Goal: Transaction & Acquisition: Book appointment/travel/reservation

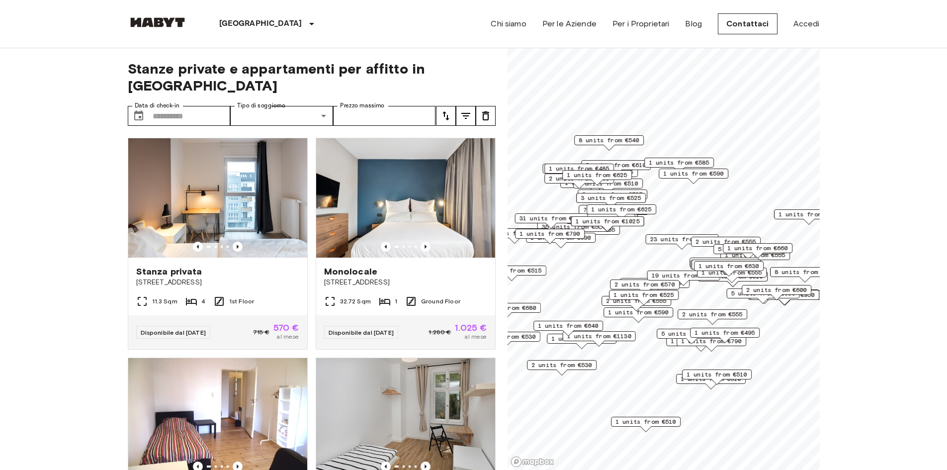
scroll to position [249, 0]
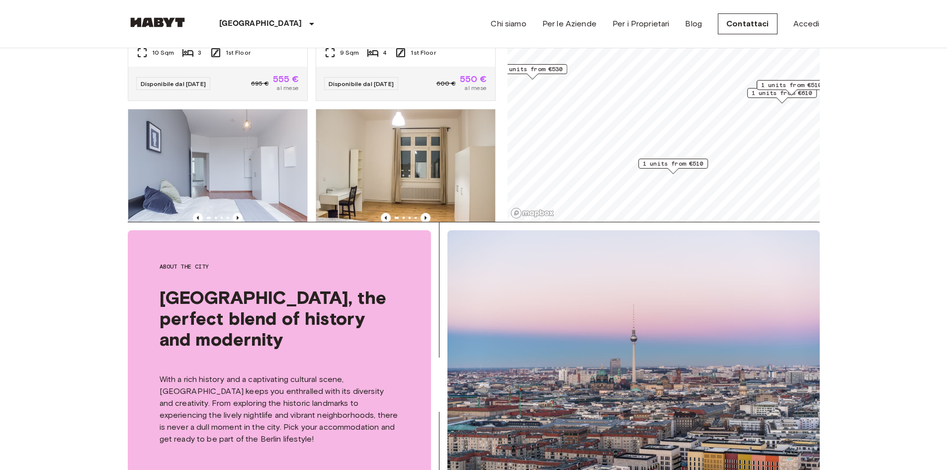
scroll to position [24, 0]
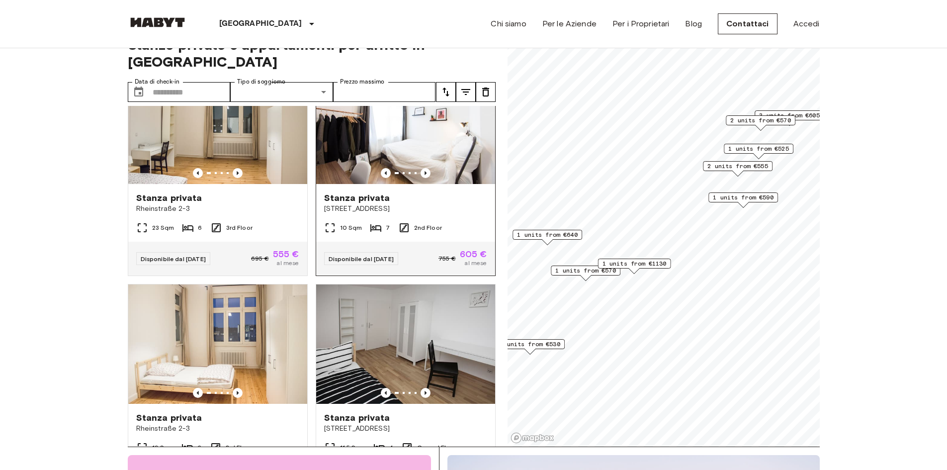
scroll to position [99, 0]
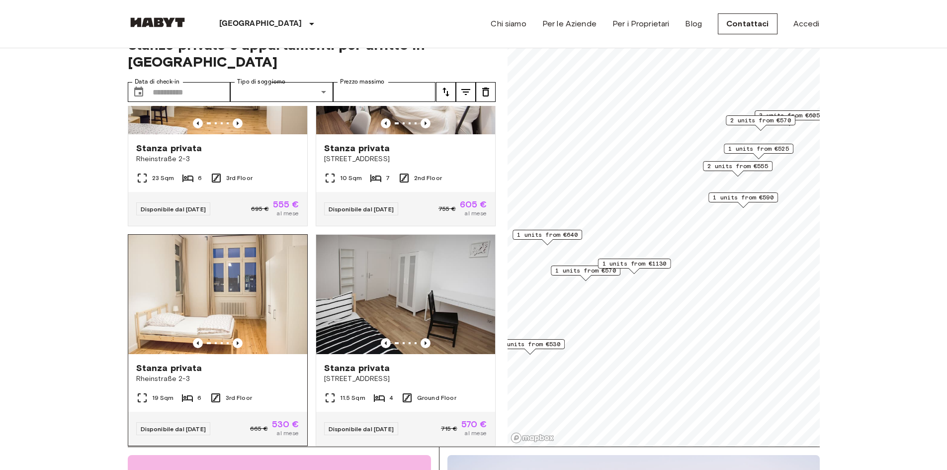
click at [274, 276] on img at bounding box center [217, 294] width 179 height 119
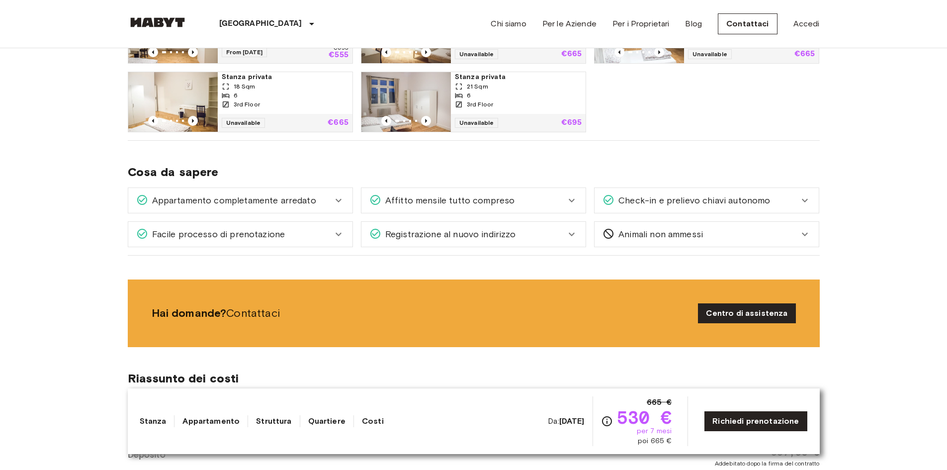
scroll to position [547, 0]
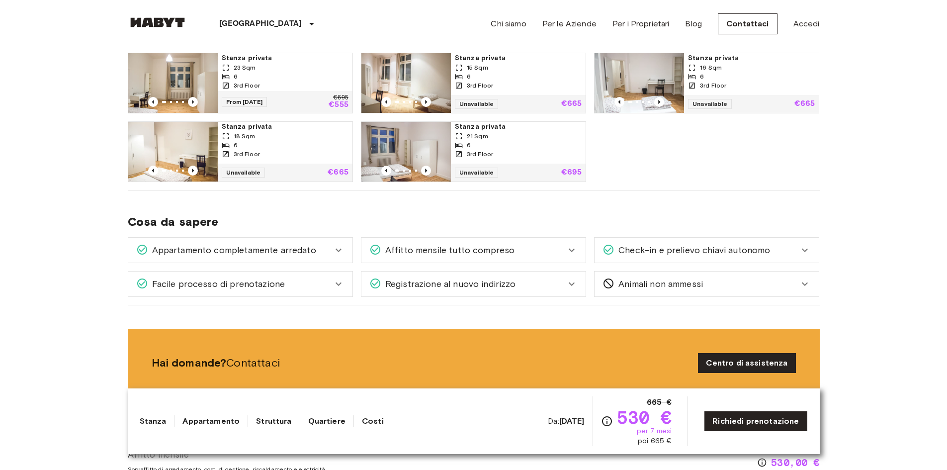
click at [528, 253] on div "Affitto mensile tutto compreso" at bounding box center [467, 250] width 196 height 13
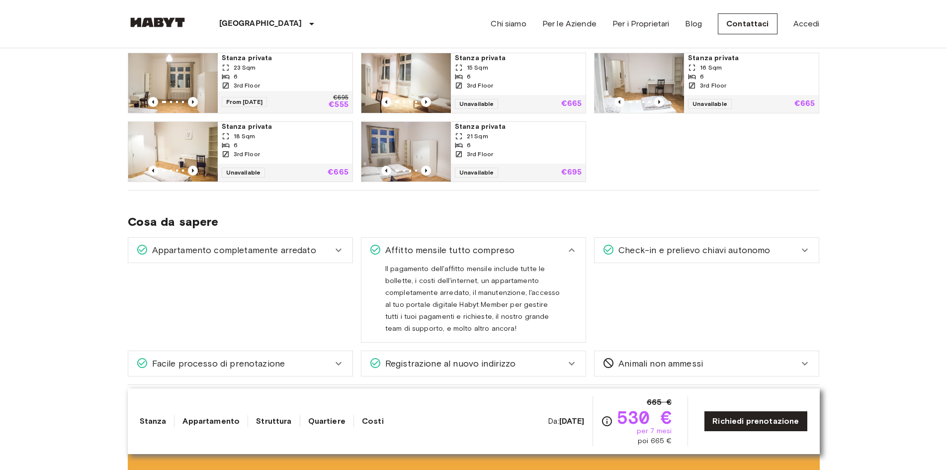
click at [528, 253] on div "Affitto mensile tutto compreso" at bounding box center [467, 250] width 196 height 13
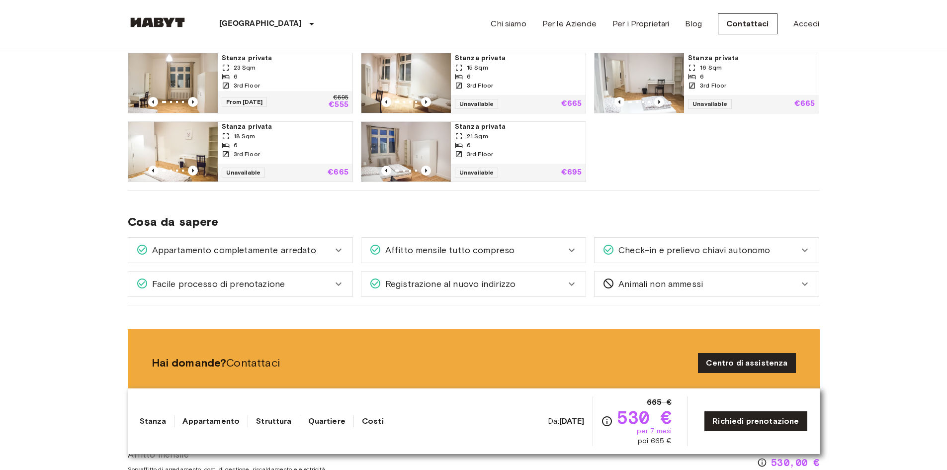
click at [288, 243] on div "Appartamento completamente arredato" at bounding box center [240, 250] width 224 height 25
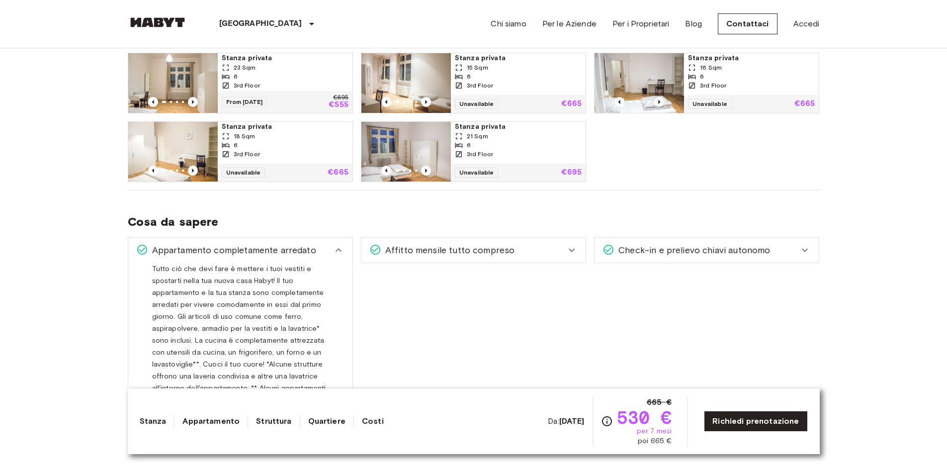
click at [321, 252] on div "Appartamento completamente arredato" at bounding box center [234, 250] width 196 height 13
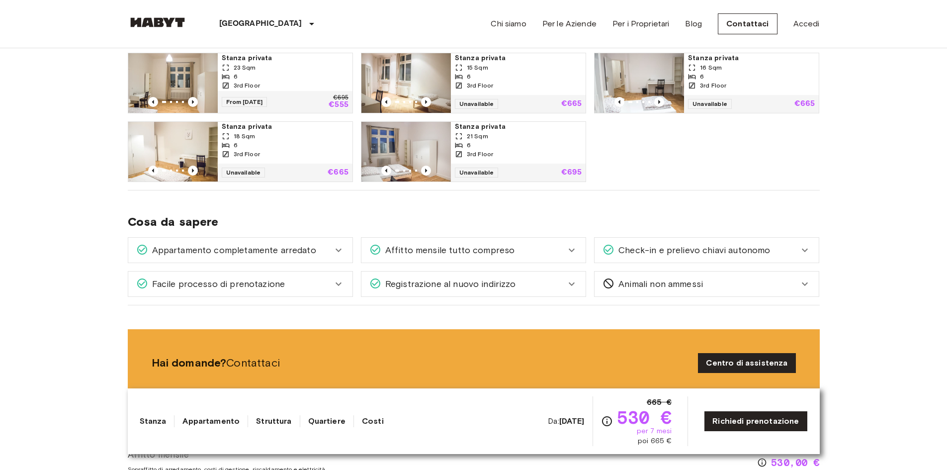
click at [314, 279] on div "Facile processo di prenotazione" at bounding box center [234, 283] width 196 height 13
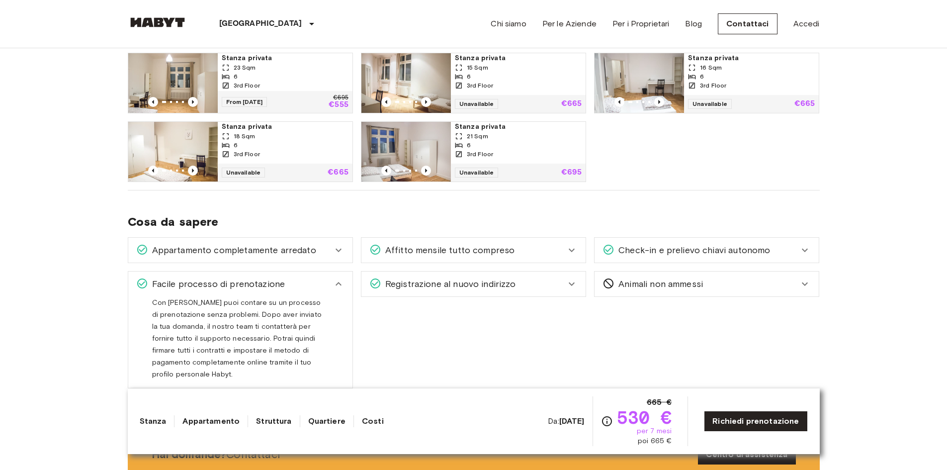
click at [328, 287] on div "Facile processo di prenotazione" at bounding box center [234, 283] width 196 height 13
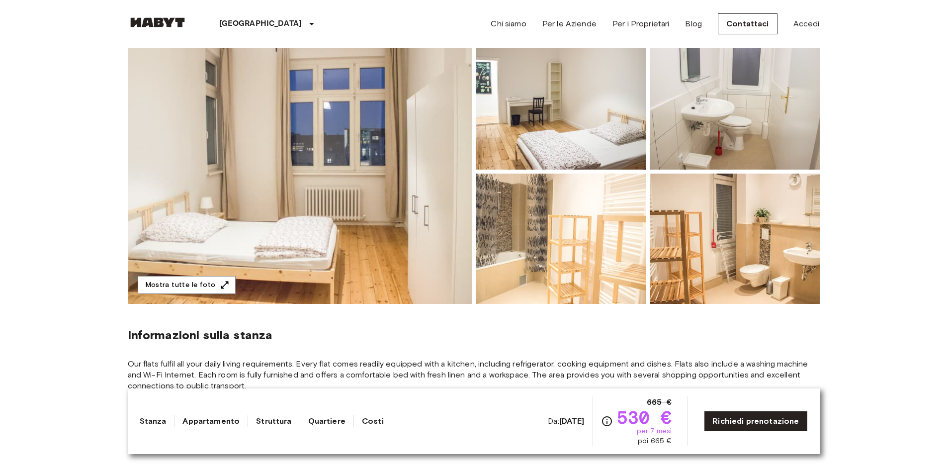
scroll to position [0, 0]
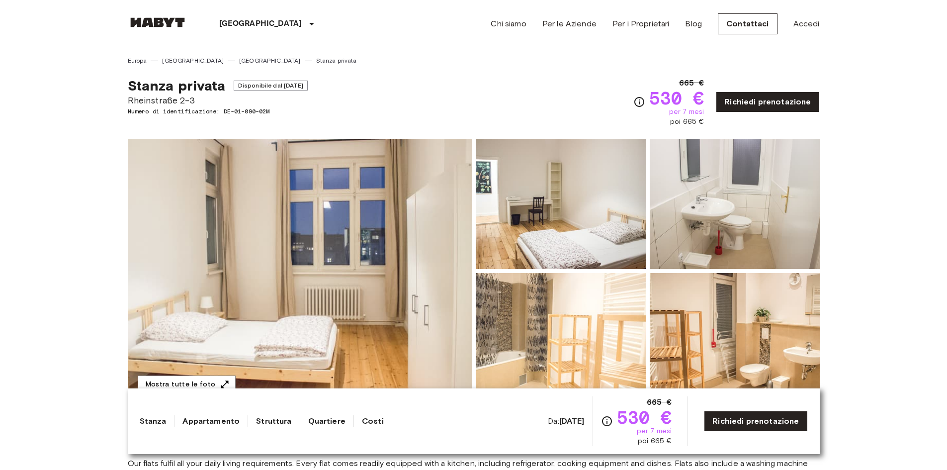
click at [642, 101] on icon "Verifica i dettagli delle spese nella sezione 'Riassunto dei Costi'. Si prega d…" at bounding box center [640, 102] width 12 height 12
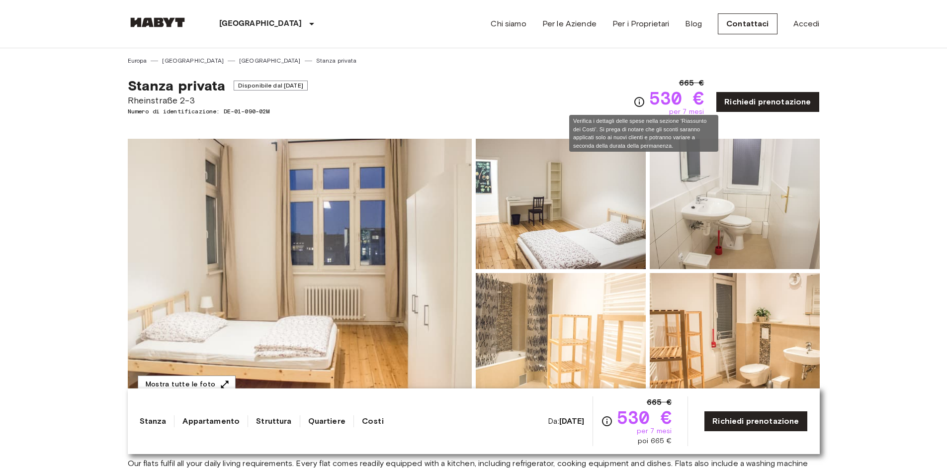
click at [641, 104] on icon "Verifica i dettagli delle spese nella sezione 'Riassunto dei Costi'. Si prega d…" at bounding box center [640, 102] width 12 height 12
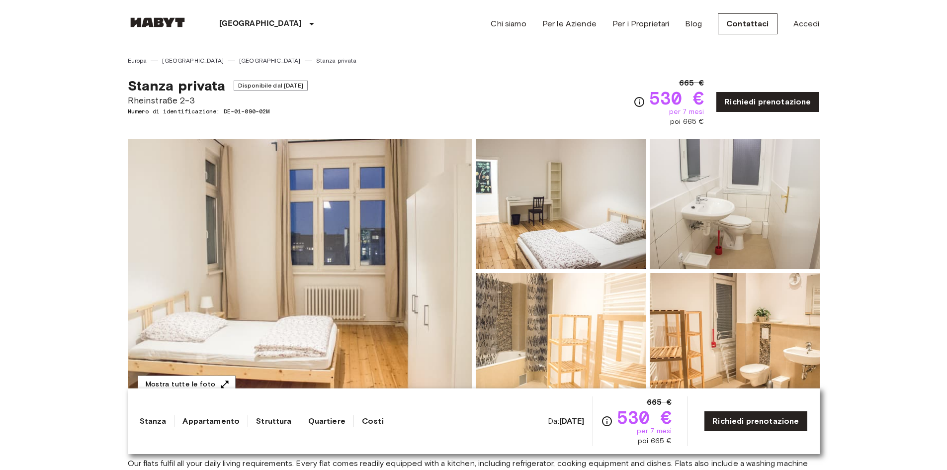
click at [560, 106] on div "Stanza privata Disponibile dal Aug 19 2025 Rheinstraße 2-3 Numero di identifica…" at bounding box center [474, 96] width 692 height 62
drag, startPoint x: 129, startPoint y: 99, endPoint x: 194, endPoint y: 96, distance: 65.2
click at [194, 96] on span "Rheinstraße 2-3" at bounding box center [218, 100] width 180 height 13
copy span "Rheinstraße 2-3"
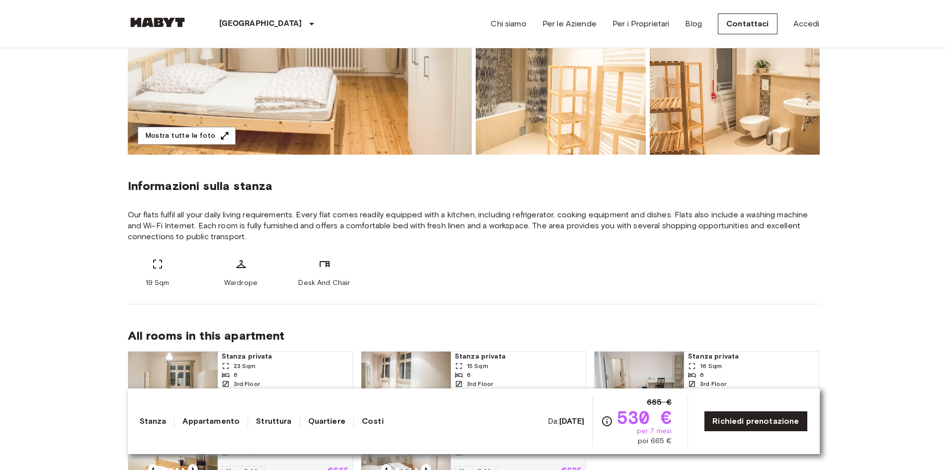
scroll to position [298, 0]
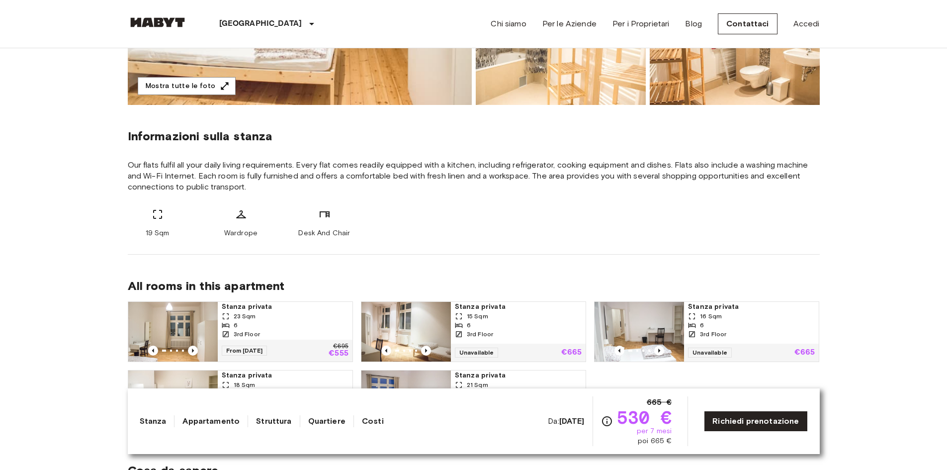
click at [357, 219] on div "19 Sqm Wardrope Desk And Chair" at bounding box center [474, 223] width 692 height 30
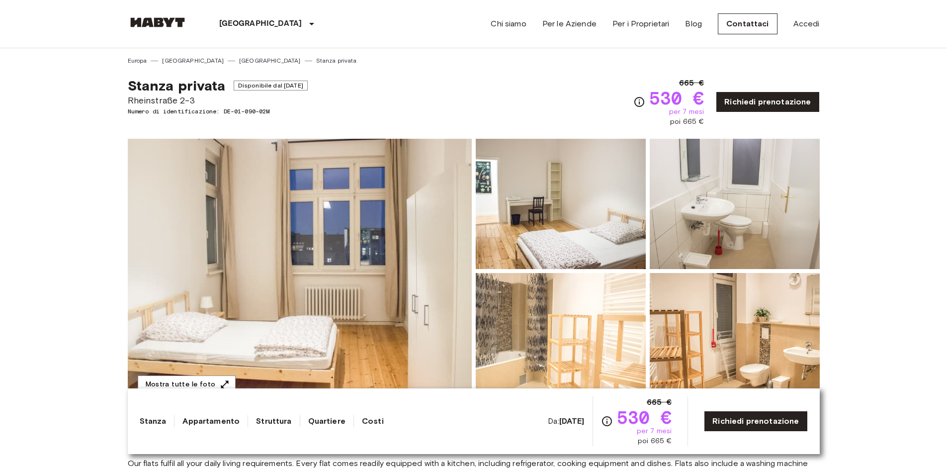
scroll to position [99, 0]
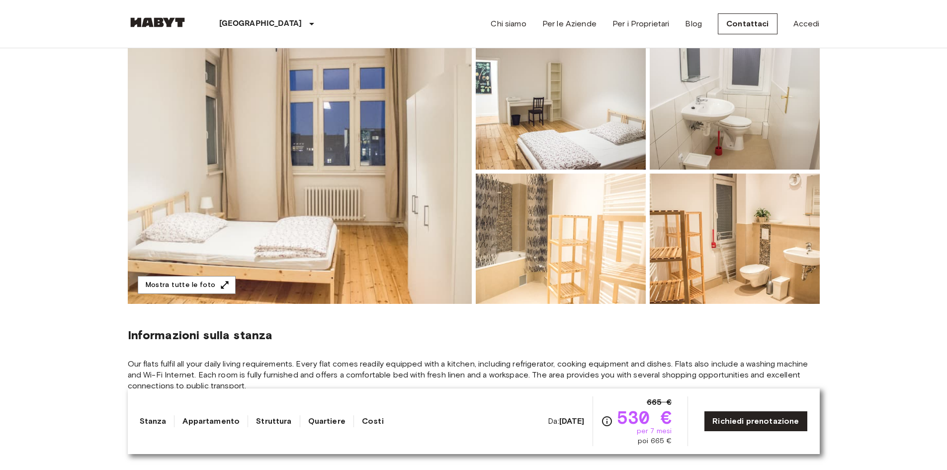
click at [392, 153] on img at bounding box center [300, 171] width 344 height 265
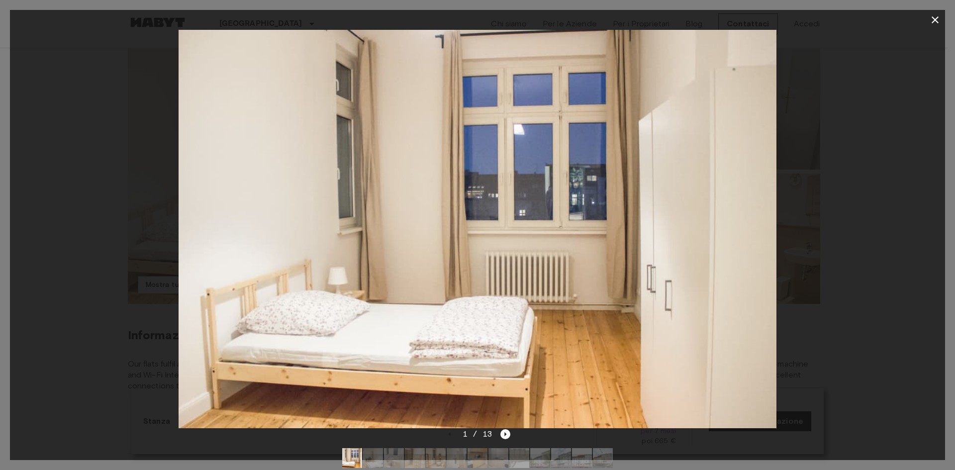
click at [804, 277] on div at bounding box center [477, 229] width 935 height 398
click at [503, 431] on icon "Next image" at bounding box center [505, 434] width 10 height 10
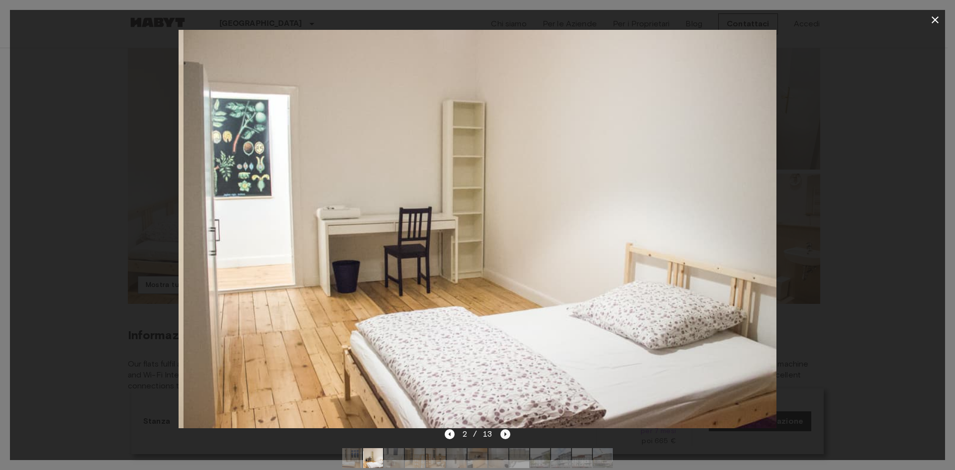
click at [505, 434] on icon "Next image" at bounding box center [506, 434] width 2 height 4
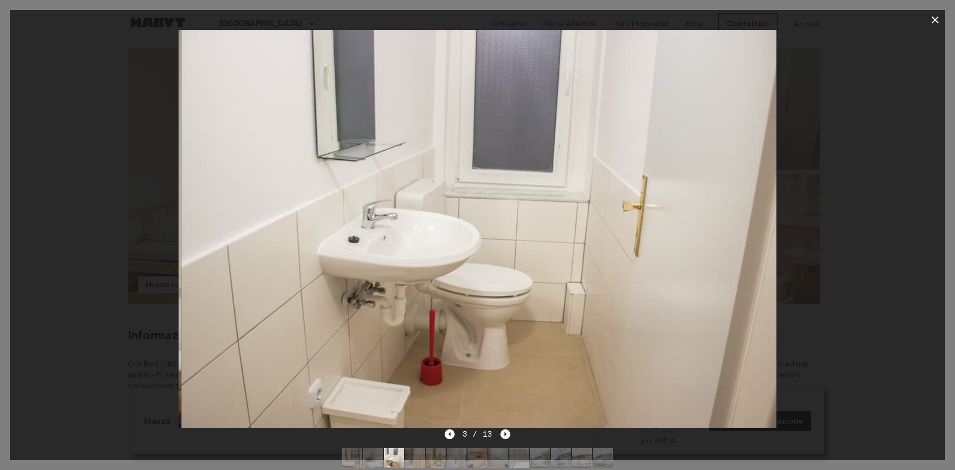
click at [502, 430] on icon "Next image" at bounding box center [505, 434] width 10 height 10
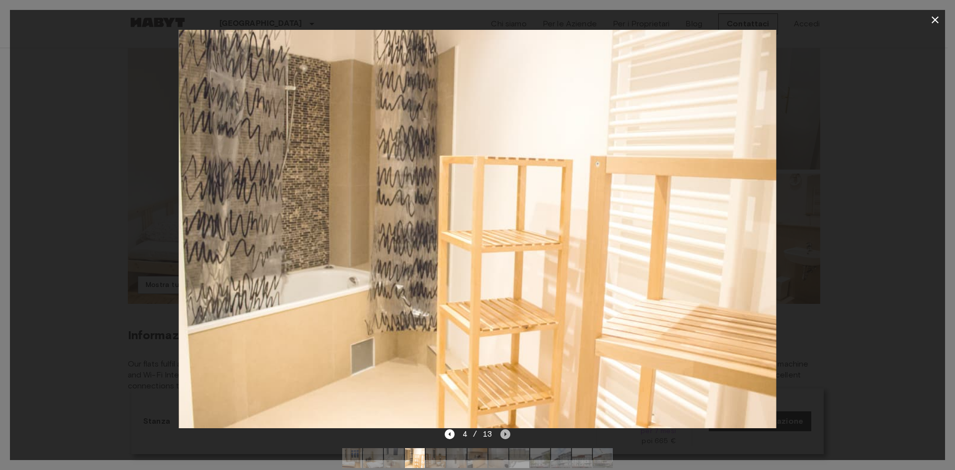
click at [505, 431] on icon "Next image" at bounding box center [505, 434] width 10 height 10
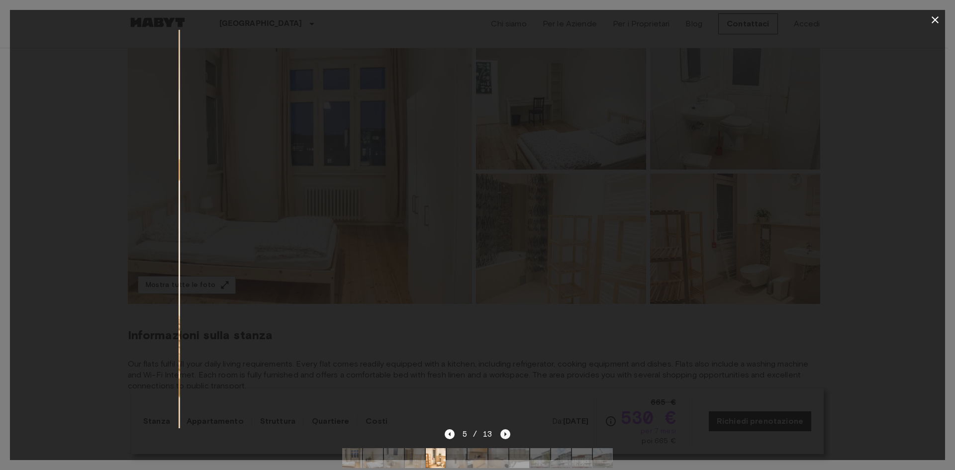
click at [507, 431] on icon "Next image" at bounding box center [505, 434] width 10 height 10
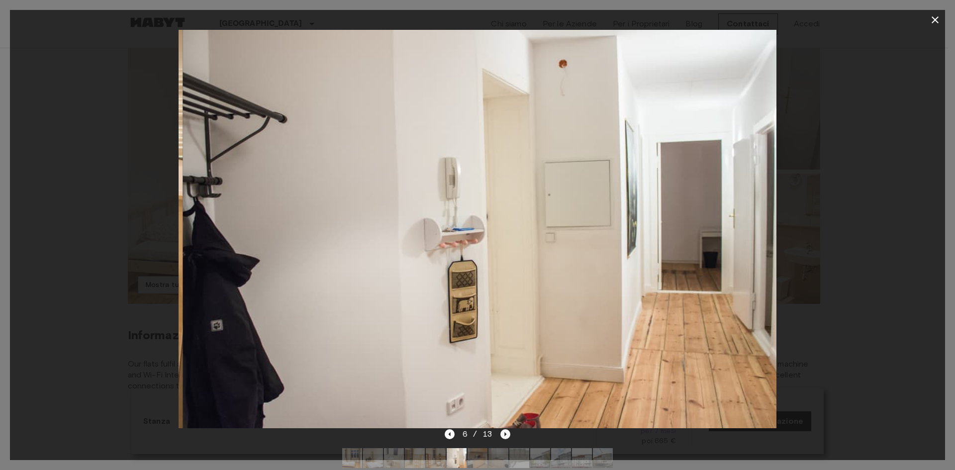
click at [507, 431] on icon "Next image" at bounding box center [505, 434] width 10 height 10
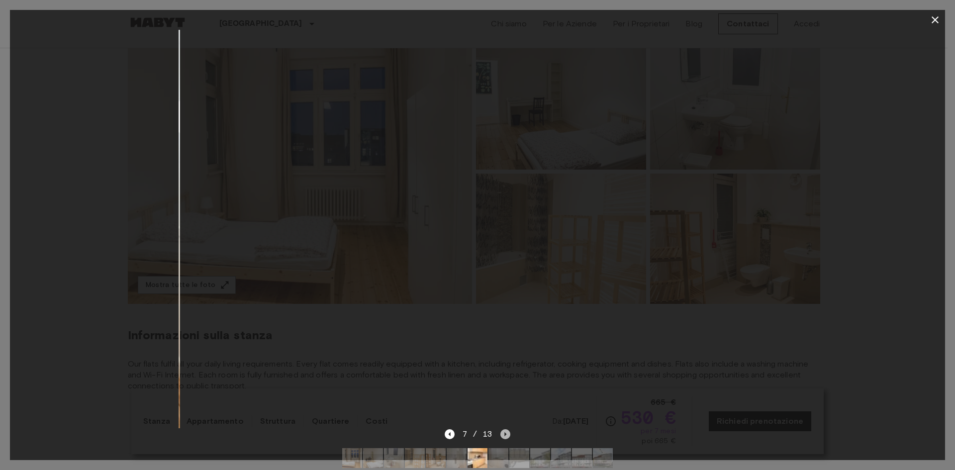
click at [507, 431] on icon "Next image" at bounding box center [505, 434] width 10 height 10
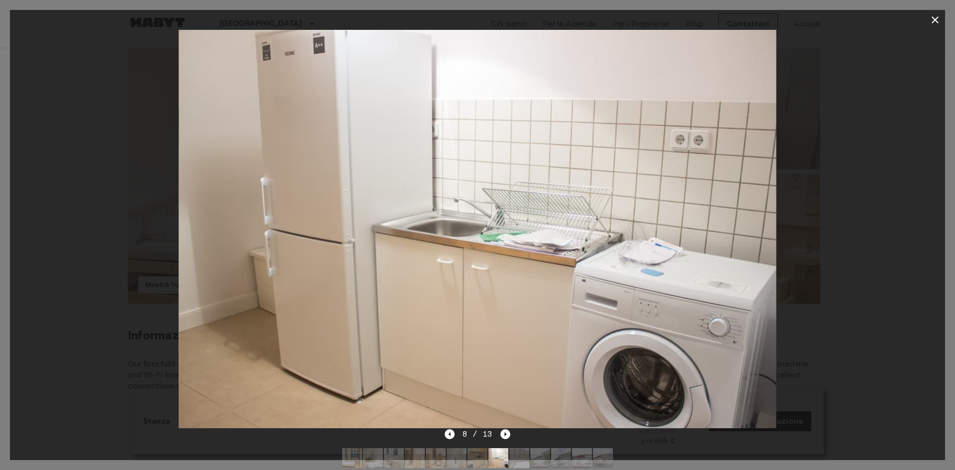
click at [443, 435] on div "8 / 13" at bounding box center [477, 452] width 935 height 48
drag, startPoint x: 449, startPoint y: 434, endPoint x: 456, endPoint y: 433, distance: 7.5
click at [449, 434] on icon "Previous image" at bounding box center [450, 434] width 10 height 10
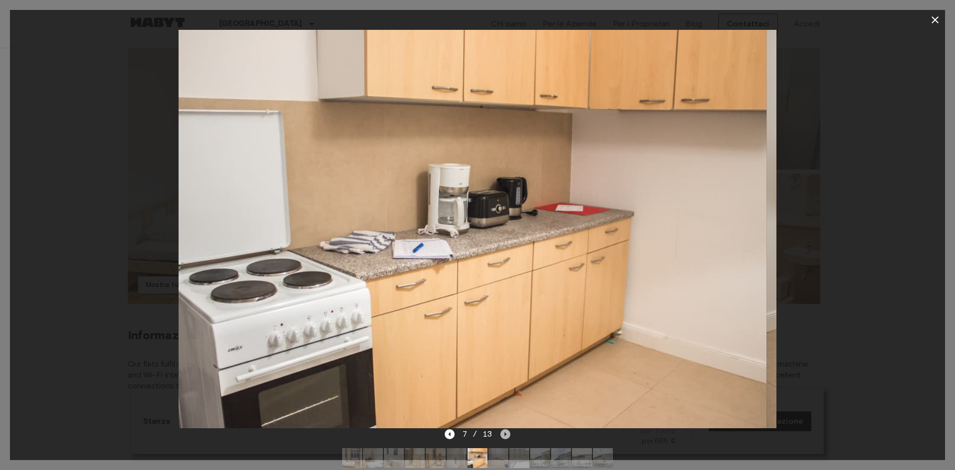
click at [505, 432] on icon "Next image" at bounding box center [505, 434] width 10 height 10
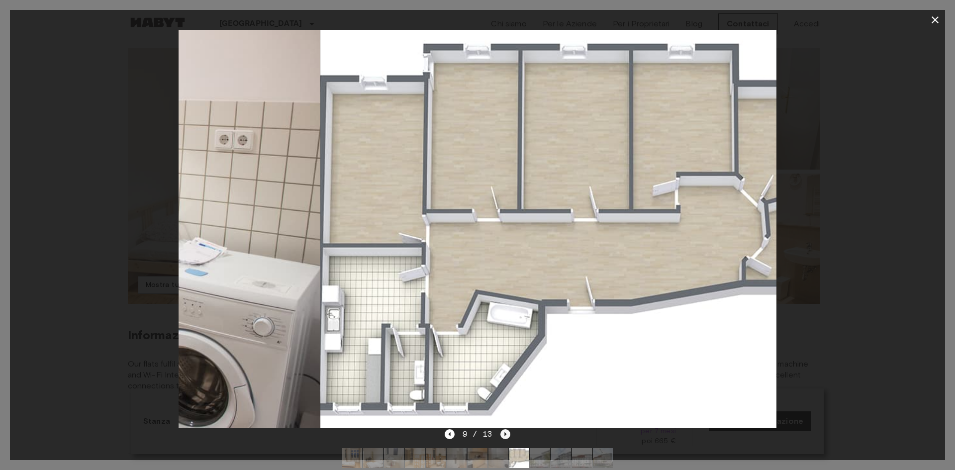
click at [505, 432] on icon "Next image" at bounding box center [505, 434] width 10 height 10
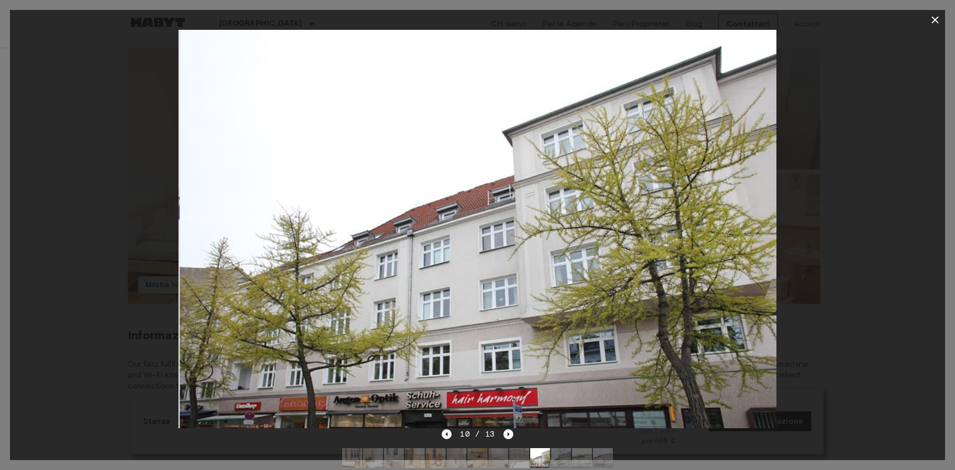
click at [452, 436] on icon "Previous image" at bounding box center [447, 434] width 10 height 10
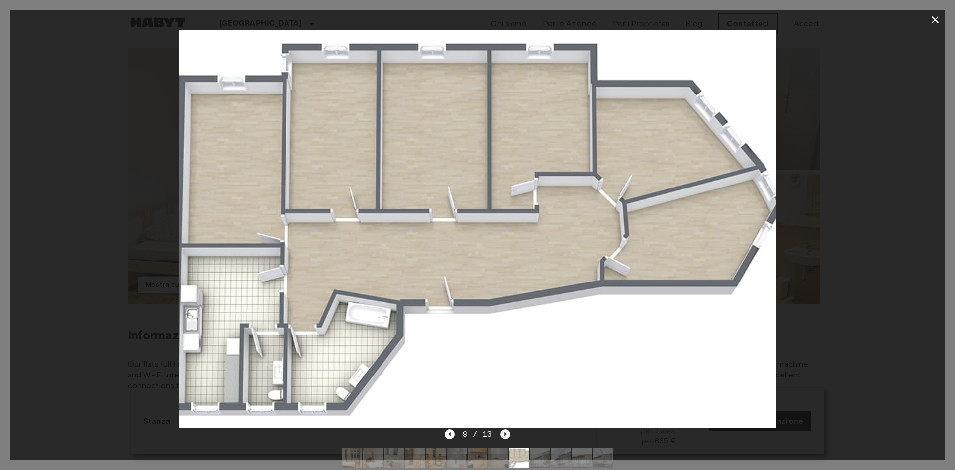
click at [502, 435] on icon "Next image" at bounding box center [505, 434] width 10 height 10
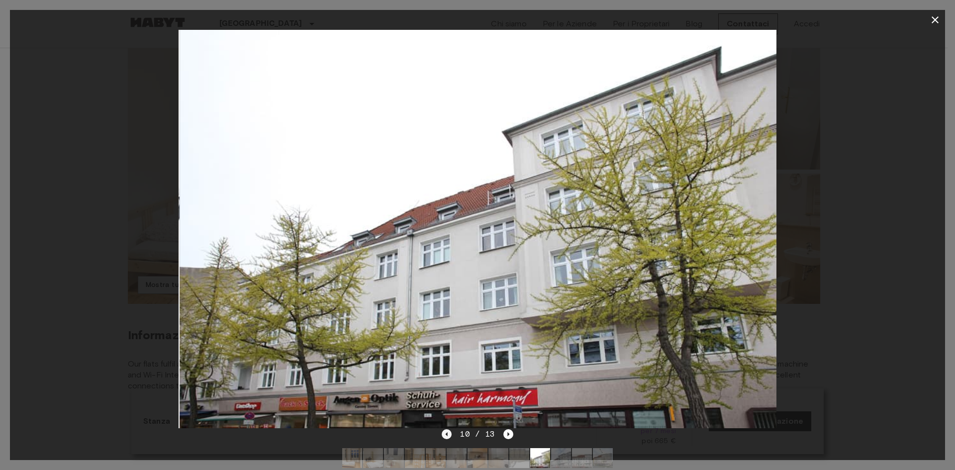
click at [451, 436] on icon "Previous image" at bounding box center [447, 434] width 10 height 10
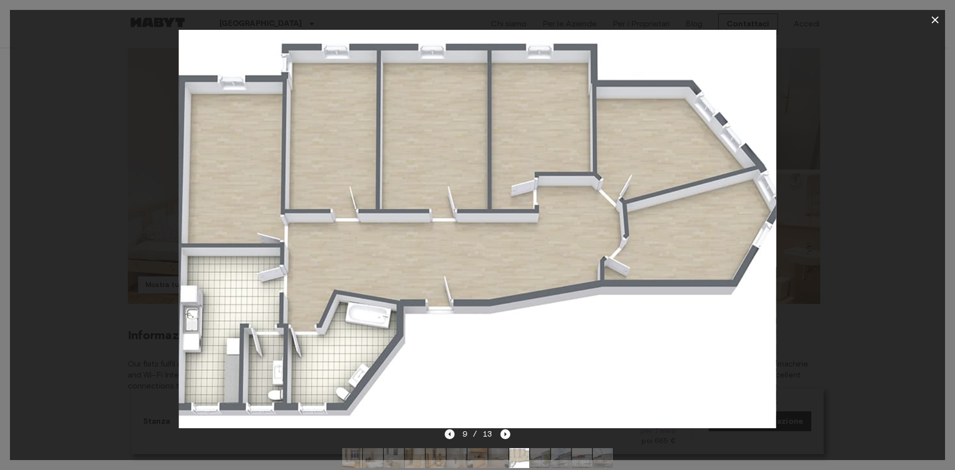
click at [450, 436] on icon "Previous image" at bounding box center [450, 434] width 10 height 10
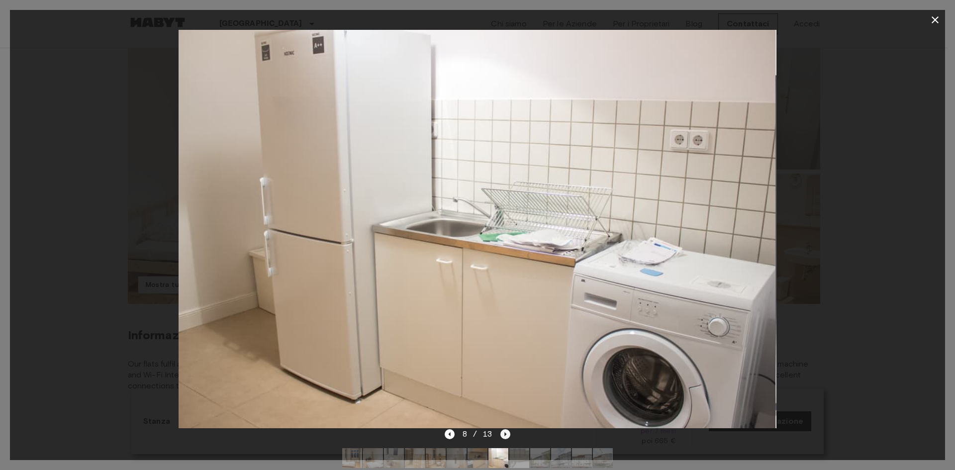
click at [506, 434] on icon "Next image" at bounding box center [506, 434] width 2 height 4
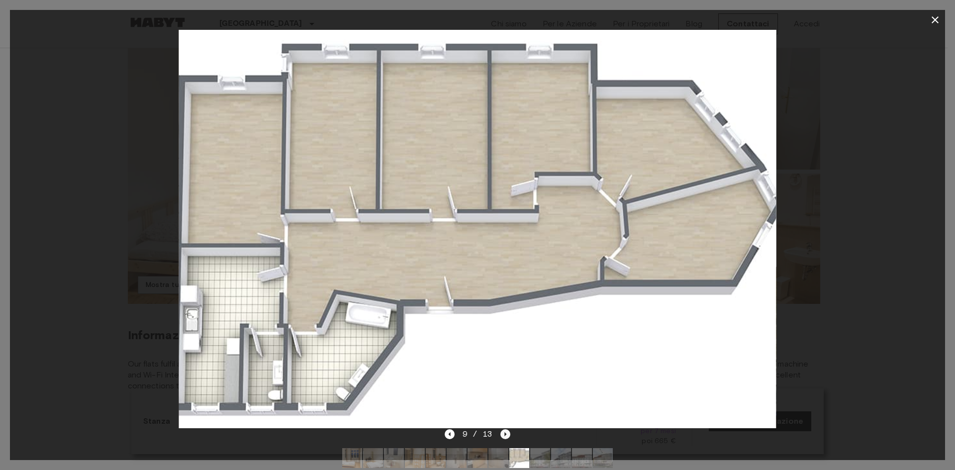
click at [503, 432] on icon "Next image" at bounding box center [505, 434] width 10 height 10
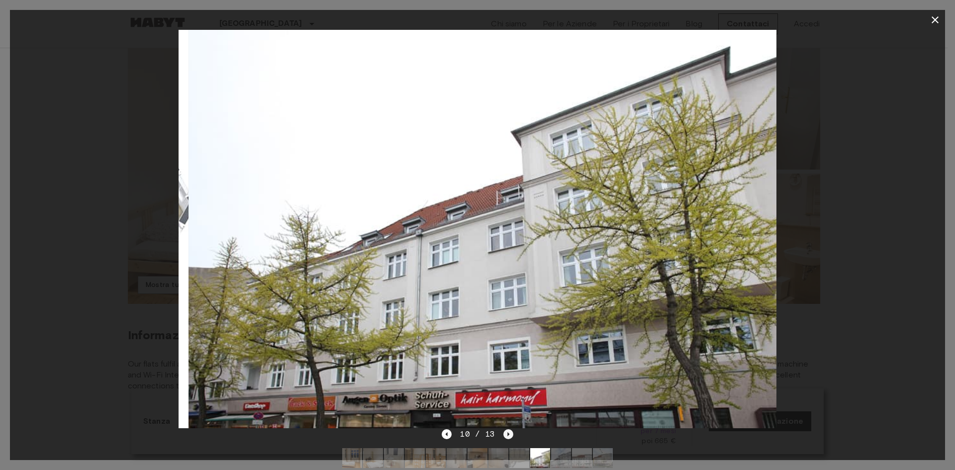
click at [503, 432] on icon "Next image" at bounding box center [508, 434] width 10 height 10
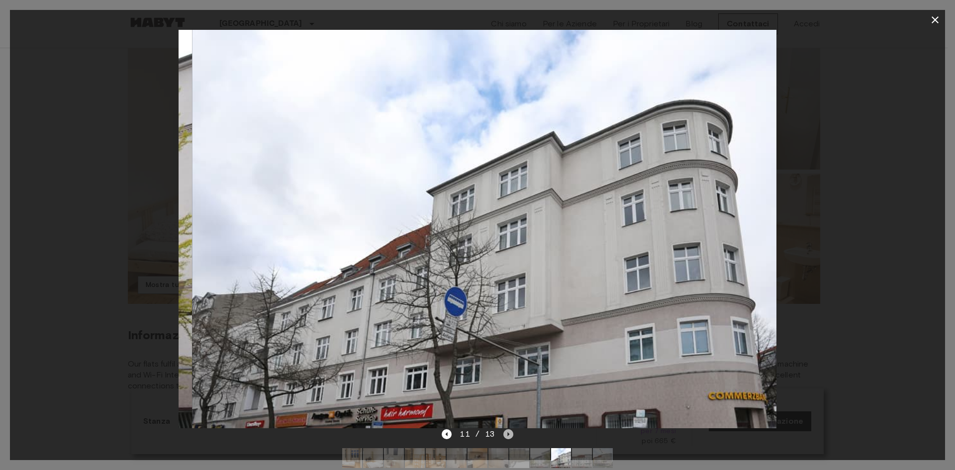
click at [503, 432] on icon "Next image" at bounding box center [508, 434] width 10 height 10
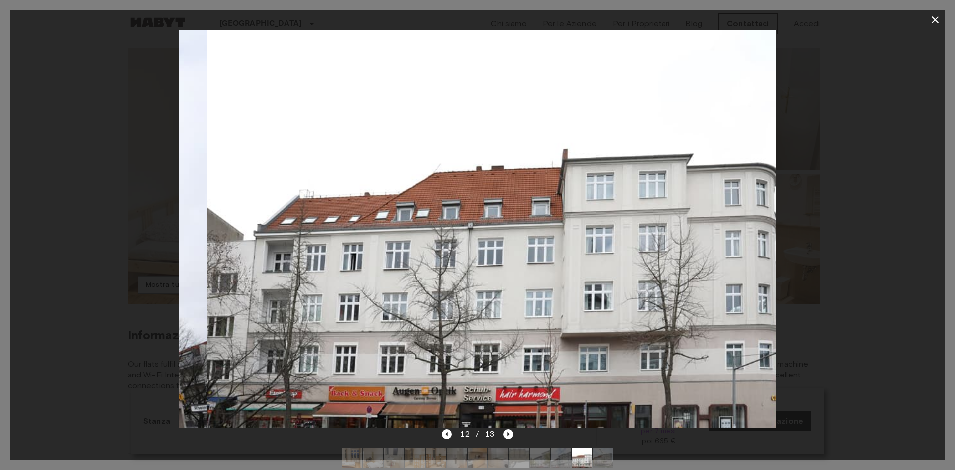
click at [503, 432] on icon "Next image" at bounding box center [508, 434] width 10 height 10
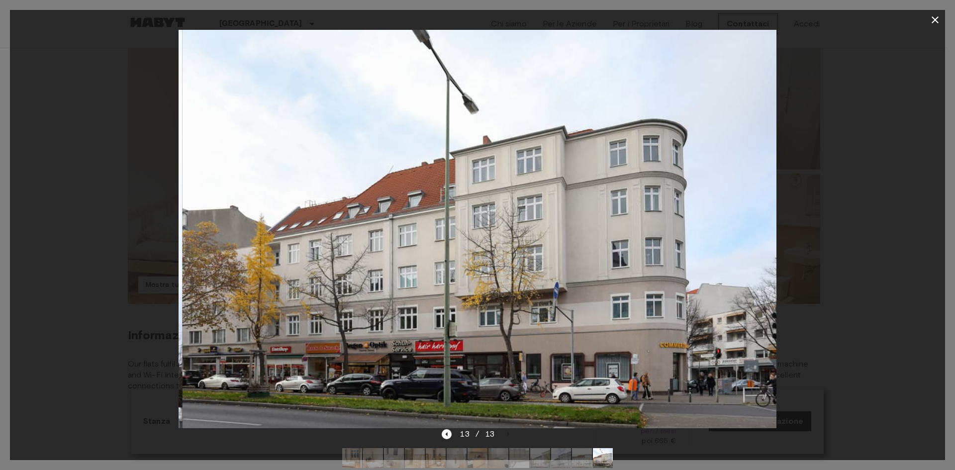
click at [503, 432] on div "13 / 13" at bounding box center [477, 434] width 71 height 12
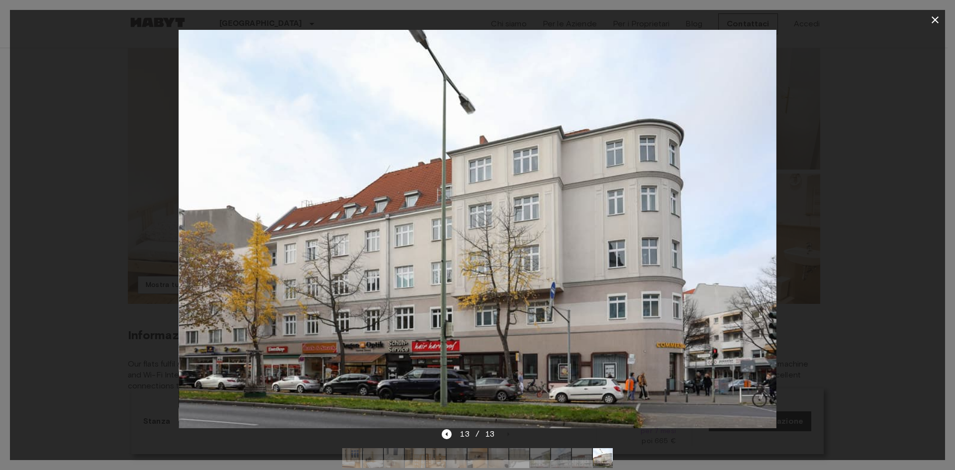
click at [504, 432] on div "13 / 13" at bounding box center [477, 434] width 71 height 12
click at [932, 19] on icon "button" at bounding box center [935, 20] width 12 height 12
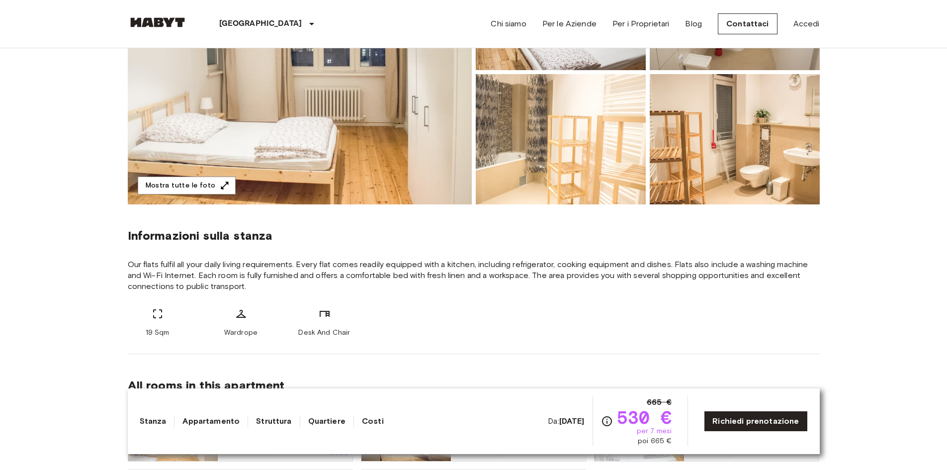
scroll to position [249, 0]
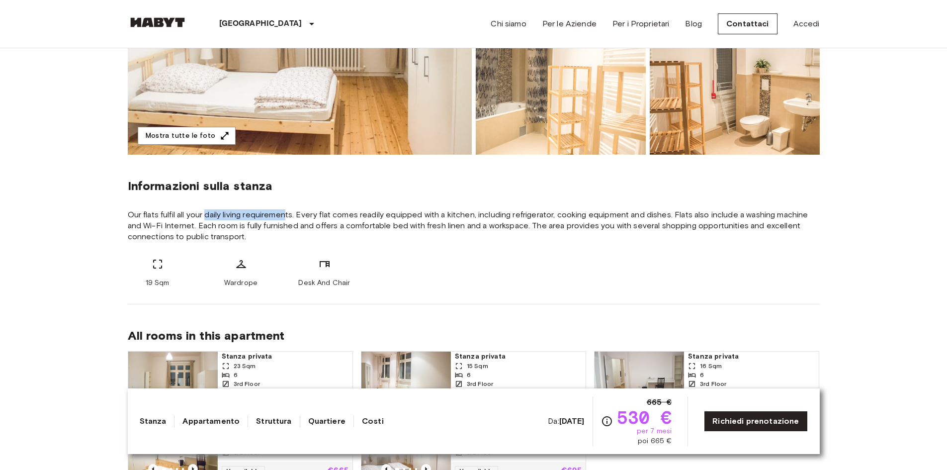
drag, startPoint x: 207, startPoint y: 216, endPoint x: 312, endPoint y: 211, distance: 104.6
click at [299, 211] on span "Our flats fulfil all your daily living requirements. Every flat comes readily e…" at bounding box center [474, 225] width 692 height 33
click at [312, 211] on span "Our flats fulfil all your daily living requirements. Every flat comes readily e…" at bounding box center [474, 225] width 692 height 33
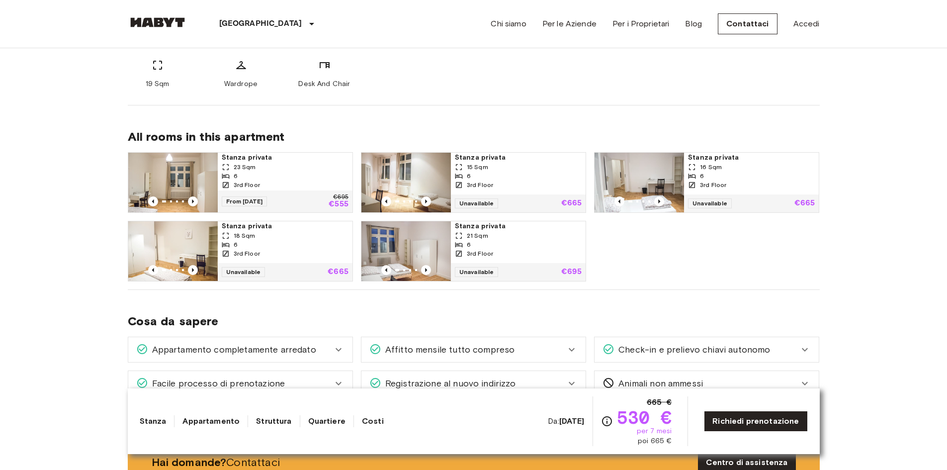
click at [308, 164] on div "23 Sqm" at bounding box center [285, 167] width 127 height 9
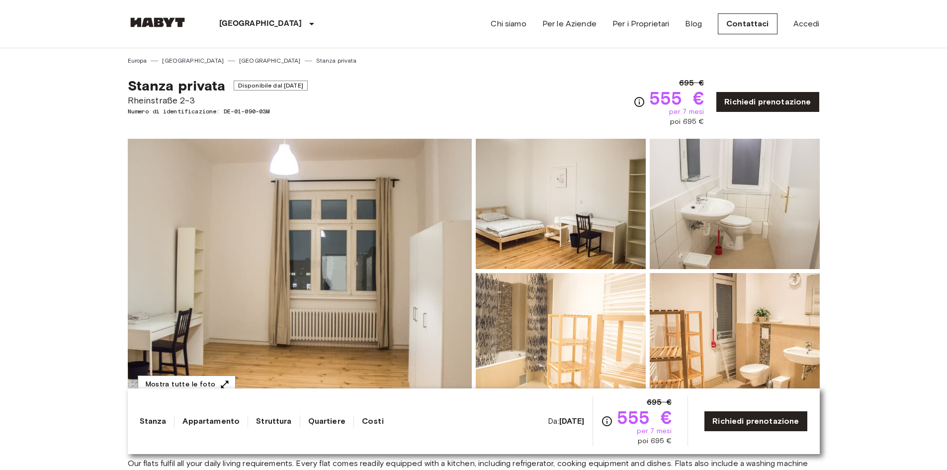
click at [373, 235] on img at bounding box center [300, 271] width 344 height 265
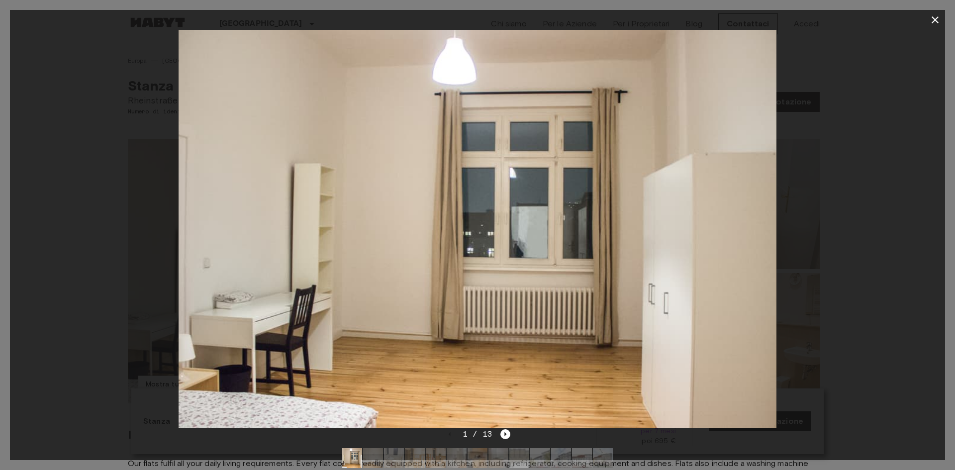
drag, startPoint x: 805, startPoint y: 255, endPoint x: 769, endPoint y: 258, distance: 36.0
click at [802, 255] on div at bounding box center [477, 229] width 935 height 398
click at [506, 431] on icon "Next image" at bounding box center [505, 434] width 10 height 10
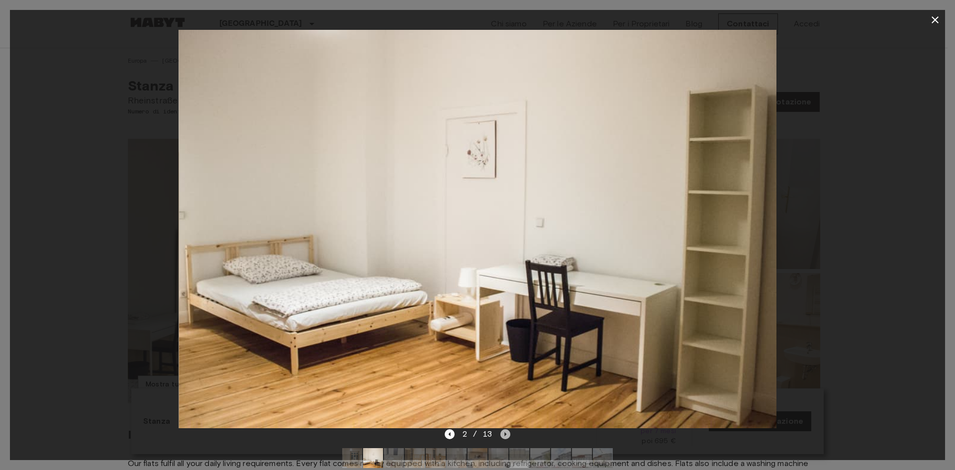
click at [507, 431] on icon "Next image" at bounding box center [505, 434] width 10 height 10
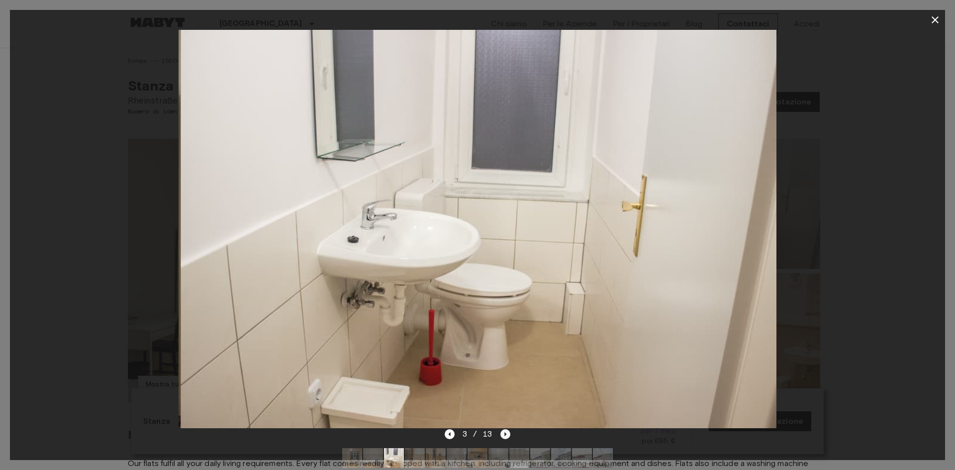
click at [507, 431] on icon "Next image" at bounding box center [505, 434] width 10 height 10
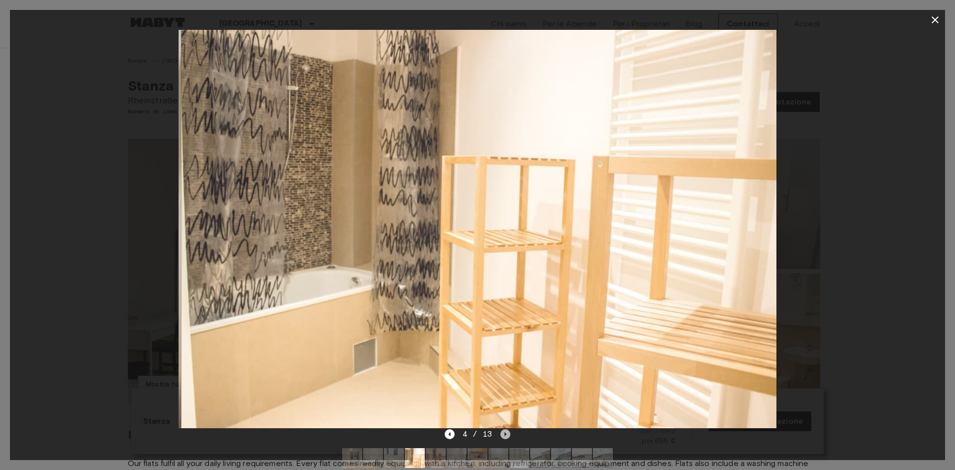
click at [507, 431] on icon "Next image" at bounding box center [505, 434] width 10 height 10
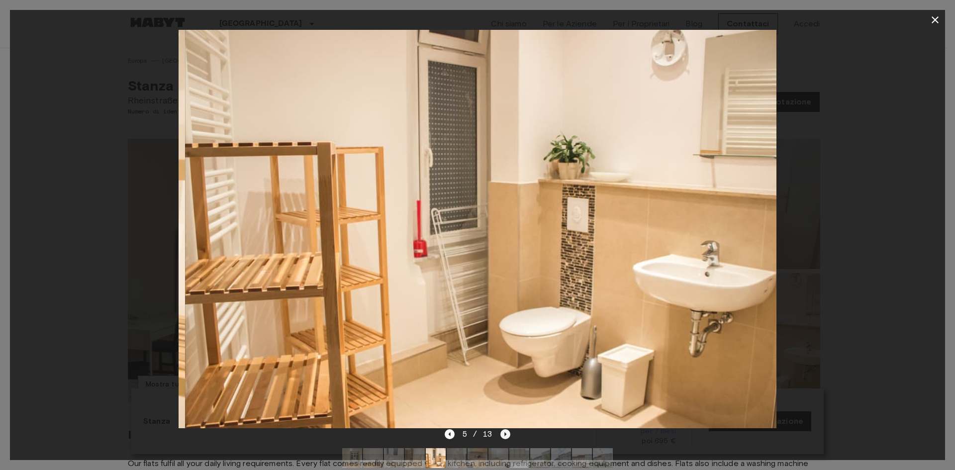
click at [507, 431] on icon "Next image" at bounding box center [505, 434] width 10 height 10
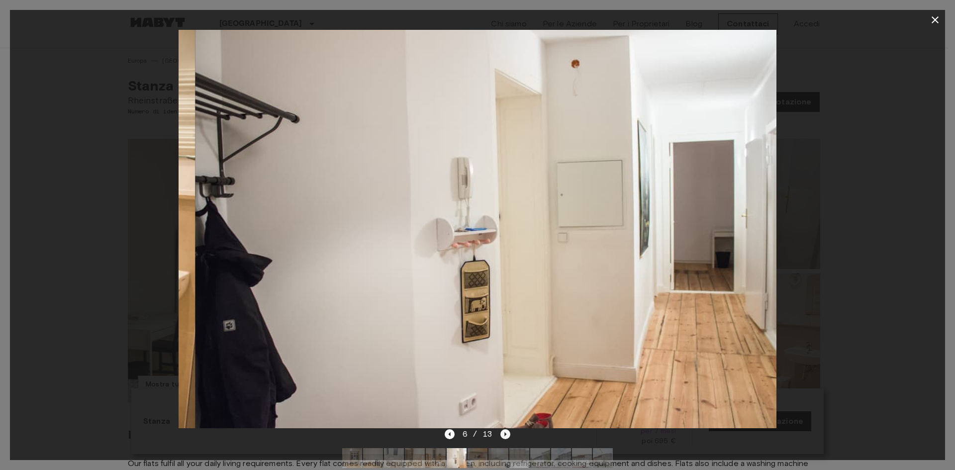
click at [507, 431] on icon "Next image" at bounding box center [505, 434] width 10 height 10
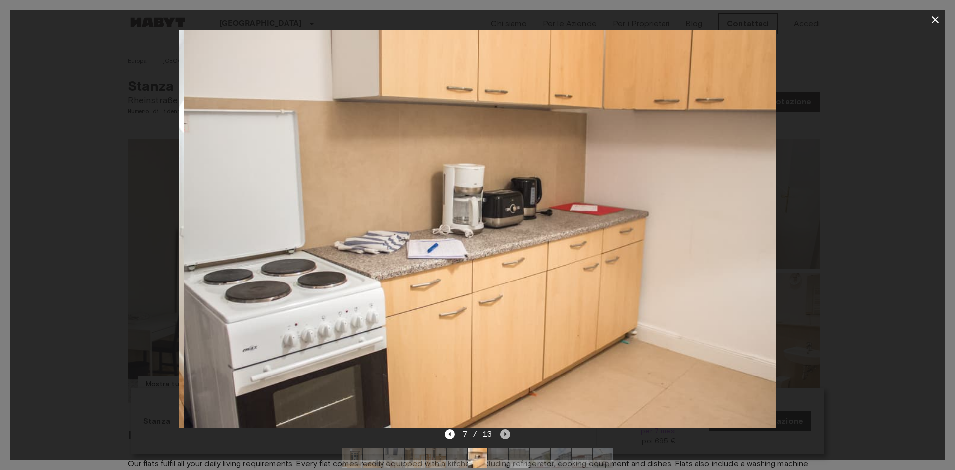
click at [507, 430] on icon "Next image" at bounding box center [505, 434] width 10 height 10
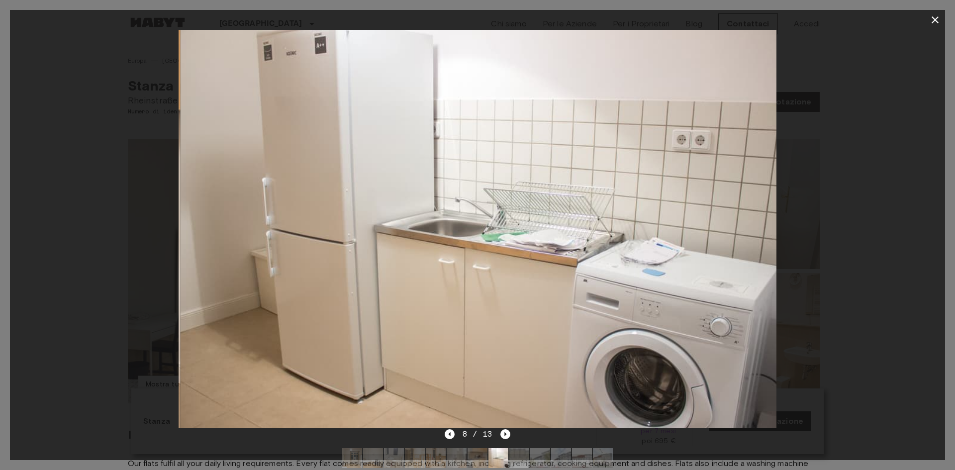
click at [126, 89] on div at bounding box center [477, 229] width 935 height 398
click at [933, 18] on icon "button" at bounding box center [934, 19] width 7 height 7
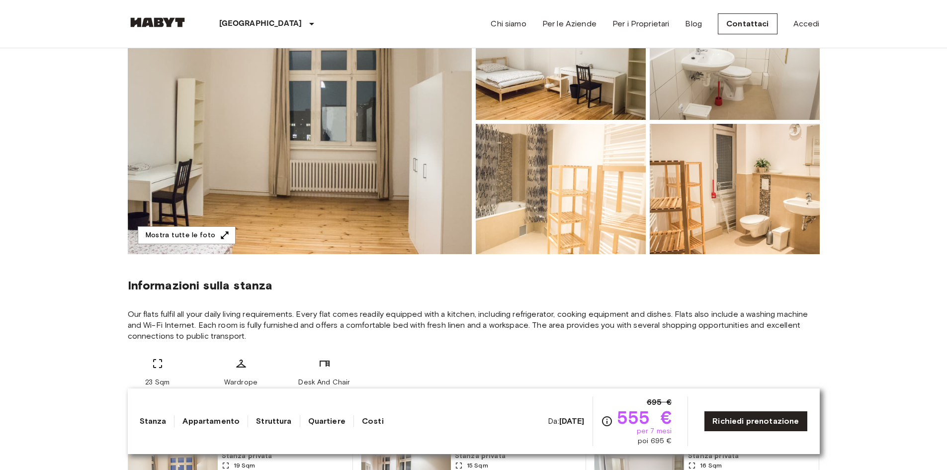
scroll to position [99, 0]
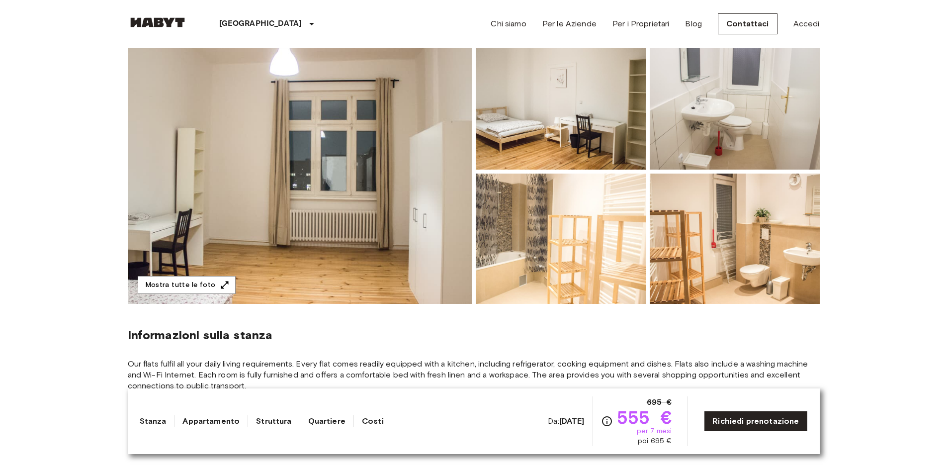
click at [405, 224] on img at bounding box center [300, 171] width 344 height 265
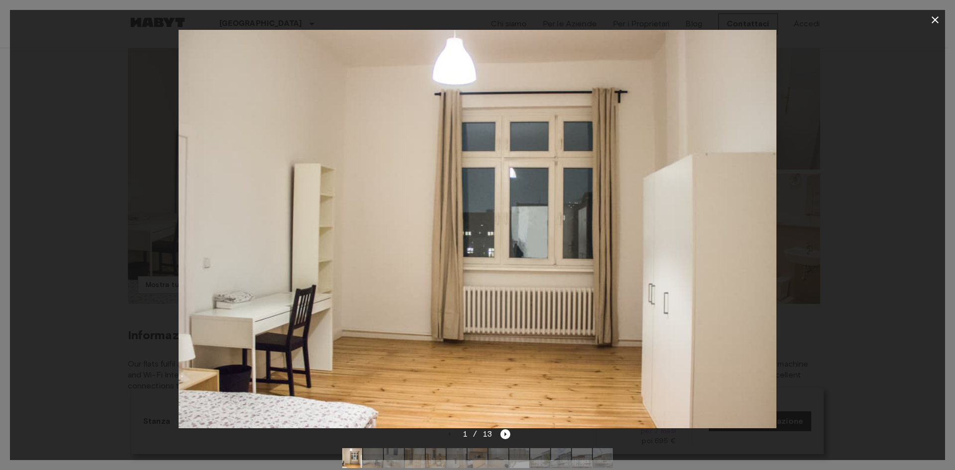
click at [840, 227] on div at bounding box center [477, 229] width 935 height 398
click at [927, 21] on button "button" at bounding box center [935, 20] width 20 height 20
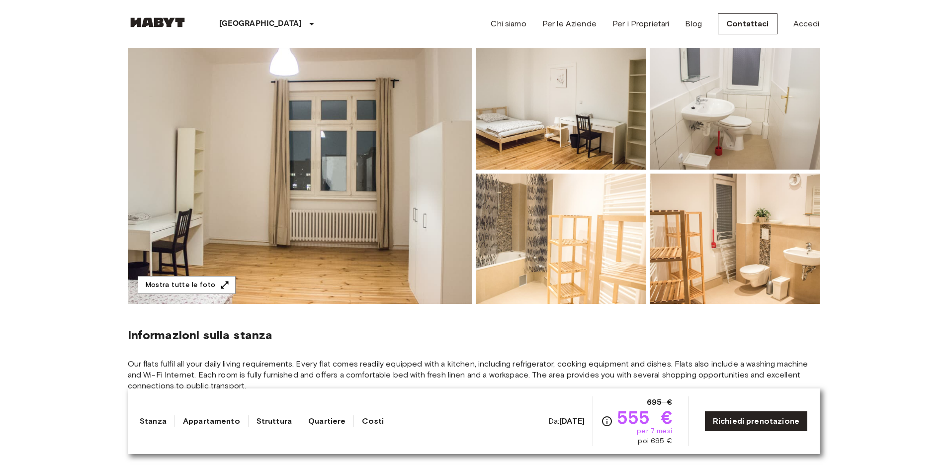
click at [295, 281] on img at bounding box center [300, 171] width 344 height 265
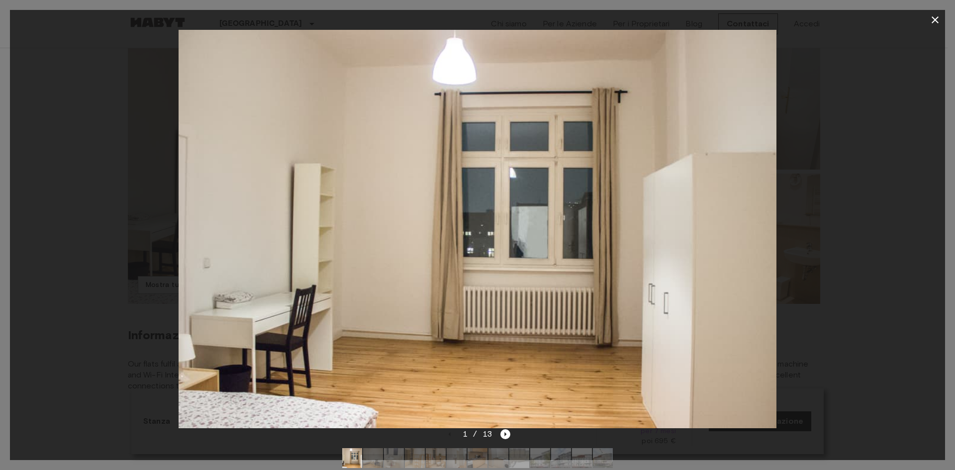
click at [932, 23] on icon "button" at bounding box center [934, 19] width 7 height 7
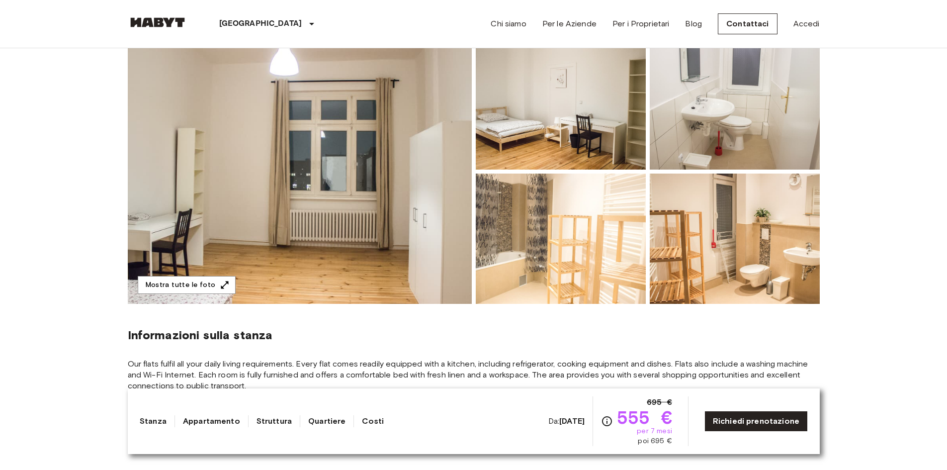
click at [586, 124] on img at bounding box center [561, 104] width 170 height 130
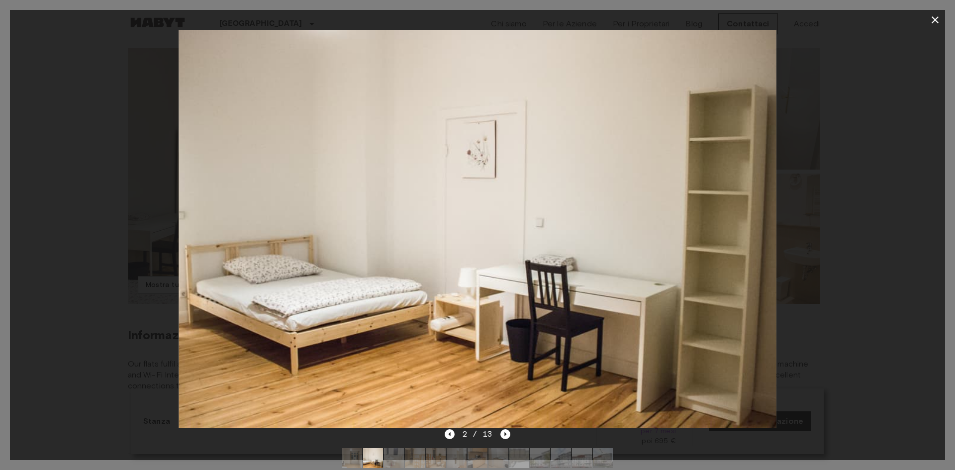
click at [932, 23] on icon "button" at bounding box center [934, 19] width 7 height 7
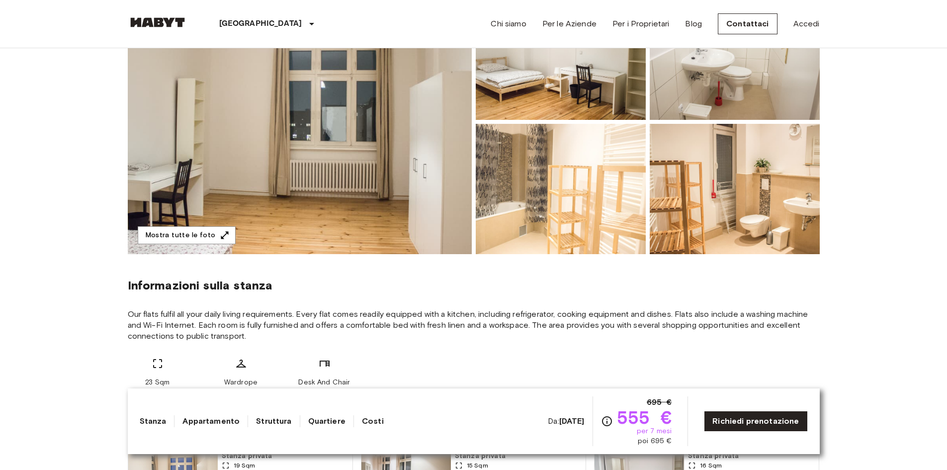
scroll to position [0, 0]
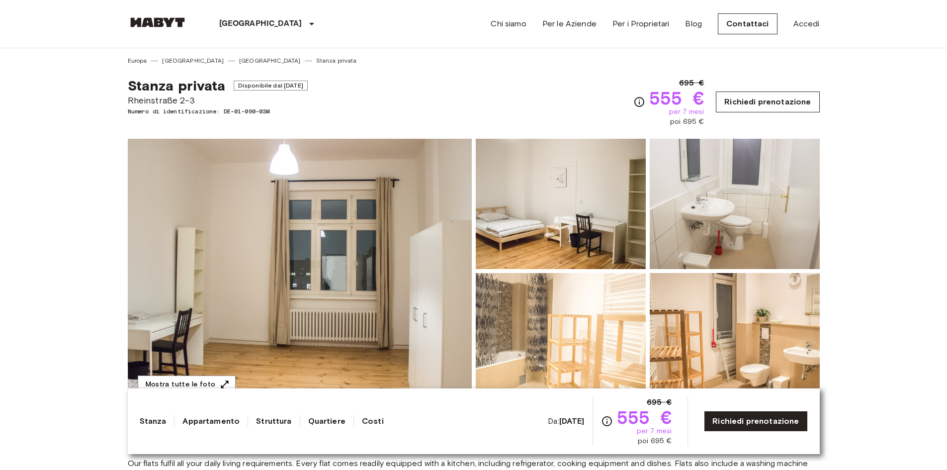
click at [756, 98] on link "Richiedi prenotazione" at bounding box center [767, 102] width 103 height 21
click at [751, 94] on link "Richiedi prenotazione" at bounding box center [767, 102] width 103 height 21
drag, startPoint x: 249, startPoint y: 110, endPoint x: 259, endPoint y: 100, distance: 14.4
click at [249, 110] on span "Numero di identificazione: DE-01-090-03M" at bounding box center [218, 111] width 180 height 9
drag, startPoint x: 267, startPoint y: 83, endPoint x: 272, endPoint y: 84, distance: 5.5
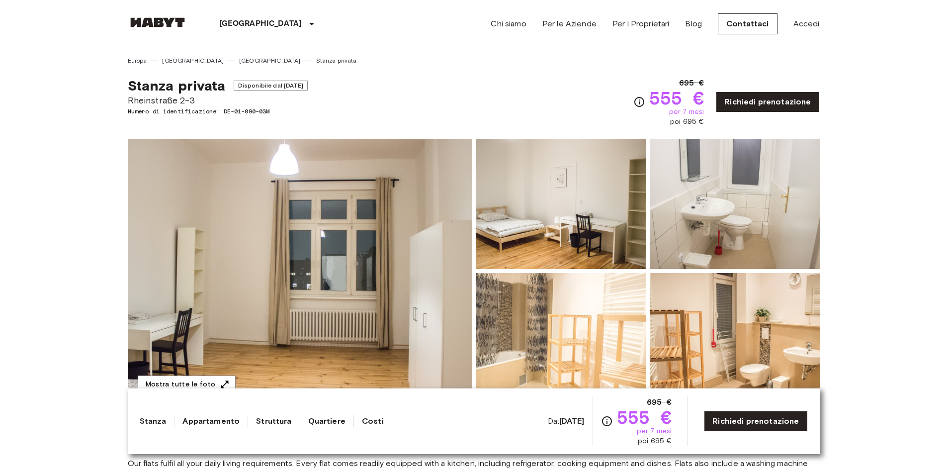
click at [268, 83] on span "Disponibile dal Aug 20 2025" at bounding box center [271, 86] width 74 height 10
drag, startPoint x: 287, startPoint y: 85, endPoint x: 306, endPoint y: 83, distance: 18.5
click at [296, 84] on span "Disponibile dal Aug 20 2025" at bounding box center [271, 86] width 74 height 10
click at [306, 83] on span "Disponibile dal Aug 20 2025" at bounding box center [271, 86] width 74 height 10
click at [307, 83] on span "Disponibile dal Aug 20 2025" at bounding box center [271, 86] width 74 height 10
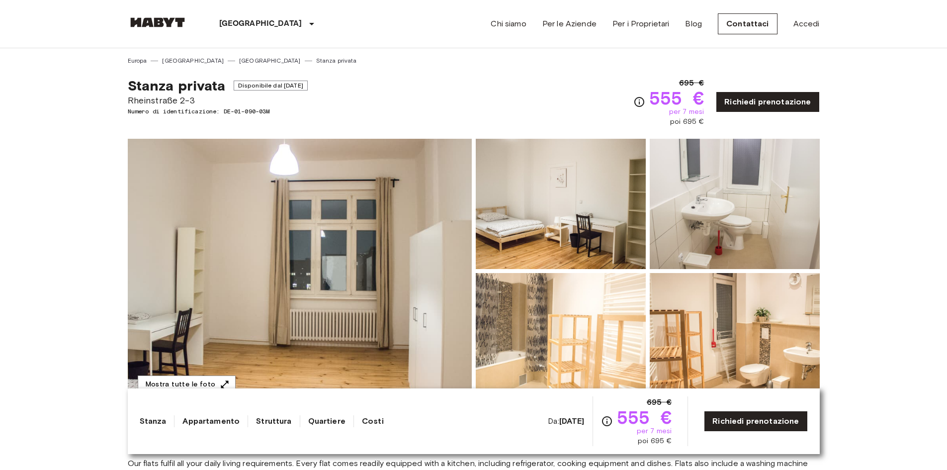
scroll to position [99, 0]
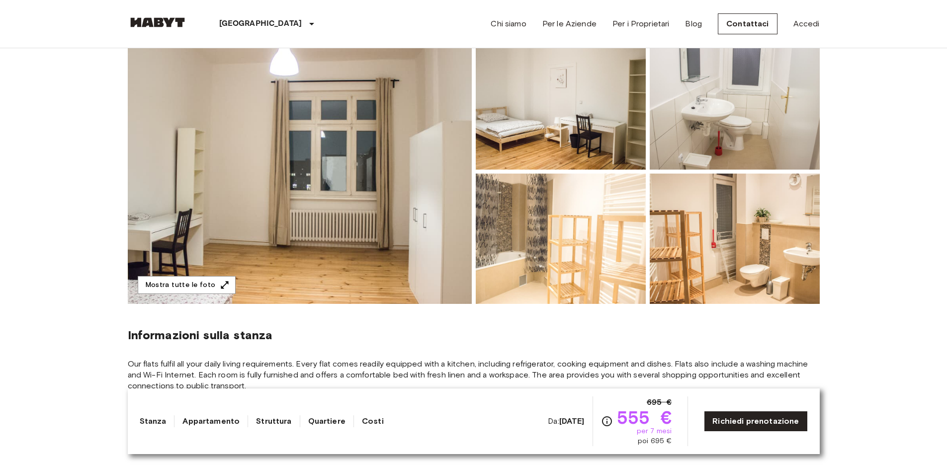
click at [323, 410] on div "Stanza Appartamento Struttura Quartiere Costi Da: Aug 20 2025 695 € 555 € per 7…" at bounding box center [474, 421] width 668 height 50
click at [326, 421] on link "Quartiere" at bounding box center [326, 421] width 37 height 12
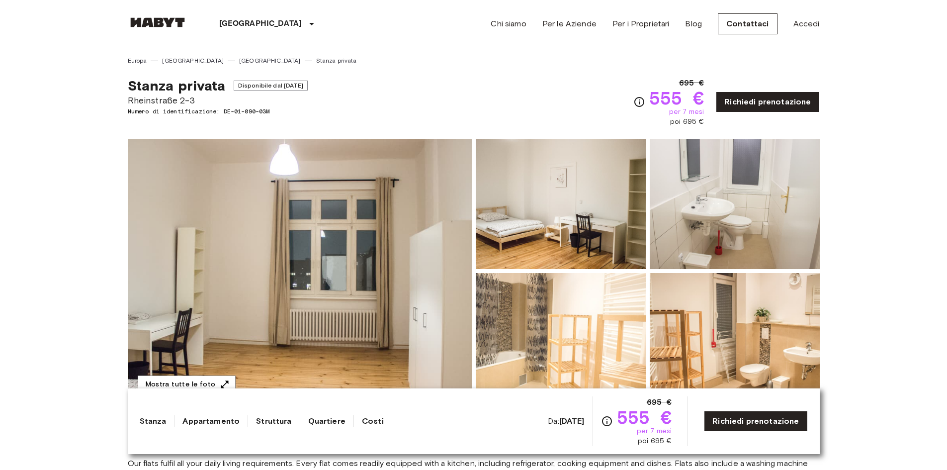
scroll to position [149, 0]
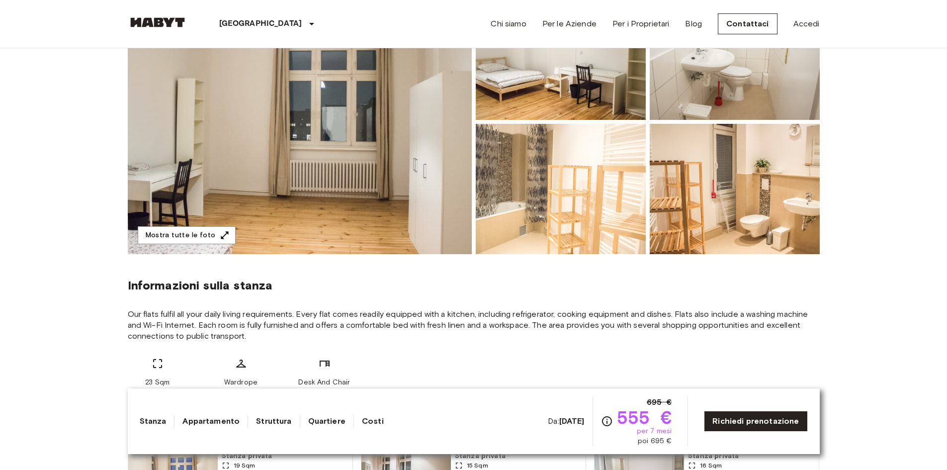
click at [435, 180] on img at bounding box center [300, 122] width 344 height 265
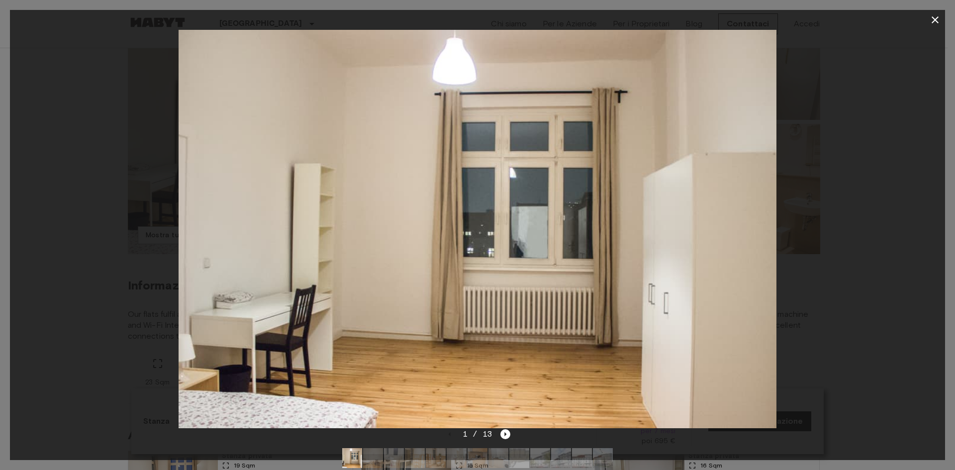
click at [841, 215] on div at bounding box center [477, 229] width 935 height 398
click at [79, 176] on div at bounding box center [477, 229] width 935 height 398
click at [240, 210] on img at bounding box center [477, 229] width 597 height 398
drag, startPoint x: 316, startPoint y: 269, endPoint x: 205, endPoint y: 258, distance: 111.5
click at [214, 258] on img at bounding box center [477, 229] width 597 height 398
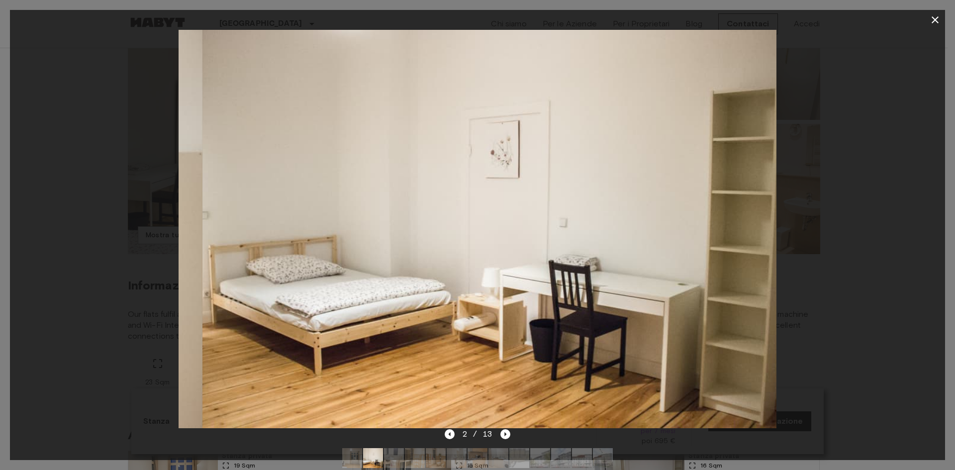
drag, startPoint x: 536, startPoint y: 325, endPoint x: 295, endPoint y: 283, distance: 244.9
click at [362, 299] on img at bounding box center [500, 229] width 597 height 398
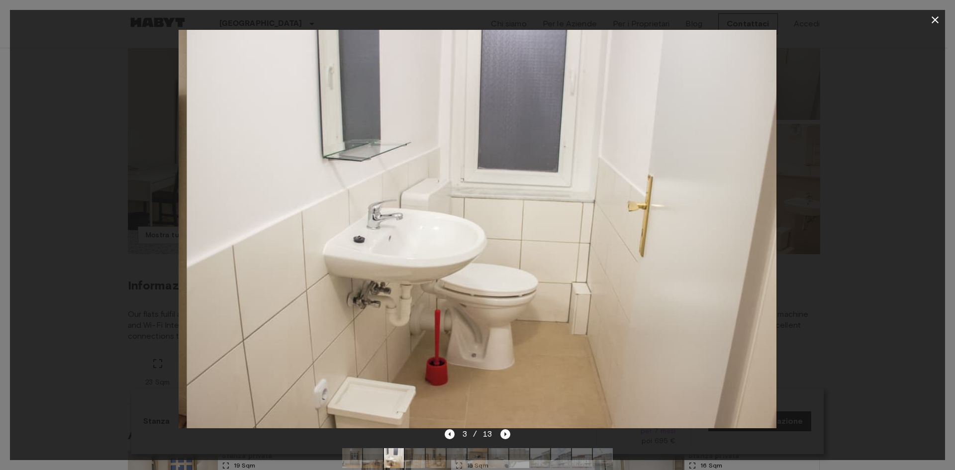
drag, startPoint x: 521, startPoint y: 300, endPoint x: 444, endPoint y: 296, distance: 77.2
click at [462, 297] on img at bounding box center [484, 229] width 597 height 398
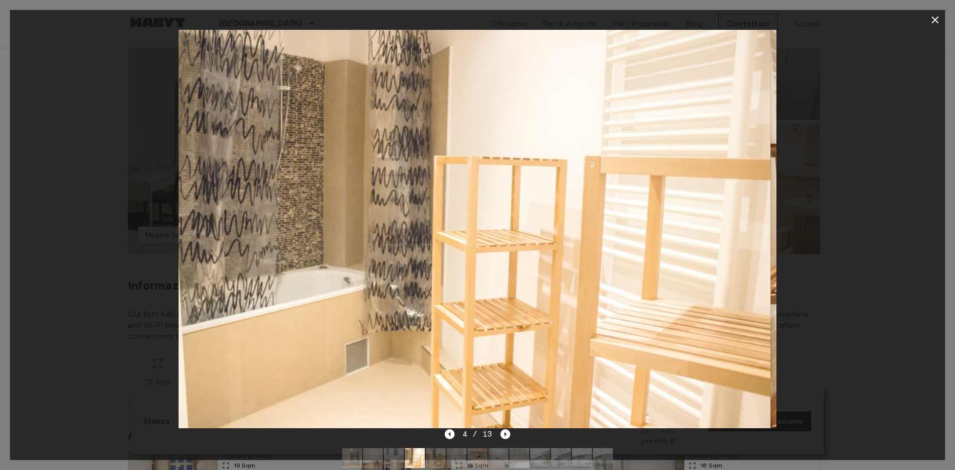
drag, startPoint x: 482, startPoint y: 280, endPoint x: 422, endPoint y: 279, distance: 60.7
click at [430, 279] on img at bounding box center [471, 229] width 597 height 398
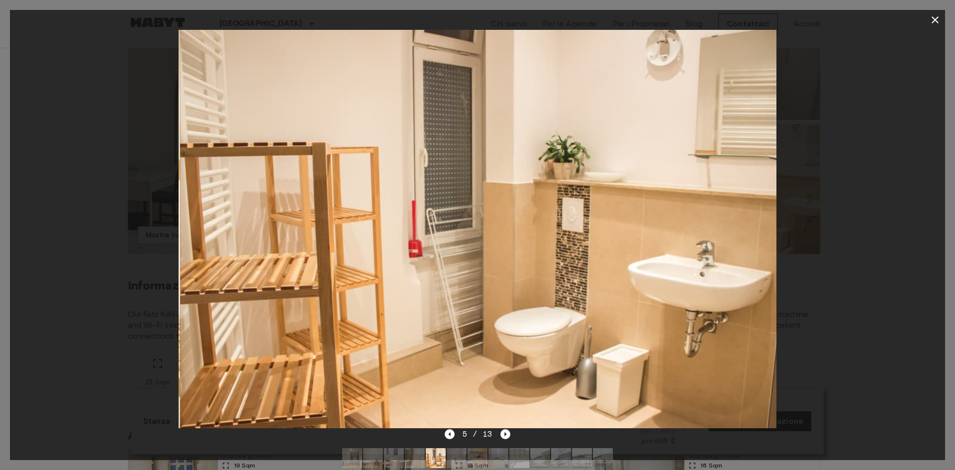
drag, startPoint x: 393, startPoint y: 295, endPoint x: 318, endPoint y: 292, distance: 74.7
click at [386, 296] on img at bounding box center [478, 229] width 597 height 398
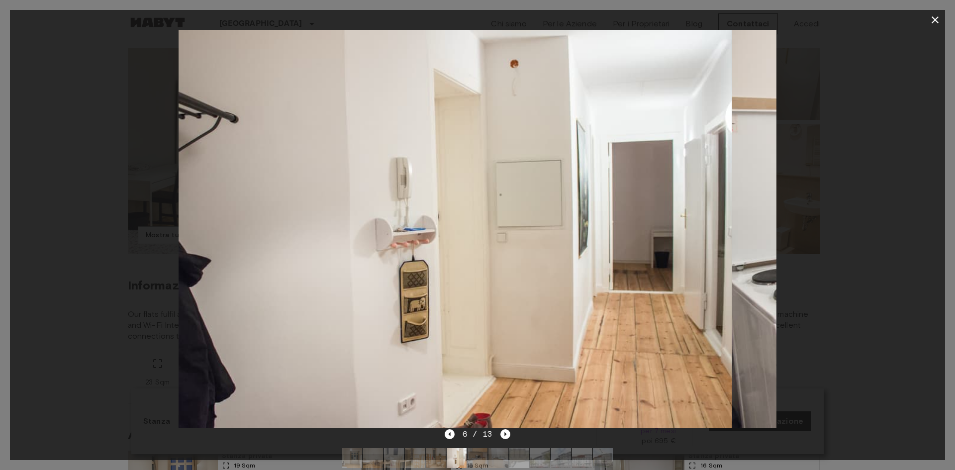
drag, startPoint x: 597, startPoint y: 296, endPoint x: 444, endPoint y: 299, distance: 152.7
click at [444, 299] on img at bounding box center [432, 229] width 597 height 398
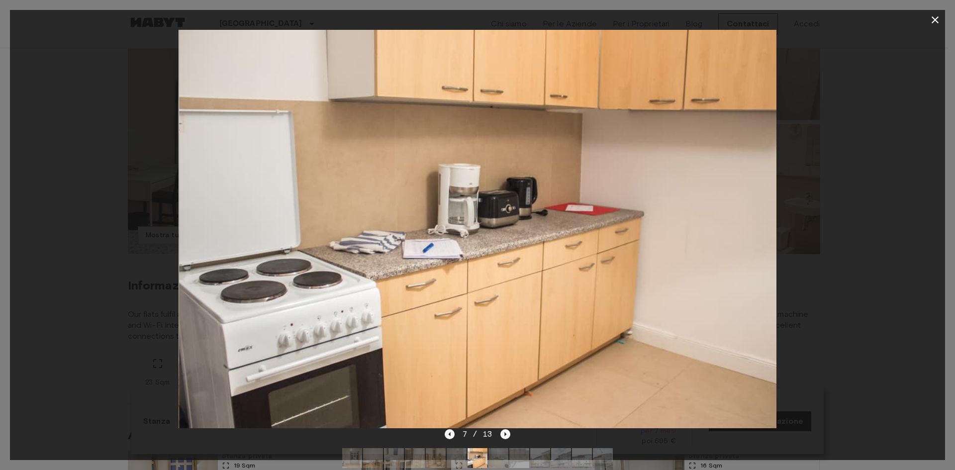
drag, startPoint x: 535, startPoint y: 305, endPoint x: 369, endPoint y: 302, distance: 165.1
click at [444, 304] on img at bounding box center [477, 229] width 597 height 398
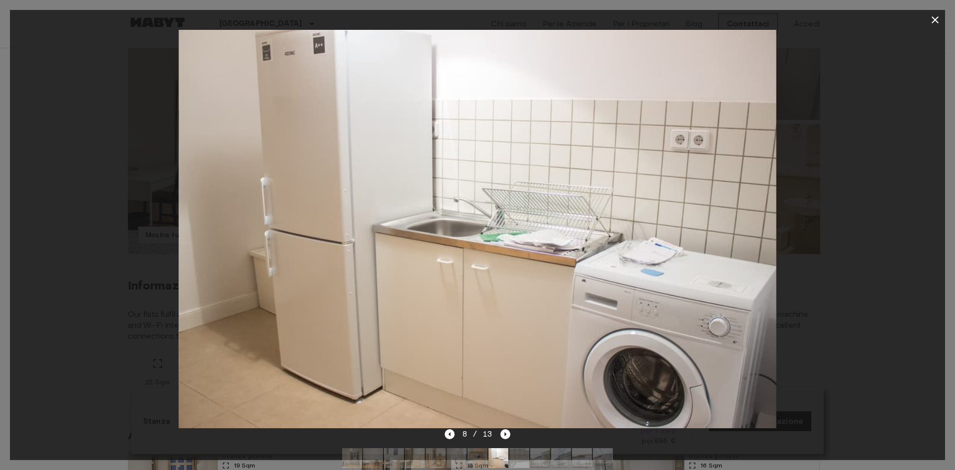
drag, startPoint x: 399, startPoint y: 303, endPoint x: 534, endPoint y: 296, distance: 134.9
click at [524, 297] on img at bounding box center [477, 229] width 597 height 398
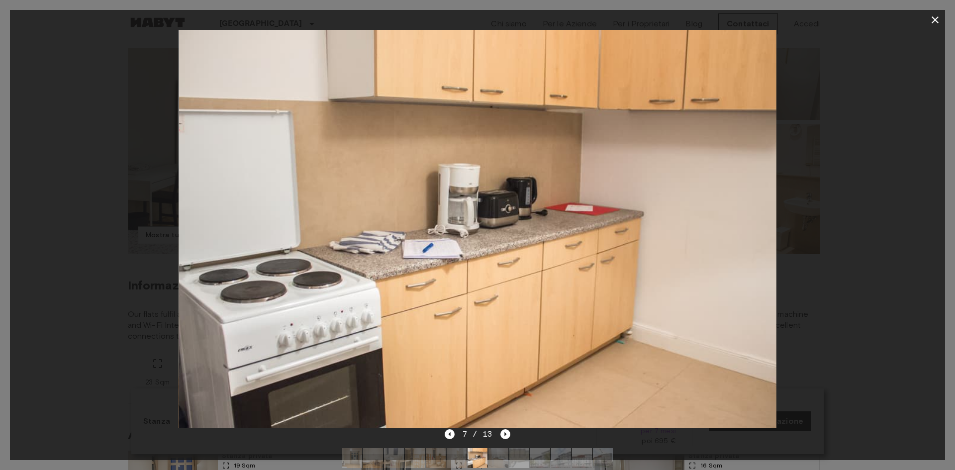
drag, startPoint x: 551, startPoint y: 295, endPoint x: 265, endPoint y: 296, distance: 285.9
click at [345, 302] on img at bounding box center [477, 229] width 597 height 398
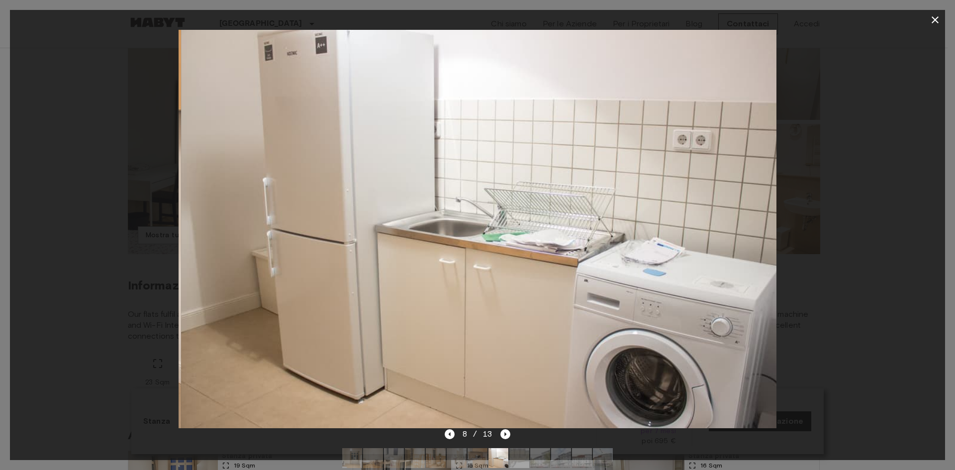
drag, startPoint x: 482, startPoint y: 291, endPoint x: 649, endPoint y: 285, distance: 167.7
click at [592, 288] on img at bounding box center [479, 229] width 597 height 398
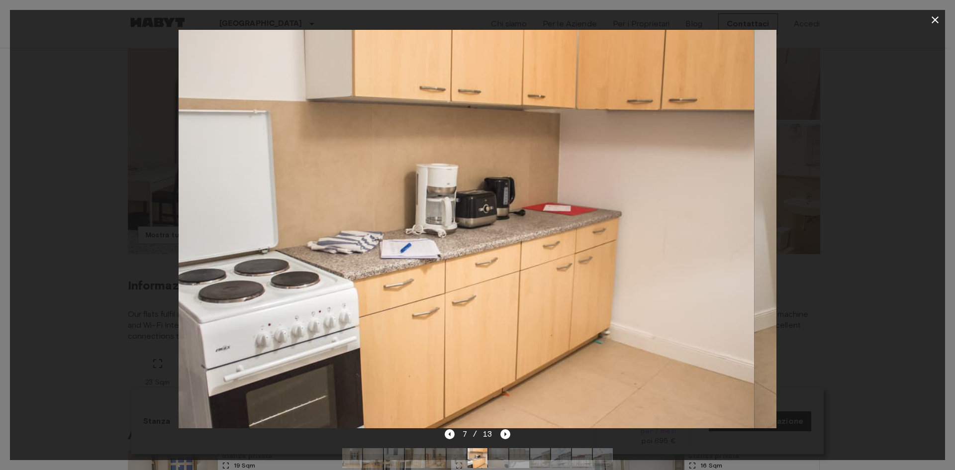
drag, startPoint x: 610, startPoint y: 284, endPoint x: 320, endPoint y: 272, distance: 290.2
click at [419, 283] on img at bounding box center [455, 229] width 597 height 398
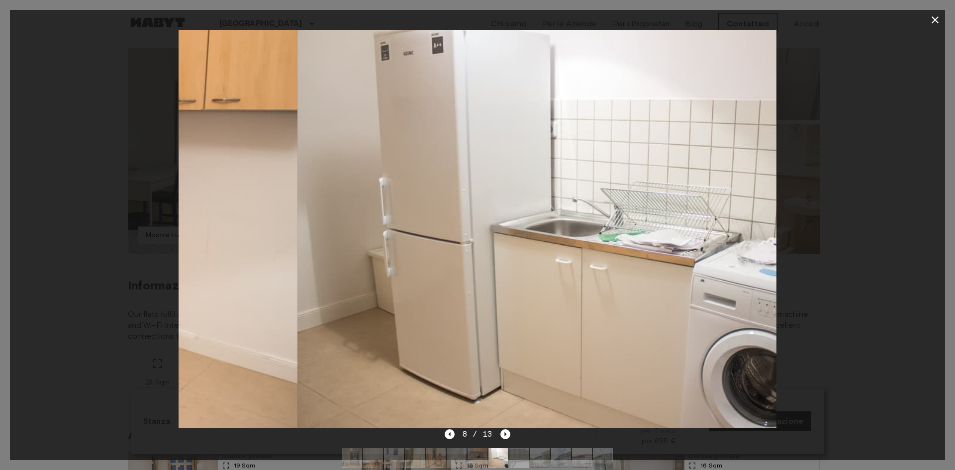
drag, startPoint x: 504, startPoint y: 279, endPoint x: 408, endPoint y: 278, distance: 96.5
click at [418, 279] on img at bounding box center [595, 229] width 597 height 398
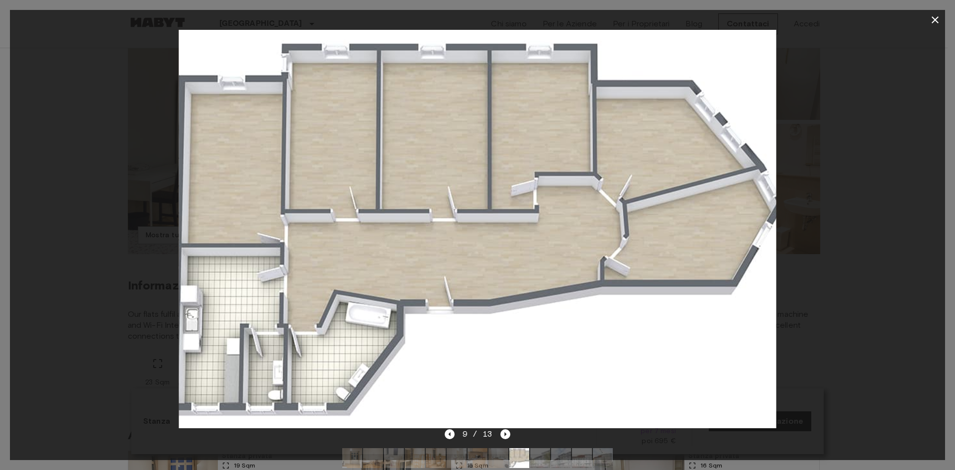
click at [931, 20] on icon "button" at bounding box center [935, 20] width 12 height 12
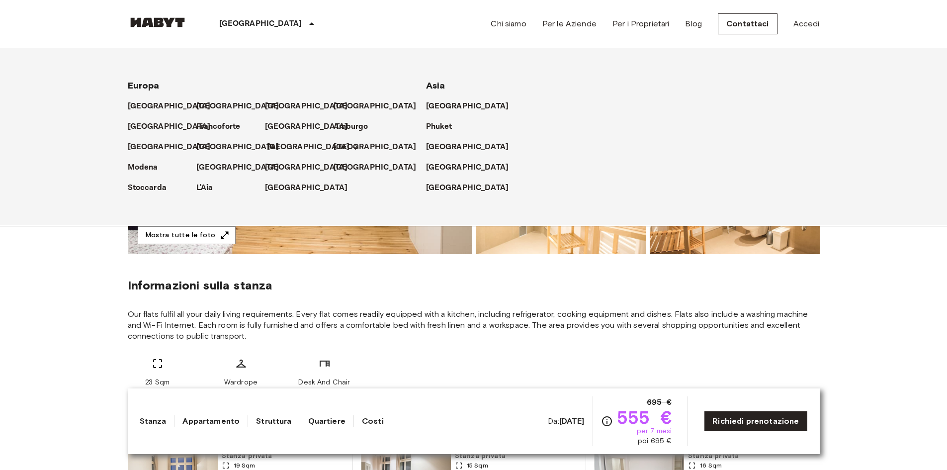
scroll to position [398, 0]
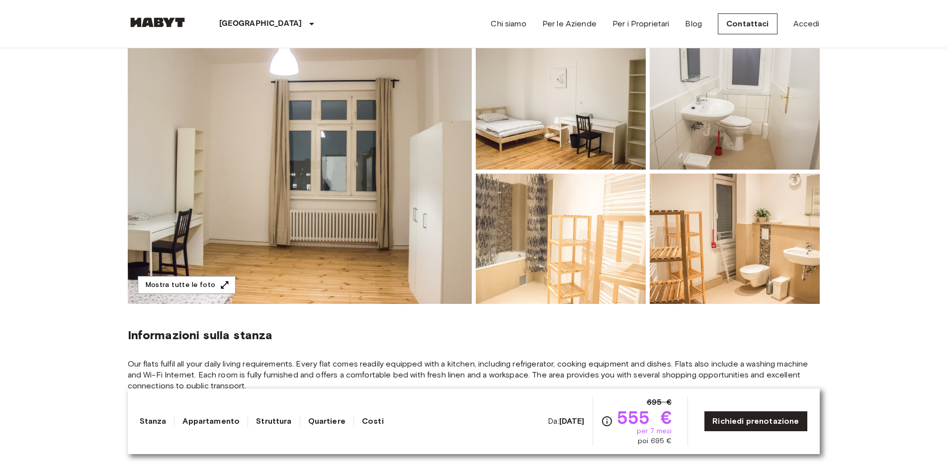
scroll to position [0, 0]
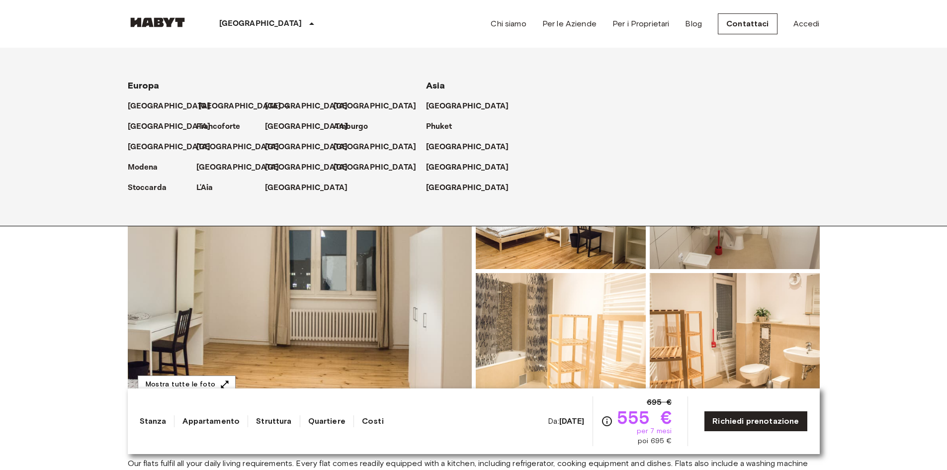
click at [204, 105] on p "[GEOGRAPHIC_DATA]" at bounding box center [239, 106] width 83 height 12
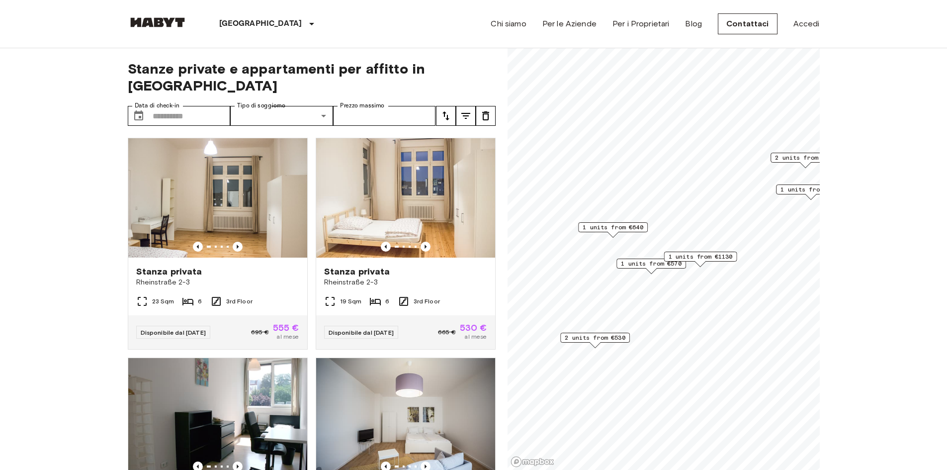
click at [646, 266] on span "1 units from €570" at bounding box center [651, 263] width 61 height 9
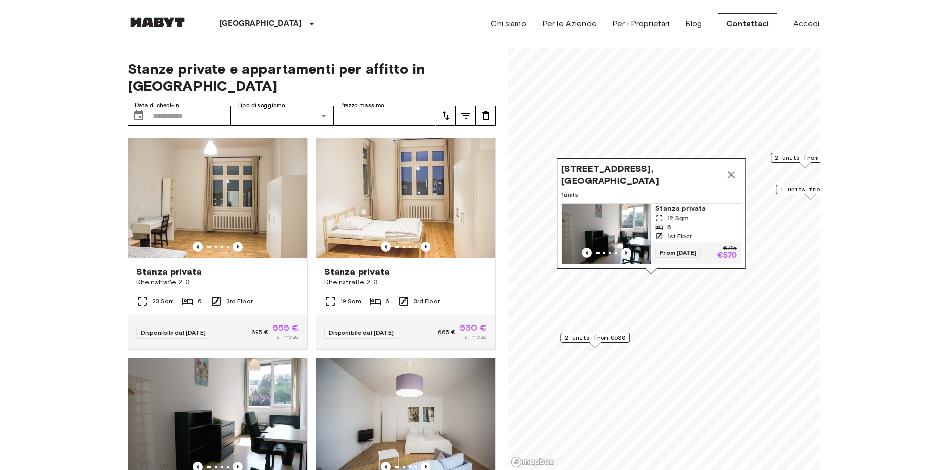
click at [632, 204] on img "Map marker" at bounding box center [607, 234] width 90 height 60
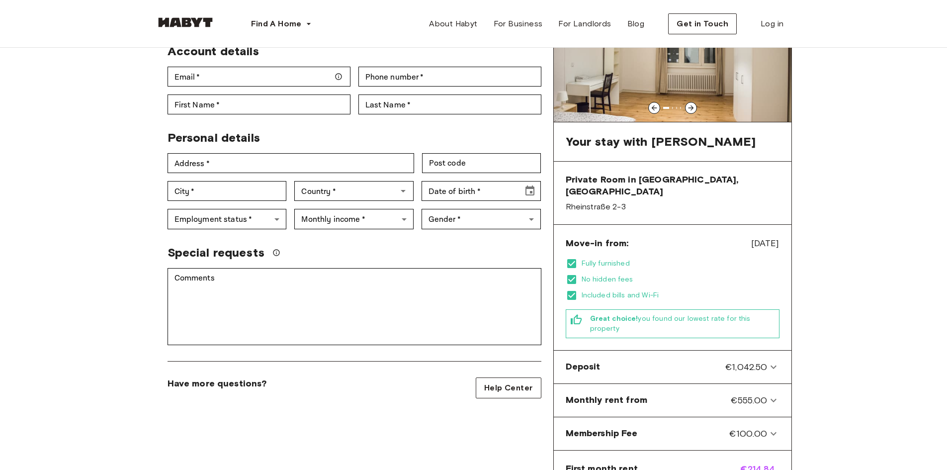
scroll to position [149, 0]
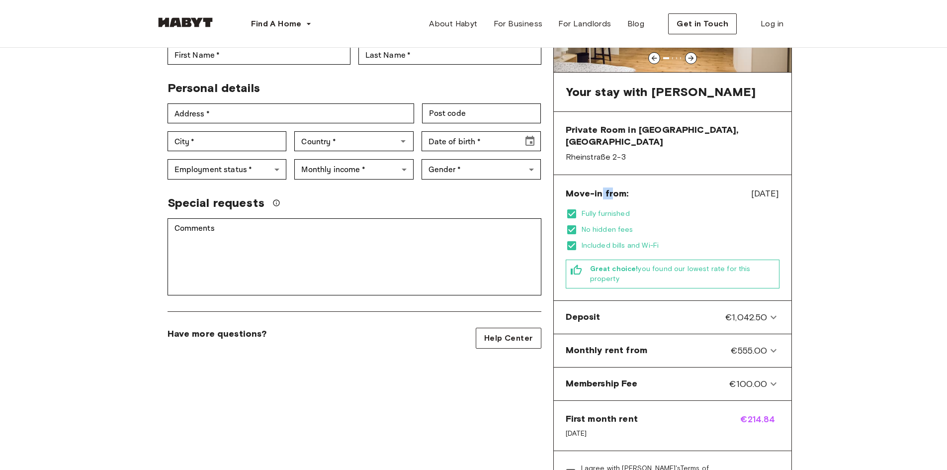
drag, startPoint x: 600, startPoint y: 181, endPoint x: 615, endPoint y: 180, distance: 14.5
click at [613, 187] on span "Move-in from:" at bounding box center [597, 193] width 63 height 12
click at [615, 187] on span "Move-in from:" at bounding box center [597, 193] width 63 height 12
click at [662, 311] on div "Deposit €1,042.50" at bounding box center [667, 317] width 202 height 13
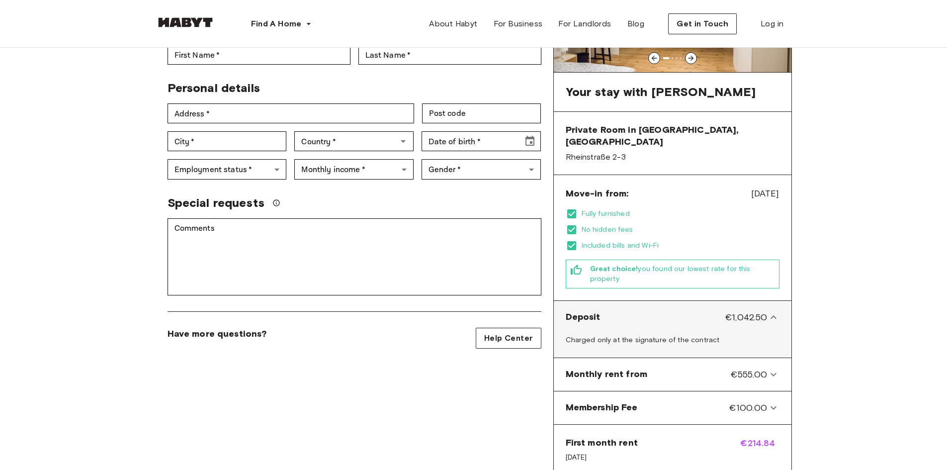
click at [717, 305] on div "Deposit €1,042.50" at bounding box center [673, 317] width 230 height 25
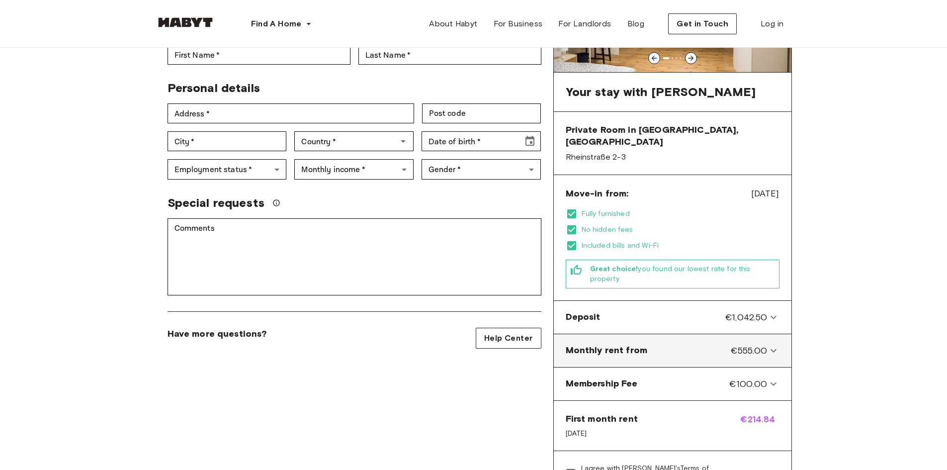
click at [720, 338] on from-panel "Monthly rent from €555.00" at bounding box center [673, 350] width 230 height 25
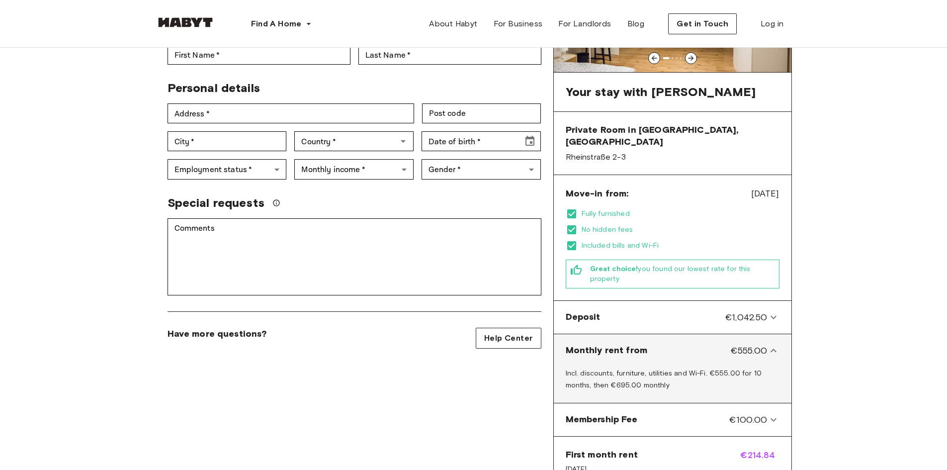
click at [722, 344] on div "Monthly rent from €555.00" at bounding box center [667, 350] width 202 height 13
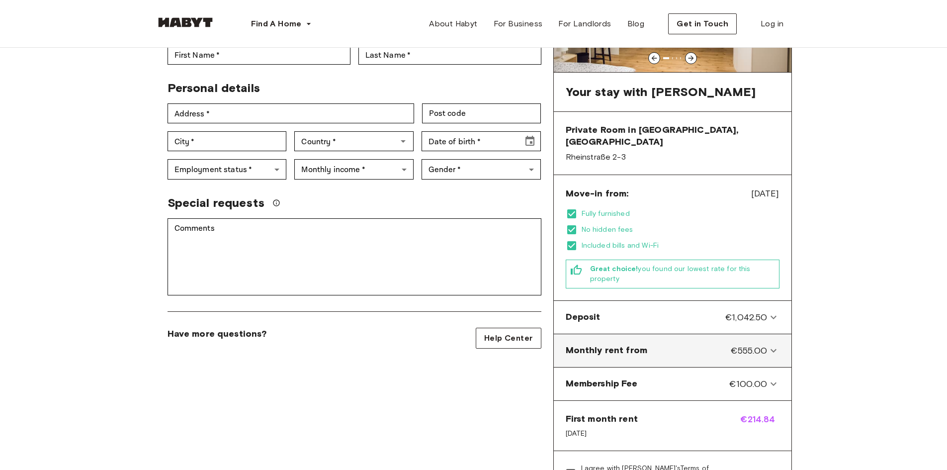
click at [706, 344] on div "Monthly rent from €555.00" at bounding box center [667, 350] width 202 height 13
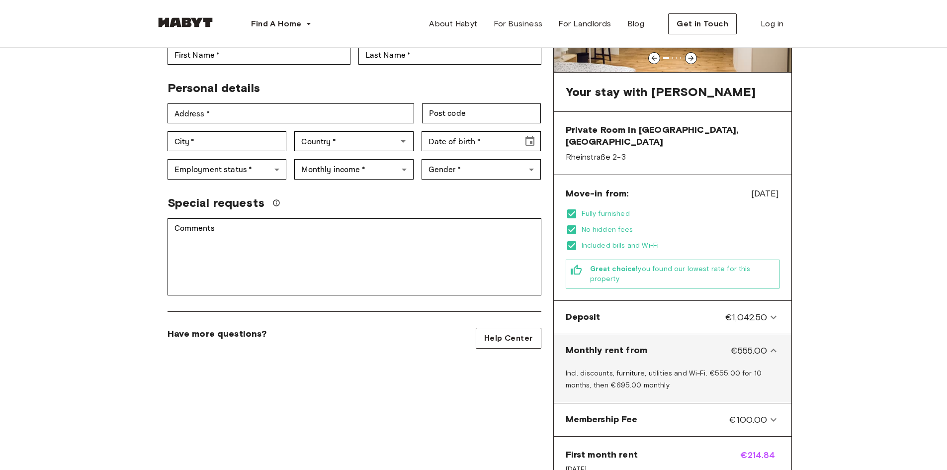
click at [706, 344] on div "Monthly rent from €555.00" at bounding box center [667, 350] width 202 height 13
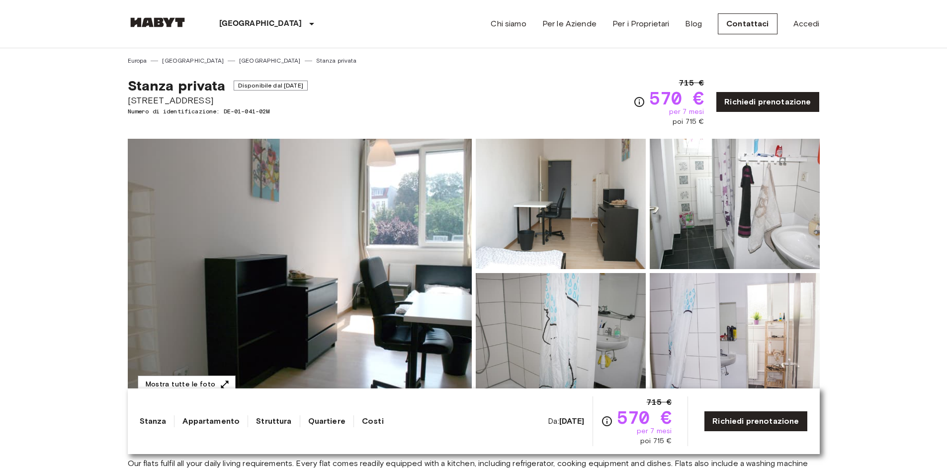
click at [526, 306] on img at bounding box center [561, 338] width 170 height 130
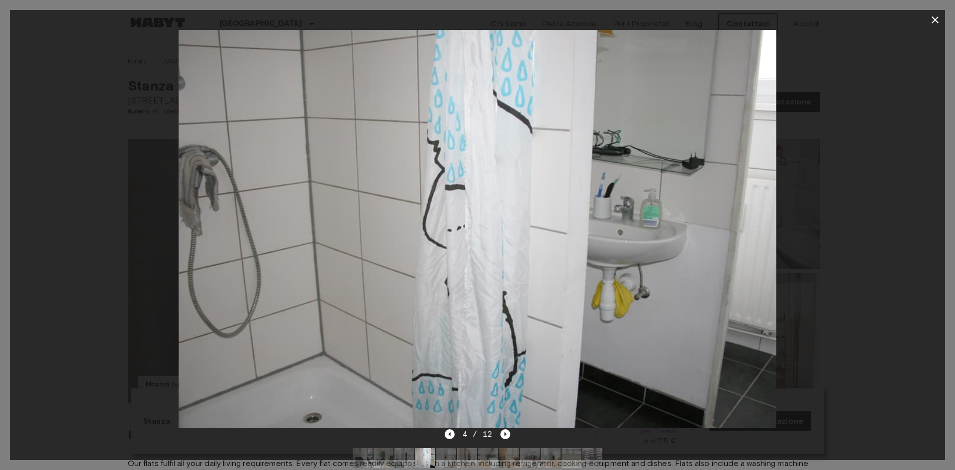
click at [604, 192] on img at bounding box center [477, 229] width 597 height 398
click at [252, 252] on img at bounding box center [476, 229] width 597 height 398
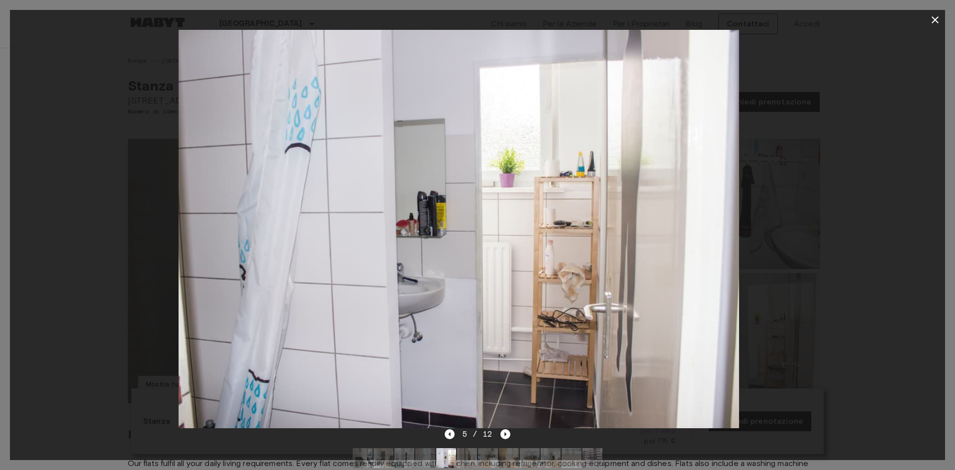
drag, startPoint x: 664, startPoint y: 246, endPoint x: 413, endPoint y: 258, distance: 251.9
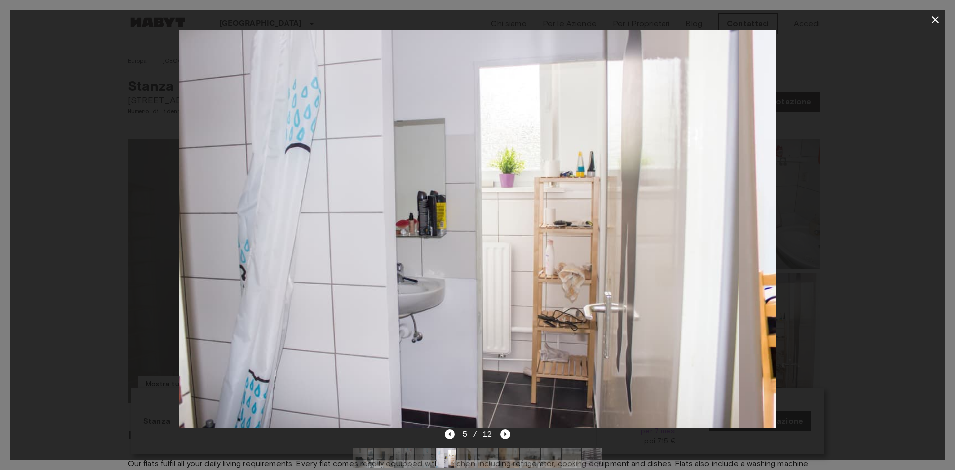
click at [437, 261] on img at bounding box center [440, 229] width 597 height 398
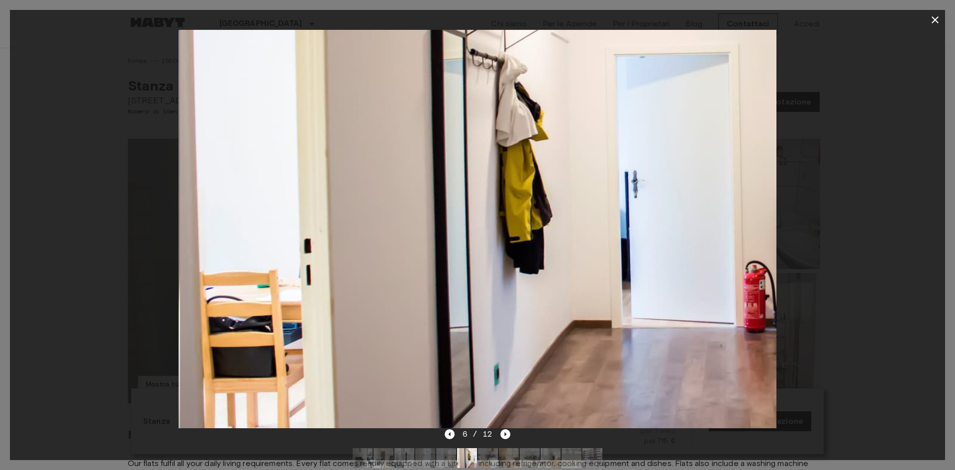
drag, startPoint x: 647, startPoint y: 246, endPoint x: 408, endPoint y: 258, distance: 240.0
click at [458, 262] on img at bounding box center [478, 229] width 597 height 398
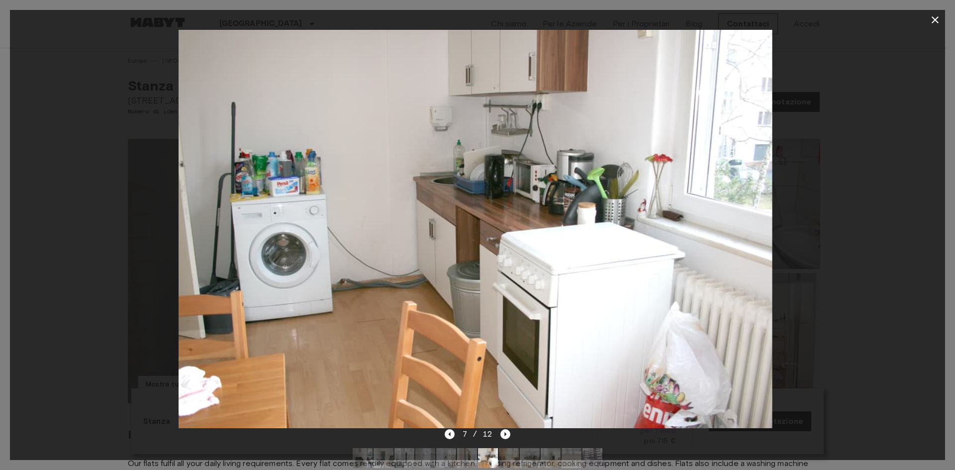
drag, startPoint x: 629, startPoint y: 249, endPoint x: 237, endPoint y: 248, distance: 392.4
click at [251, 250] on img at bounding box center [473, 229] width 597 height 398
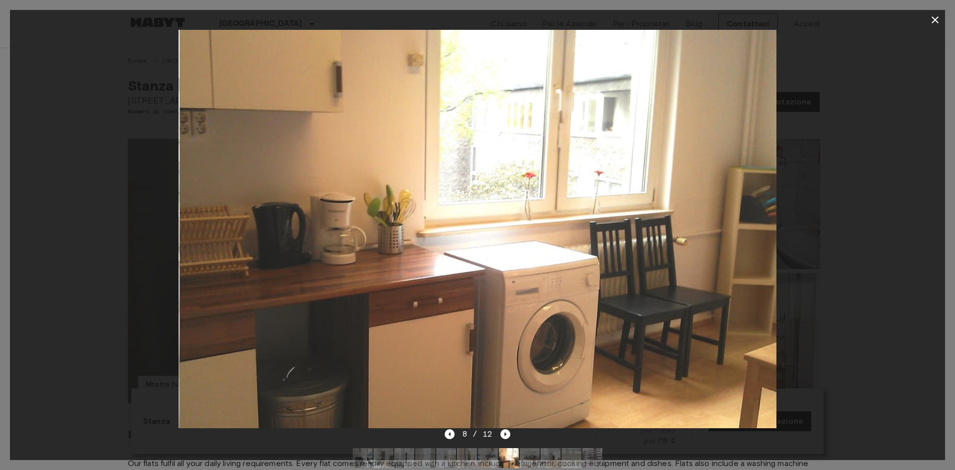
click at [451, 248] on img at bounding box center [478, 229] width 597 height 398
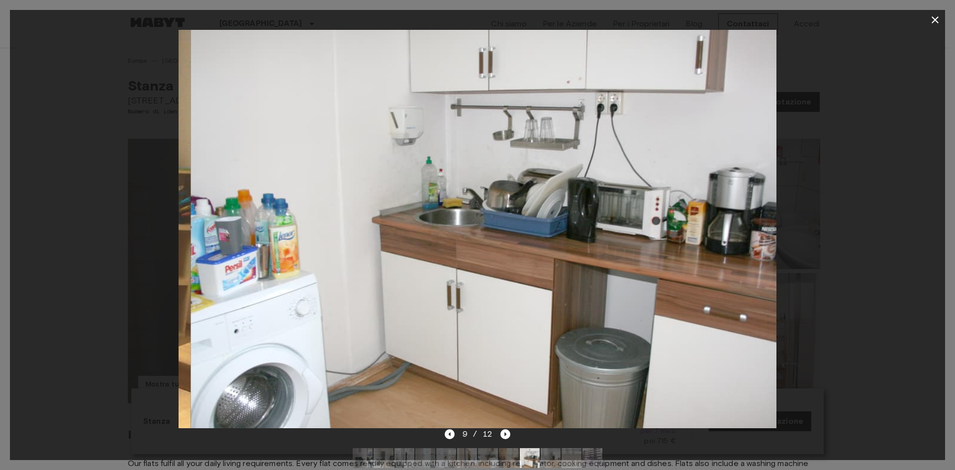
drag, startPoint x: 502, startPoint y: 217, endPoint x: 284, endPoint y: 216, distance: 218.3
click at [297, 217] on img at bounding box center [488, 229] width 597 height 398
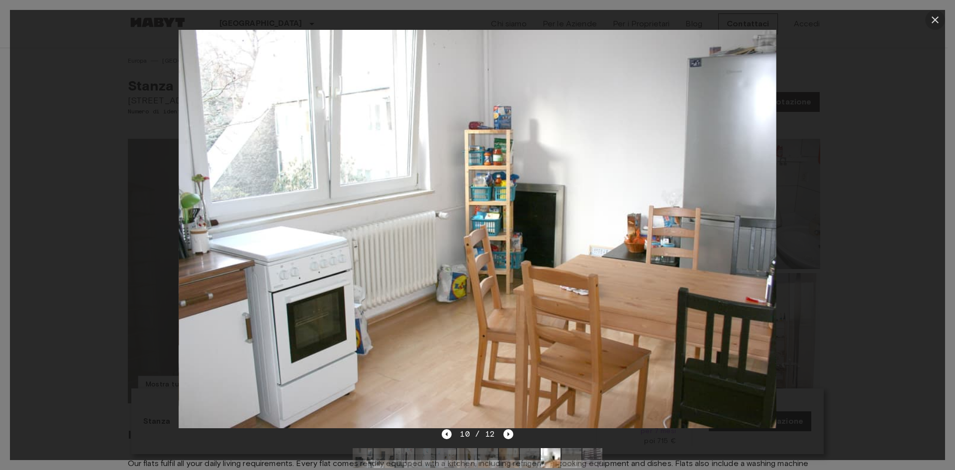
click at [935, 22] on icon "button" at bounding box center [935, 20] width 12 height 12
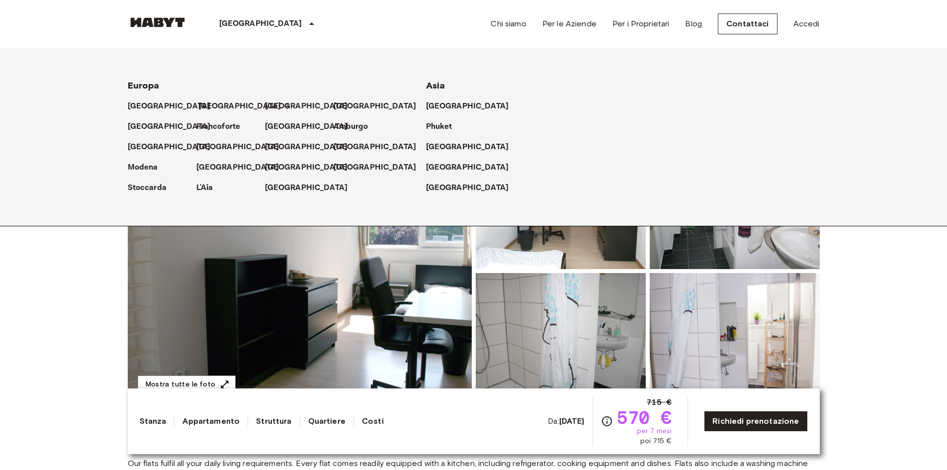
click at [204, 106] on p "[GEOGRAPHIC_DATA]" at bounding box center [239, 106] width 83 height 12
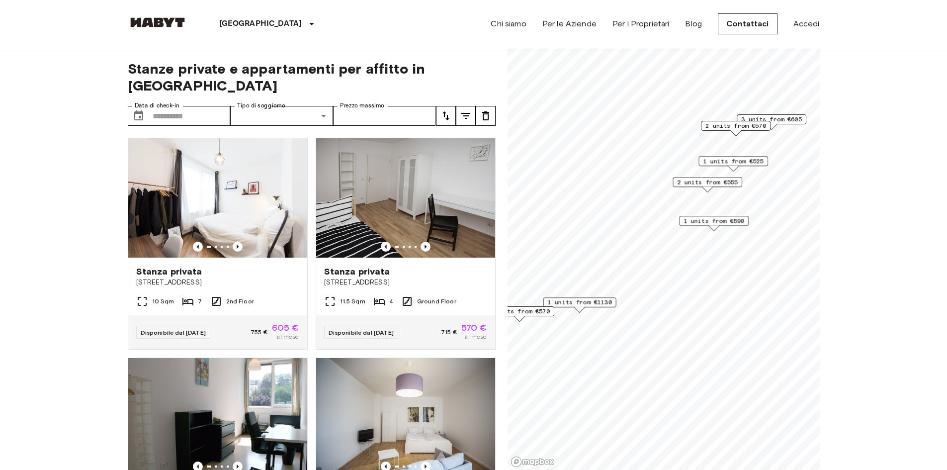
click at [733, 165] on span "1 units from €525" at bounding box center [733, 161] width 61 height 9
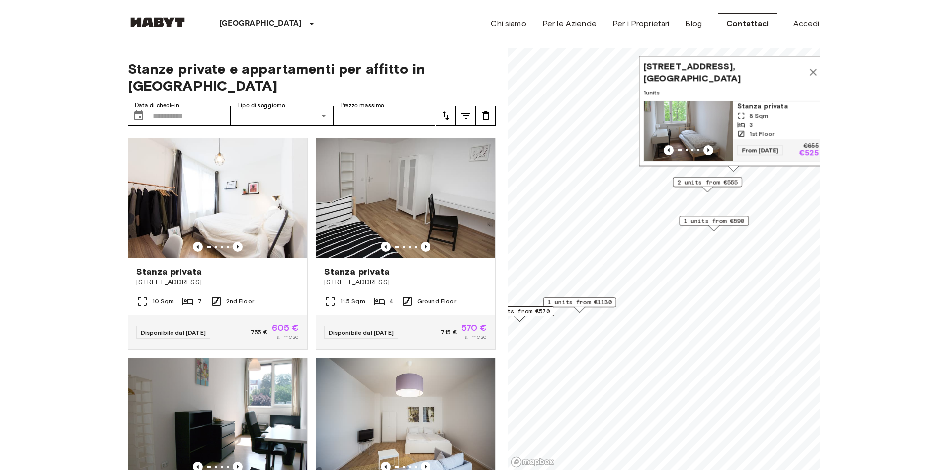
click at [702, 113] on img "Map marker" at bounding box center [689, 131] width 90 height 60
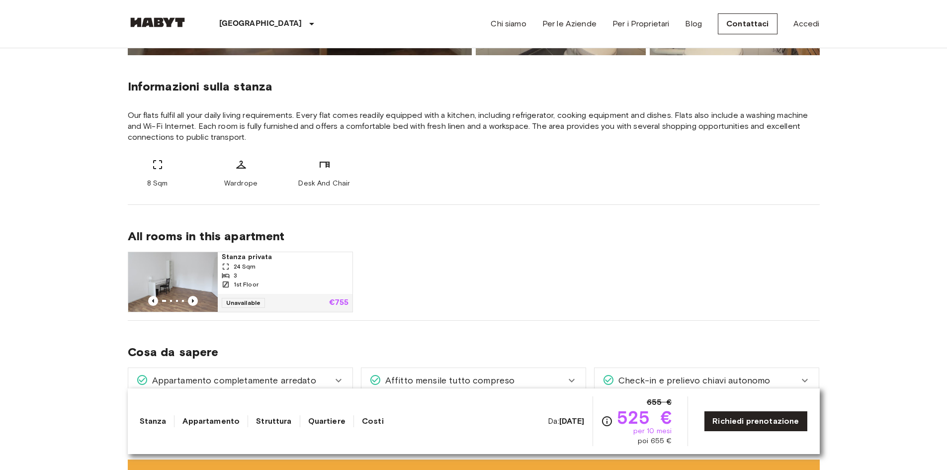
scroll to position [50, 0]
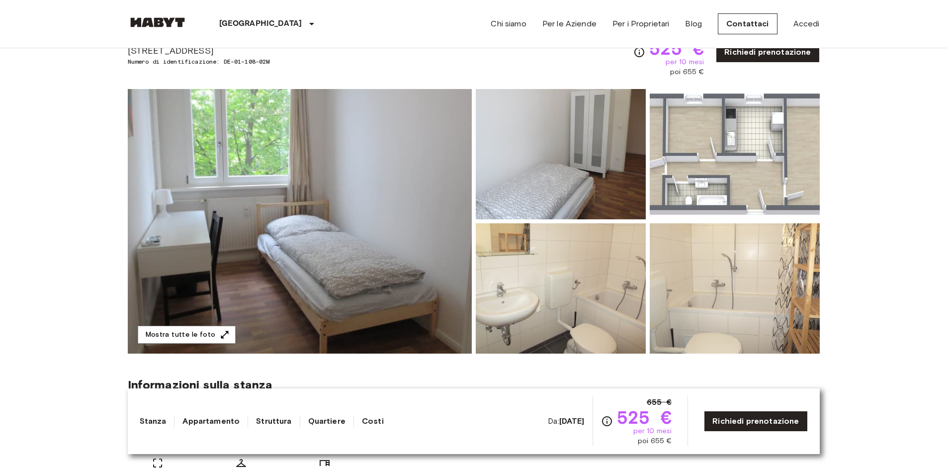
click at [416, 279] on img at bounding box center [300, 221] width 344 height 265
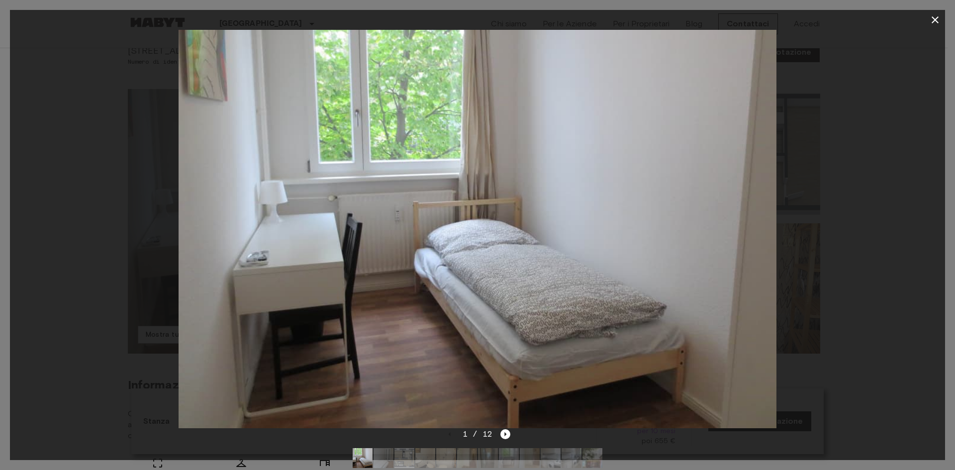
click at [830, 250] on div at bounding box center [477, 229] width 935 height 398
click at [663, 249] on img at bounding box center [477, 229] width 597 height 398
click at [505, 436] on icon "Next image" at bounding box center [505, 434] width 10 height 10
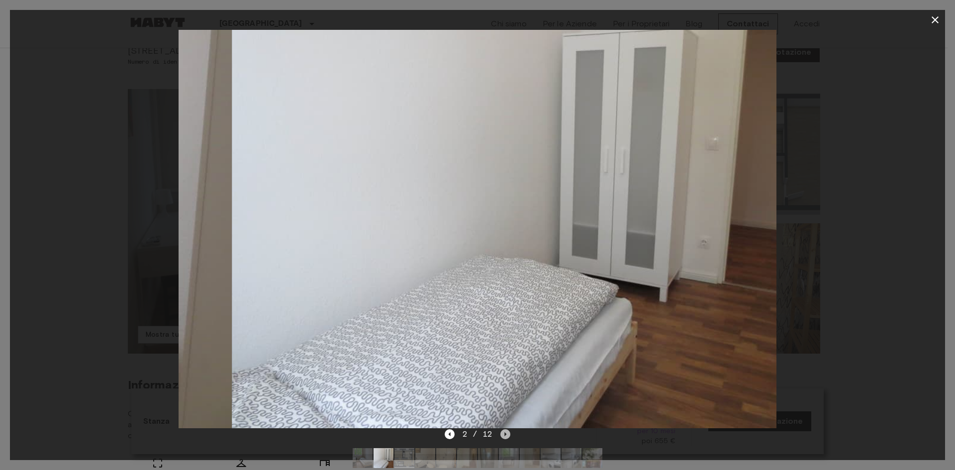
click at [505, 436] on icon "Next image" at bounding box center [505, 434] width 10 height 10
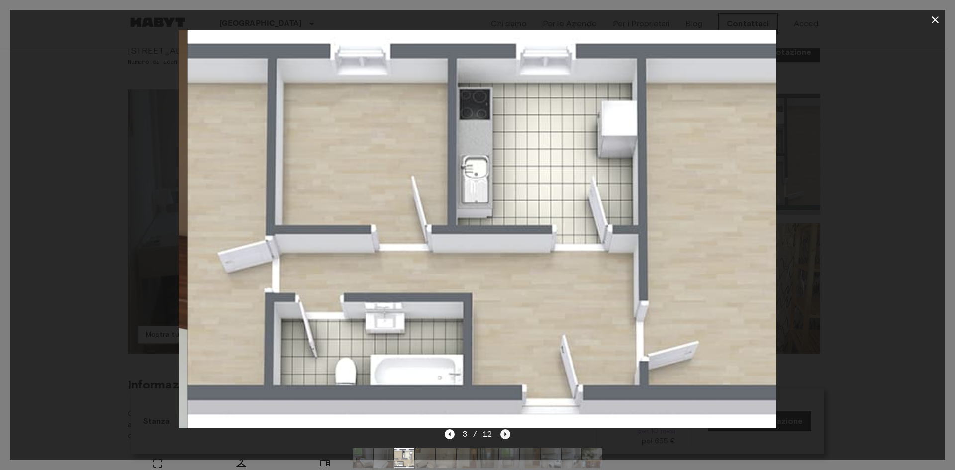
click at [505, 436] on icon "Next image" at bounding box center [505, 434] width 10 height 10
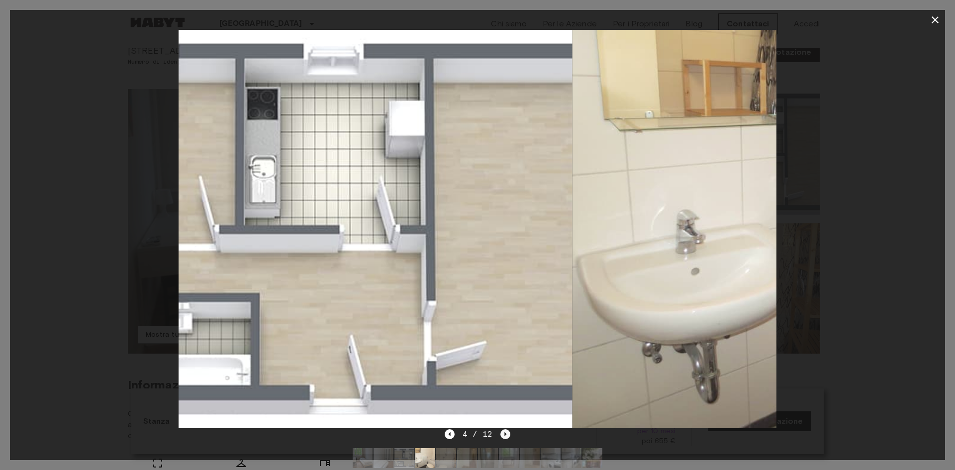
click at [505, 436] on icon "Next image" at bounding box center [505, 434] width 10 height 10
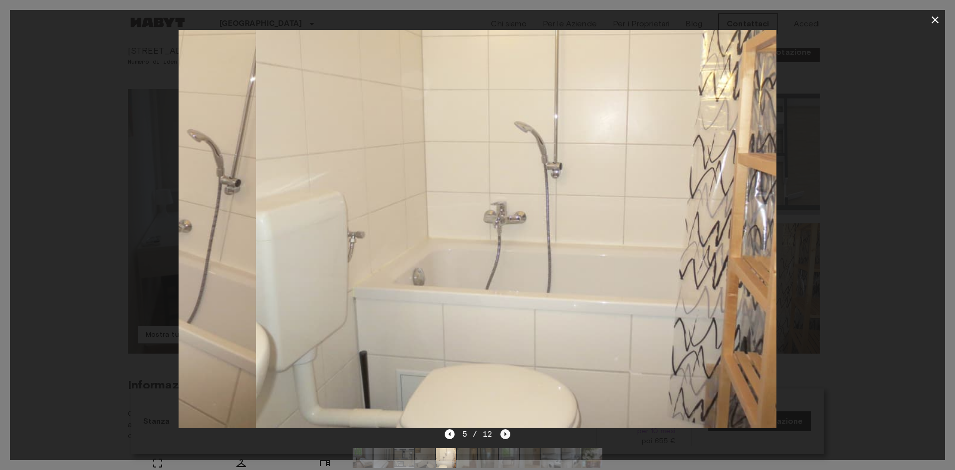
click at [505, 436] on icon "Next image" at bounding box center [505, 434] width 10 height 10
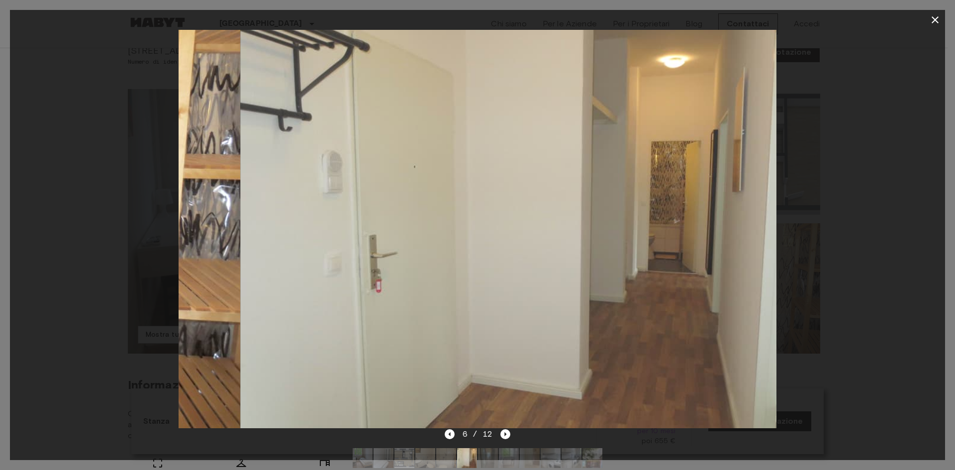
click at [890, 215] on div at bounding box center [477, 229] width 935 height 398
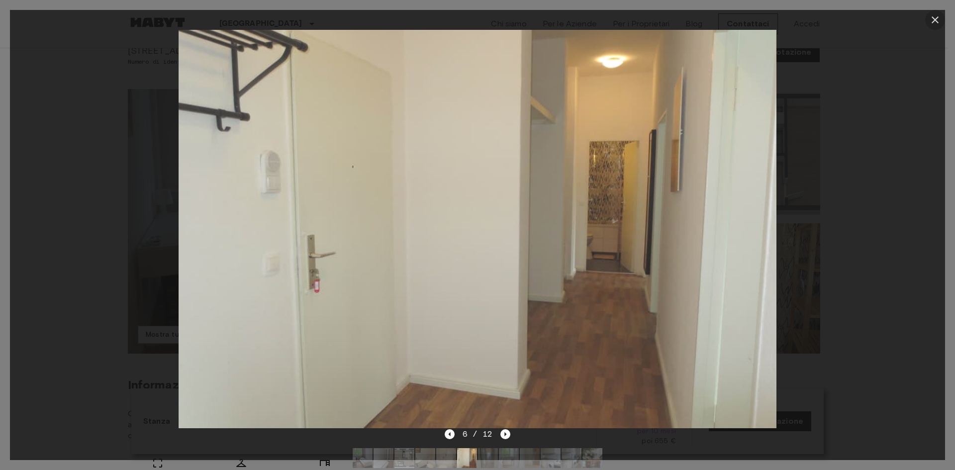
click at [929, 24] on icon "button" at bounding box center [935, 20] width 12 height 12
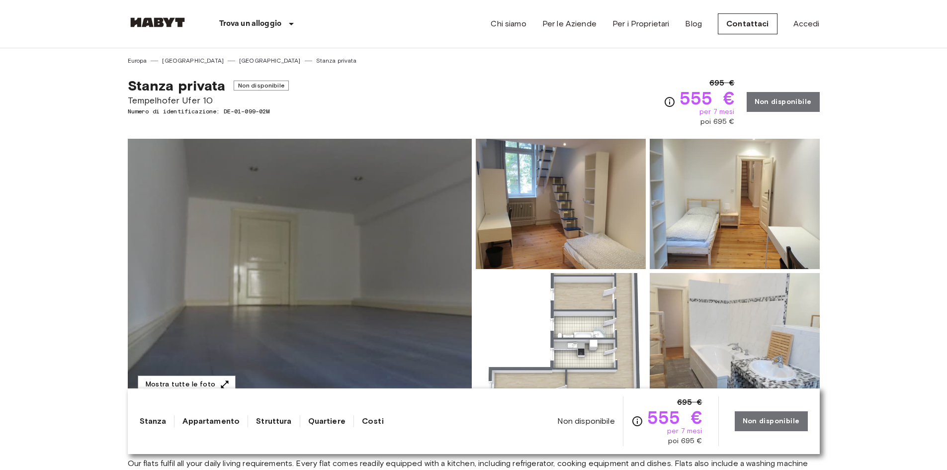
click at [300, 239] on img at bounding box center [300, 271] width 344 height 265
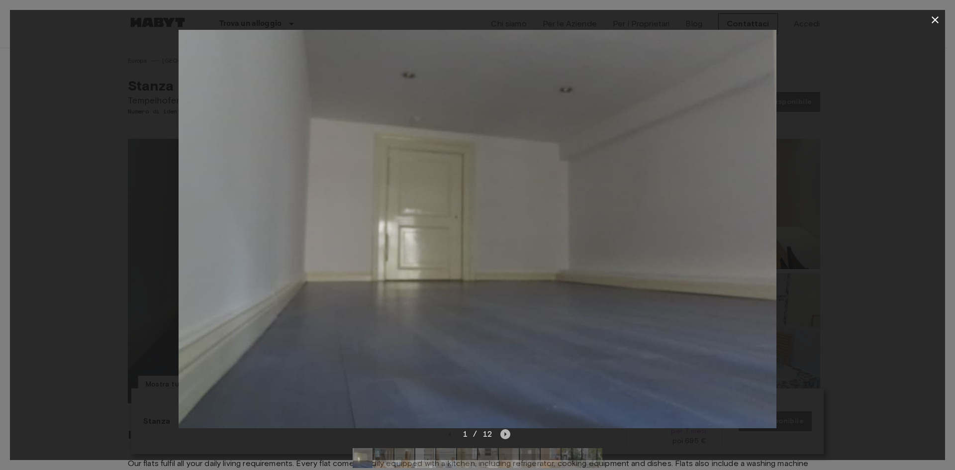
click at [501, 435] on icon "Next image" at bounding box center [505, 434] width 10 height 10
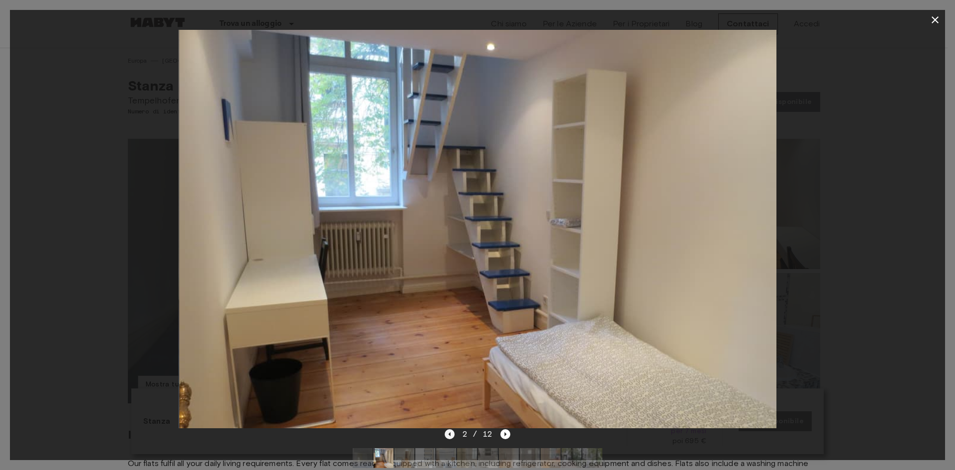
click at [447, 434] on icon "Previous image" at bounding box center [450, 434] width 10 height 10
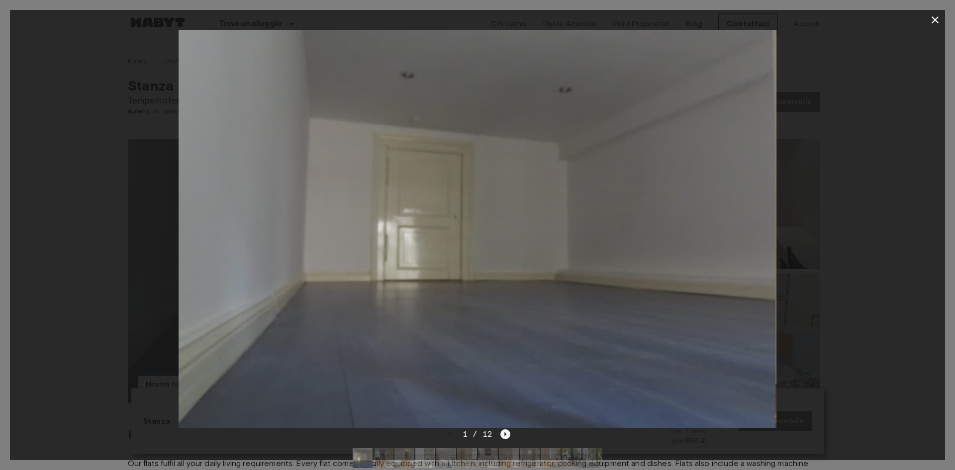
click at [501, 436] on icon "Next image" at bounding box center [505, 434] width 10 height 10
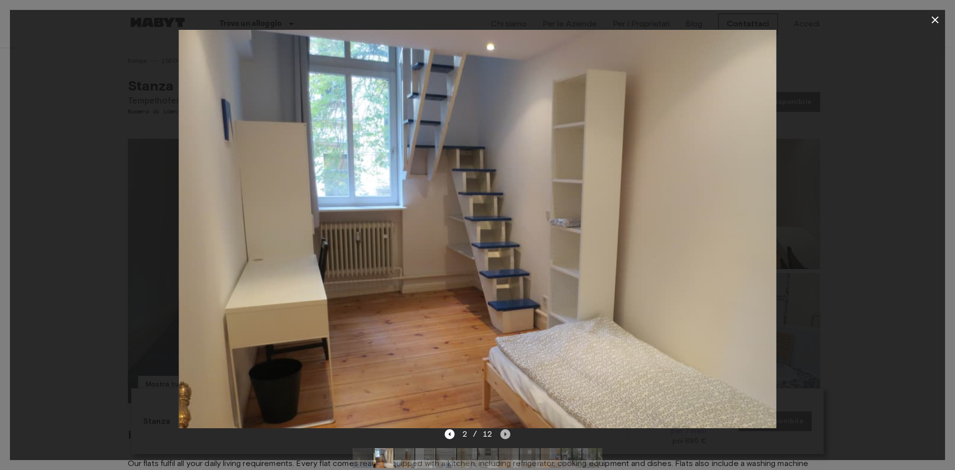
click at [502, 437] on icon "Next image" at bounding box center [505, 434] width 10 height 10
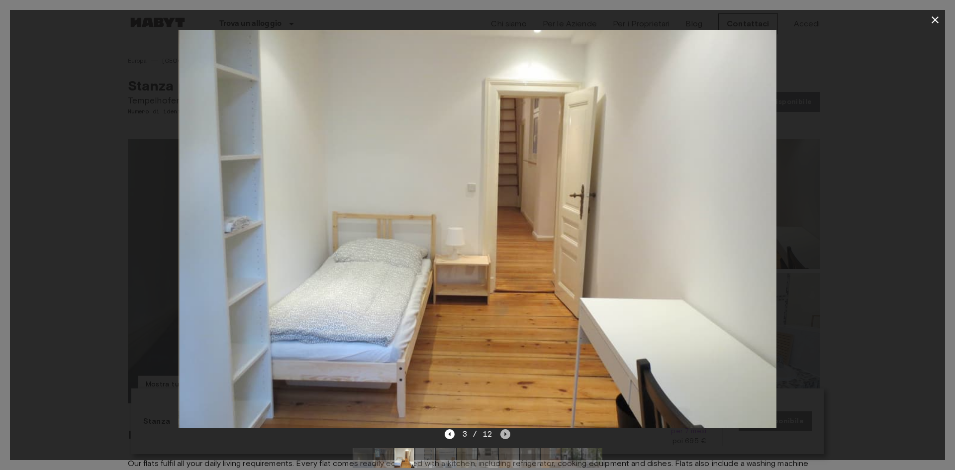
click at [502, 437] on icon "Next image" at bounding box center [505, 434] width 10 height 10
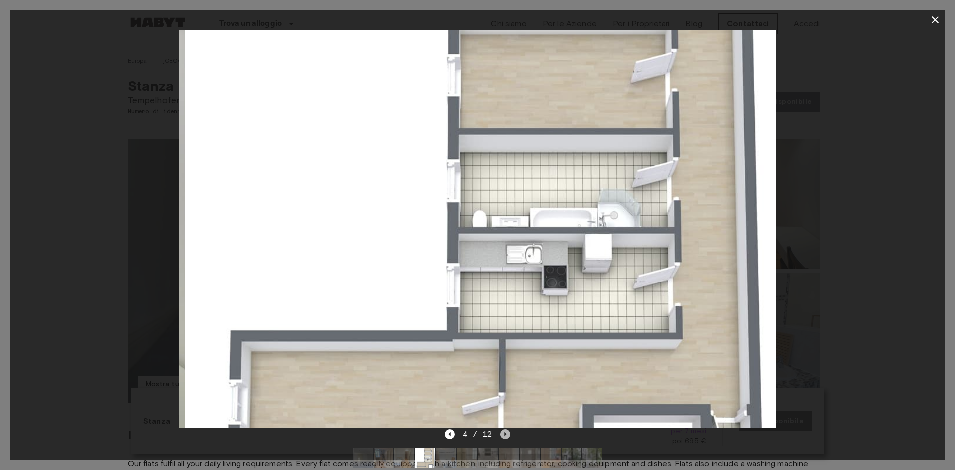
click at [502, 435] on icon "Next image" at bounding box center [505, 434] width 10 height 10
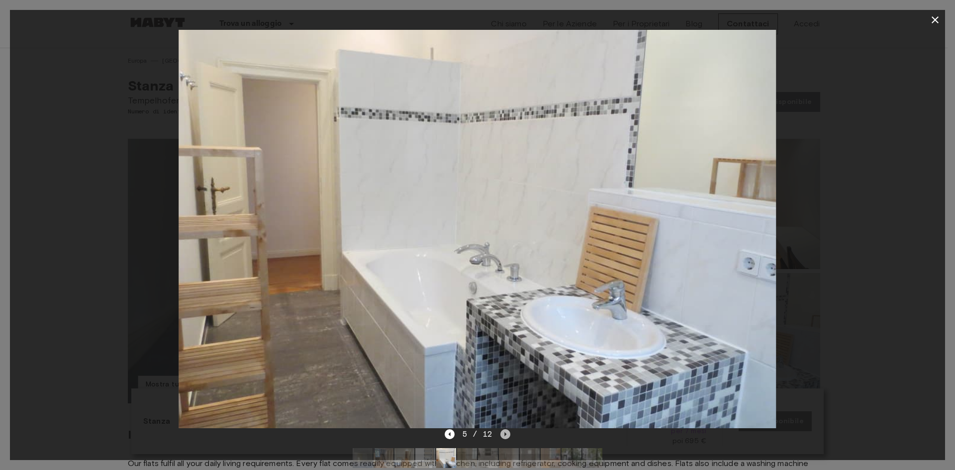
click at [502, 435] on icon "Next image" at bounding box center [505, 434] width 10 height 10
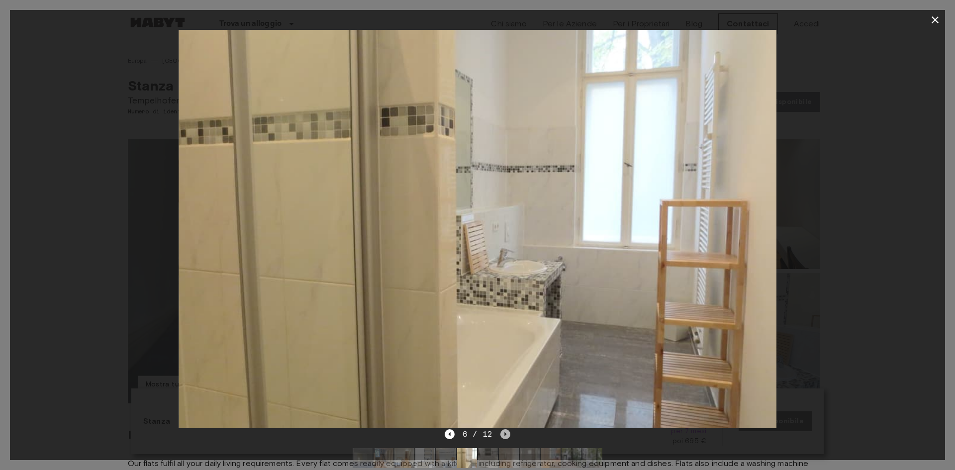
click at [502, 435] on icon "Next image" at bounding box center [505, 434] width 10 height 10
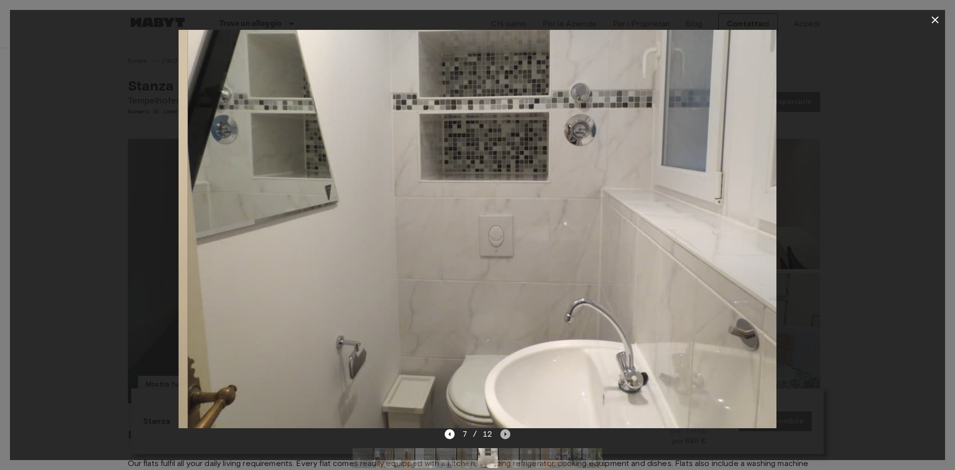
click at [503, 435] on icon "Next image" at bounding box center [505, 434] width 10 height 10
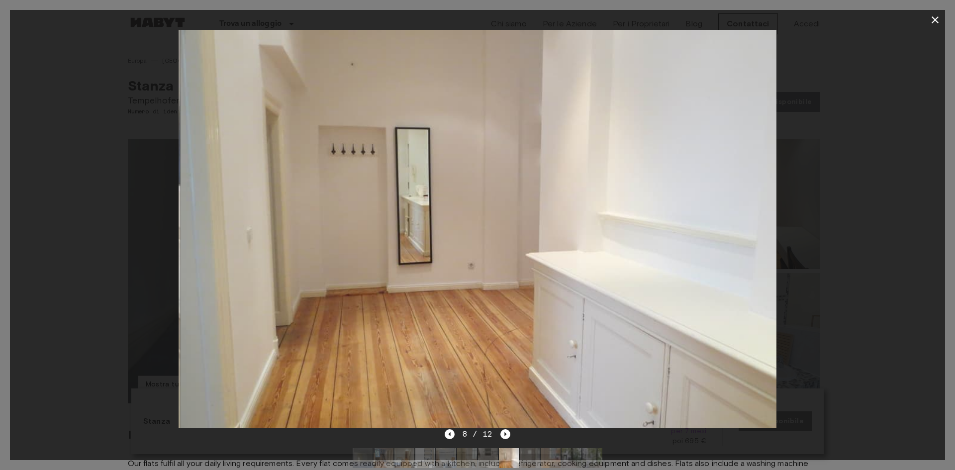
click at [455, 434] on div "8 / 12" at bounding box center [478, 434] width 66 height 12
click at [452, 434] on icon "Previous image" at bounding box center [450, 434] width 10 height 10
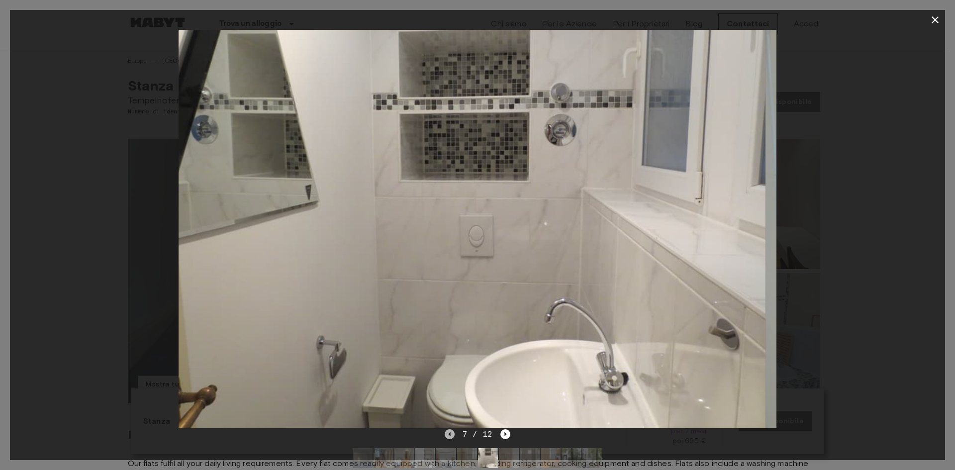
click at [452, 434] on icon "Previous image" at bounding box center [450, 434] width 10 height 10
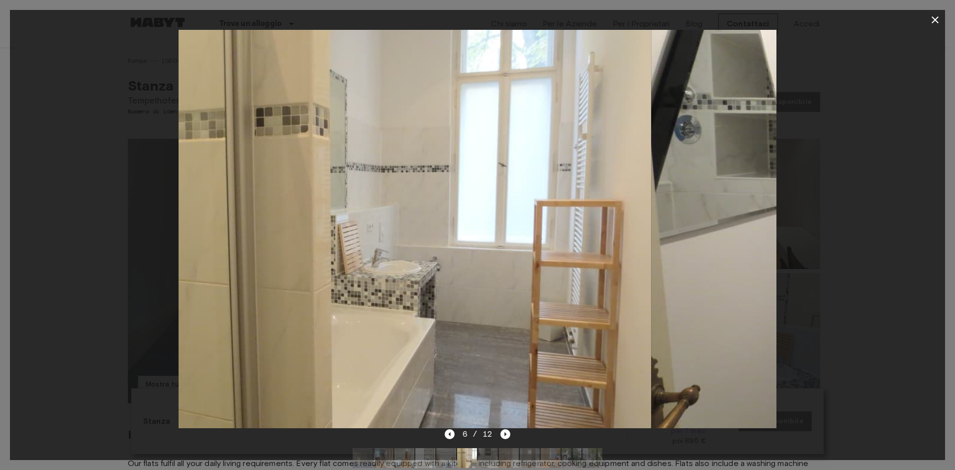
click at [498, 435] on div "6 / 12" at bounding box center [478, 434] width 66 height 12
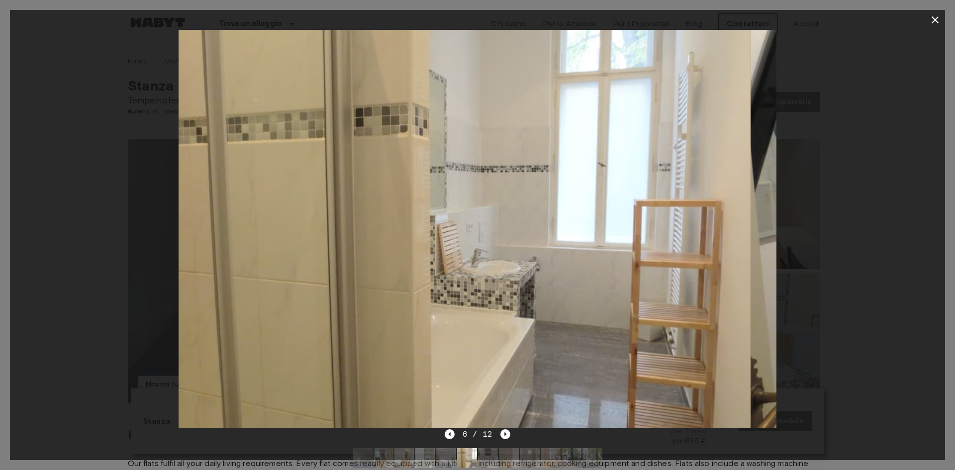
click at [498, 435] on div "6 / 12" at bounding box center [478, 434] width 66 height 12
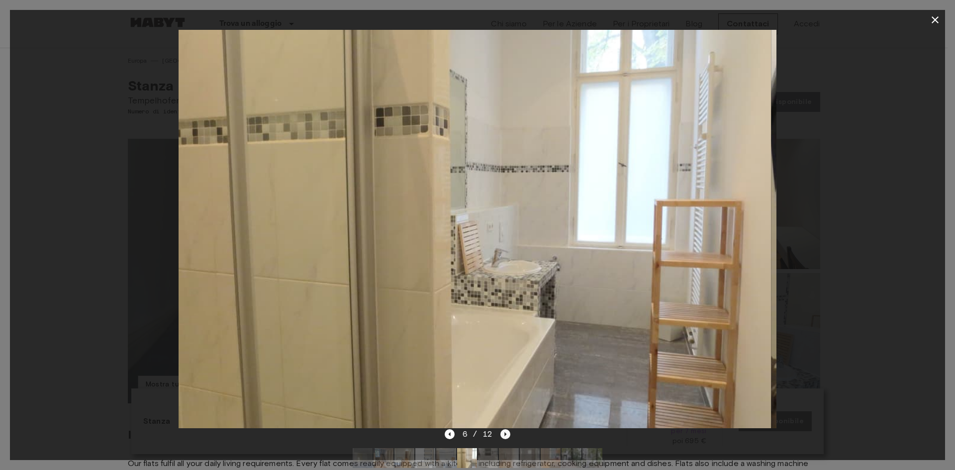
click at [502, 435] on icon "Next image" at bounding box center [505, 434] width 10 height 10
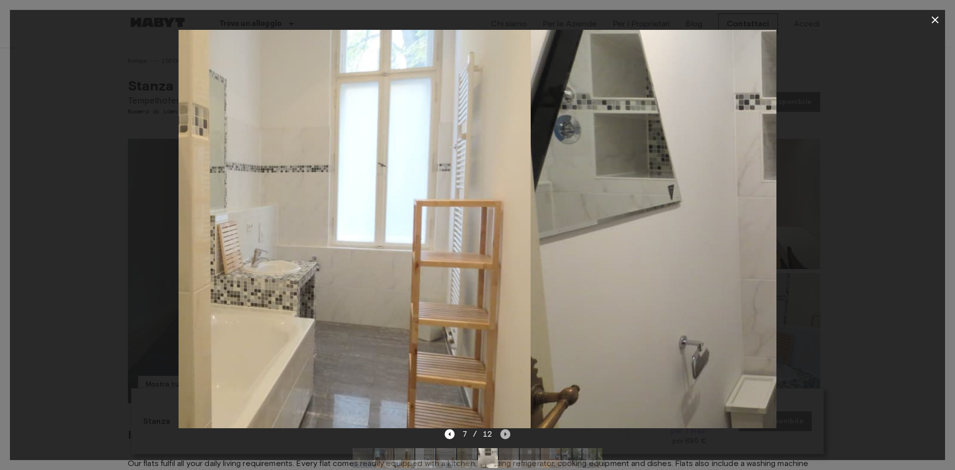
click at [502, 435] on icon "Next image" at bounding box center [505, 434] width 10 height 10
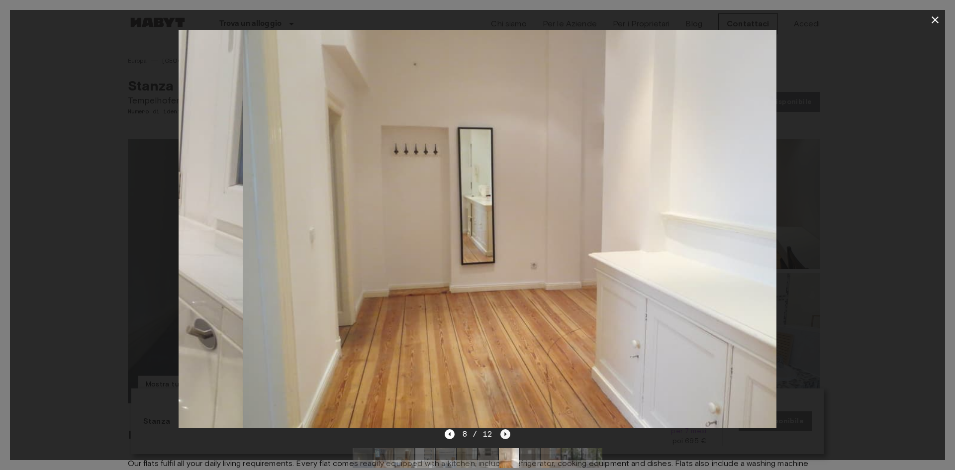
click at [502, 435] on icon "Next image" at bounding box center [505, 434] width 10 height 10
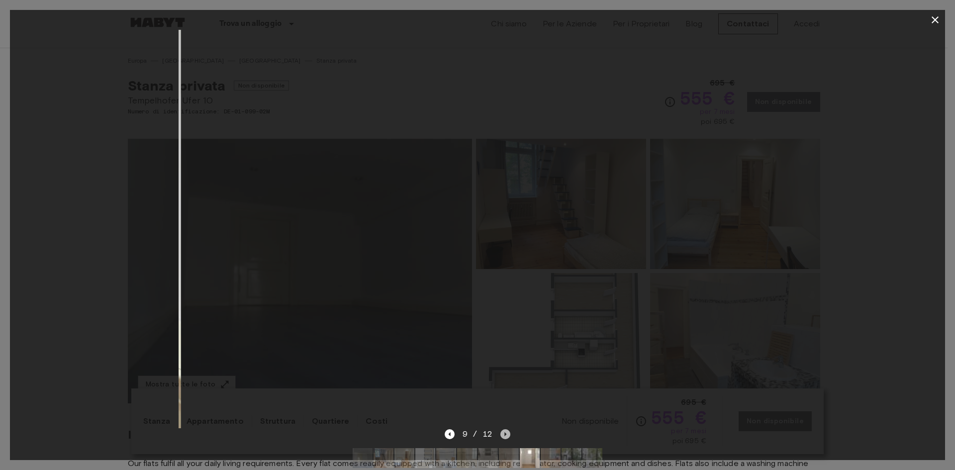
click at [502, 435] on icon "Next image" at bounding box center [505, 434] width 10 height 10
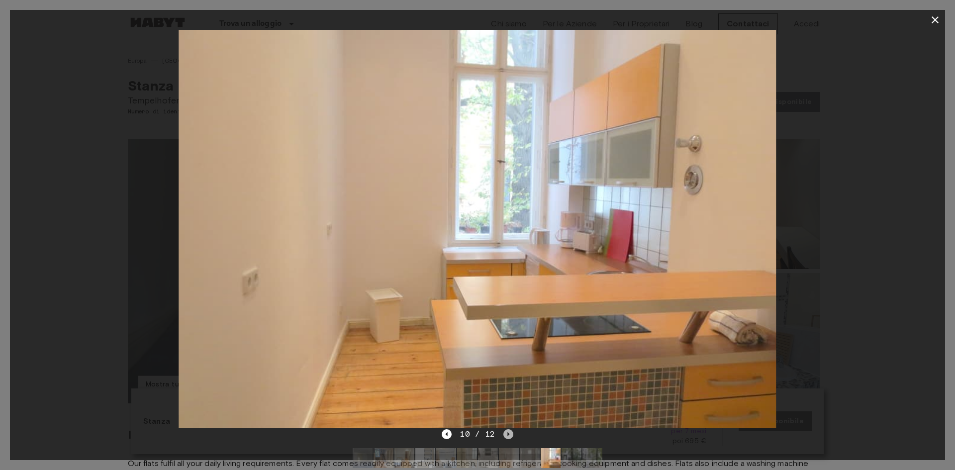
click at [503, 435] on icon "Next image" at bounding box center [508, 434] width 10 height 10
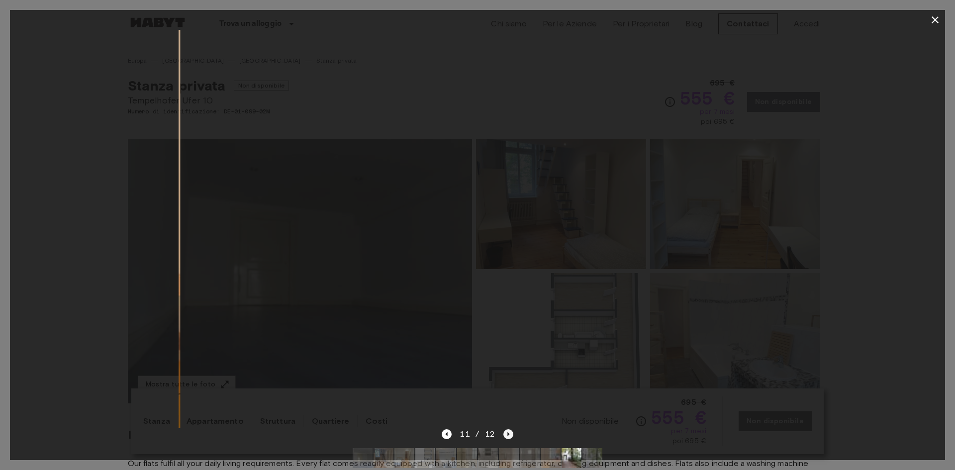
click at [503, 435] on icon "Next image" at bounding box center [508, 434] width 10 height 10
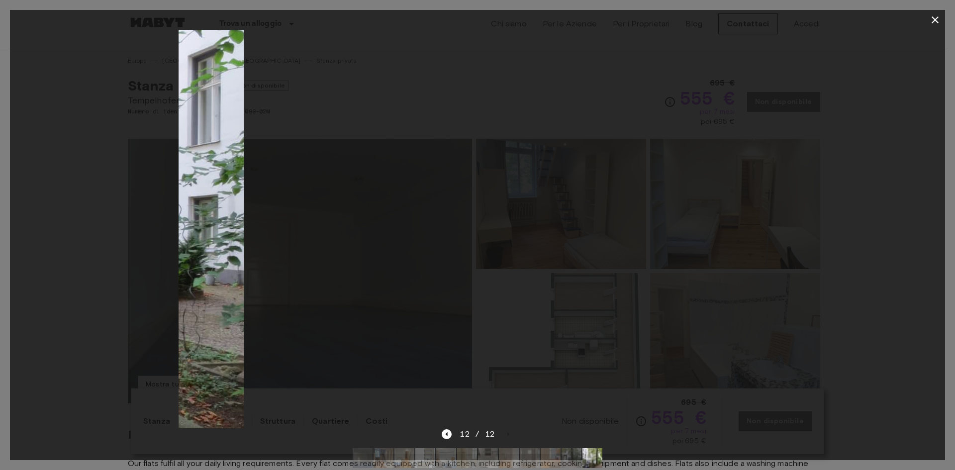
click at [503, 435] on div "12 / 12" at bounding box center [477, 434] width 71 height 12
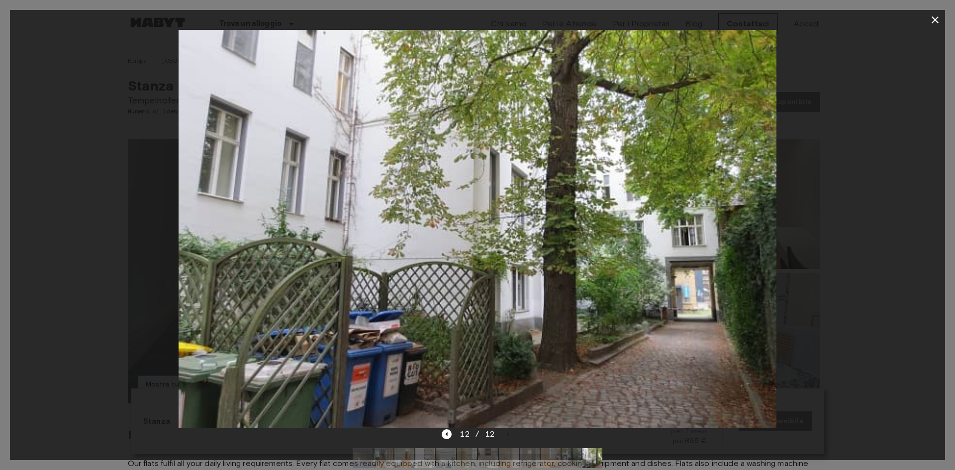
click at [887, 200] on div at bounding box center [477, 229] width 935 height 398
click at [937, 22] on icon "button" at bounding box center [934, 19] width 7 height 7
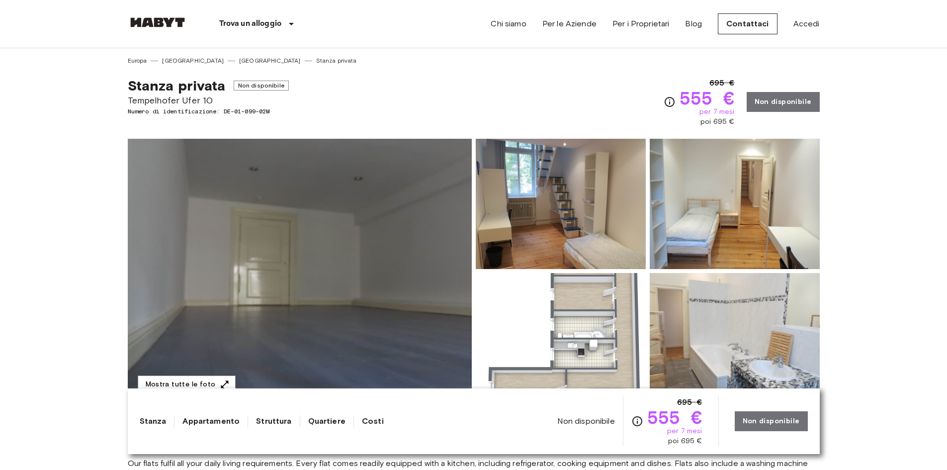
click at [587, 249] on img at bounding box center [561, 204] width 170 height 130
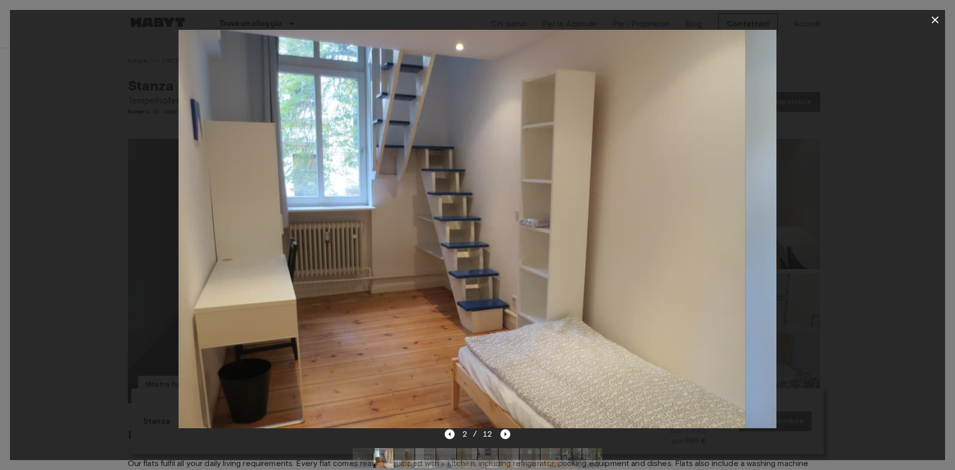
drag, startPoint x: 688, startPoint y: 242, endPoint x: 658, endPoint y: 242, distance: 29.8
click at [658, 242] on img at bounding box center [446, 229] width 597 height 398
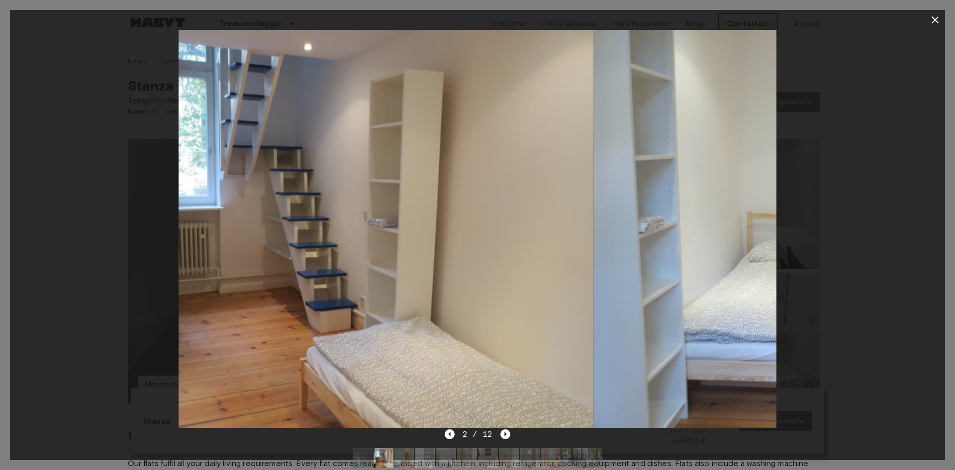
drag, startPoint x: 658, startPoint y: 242, endPoint x: 316, endPoint y: 236, distance: 342.2
click at [393, 253] on img at bounding box center [294, 229] width 597 height 398
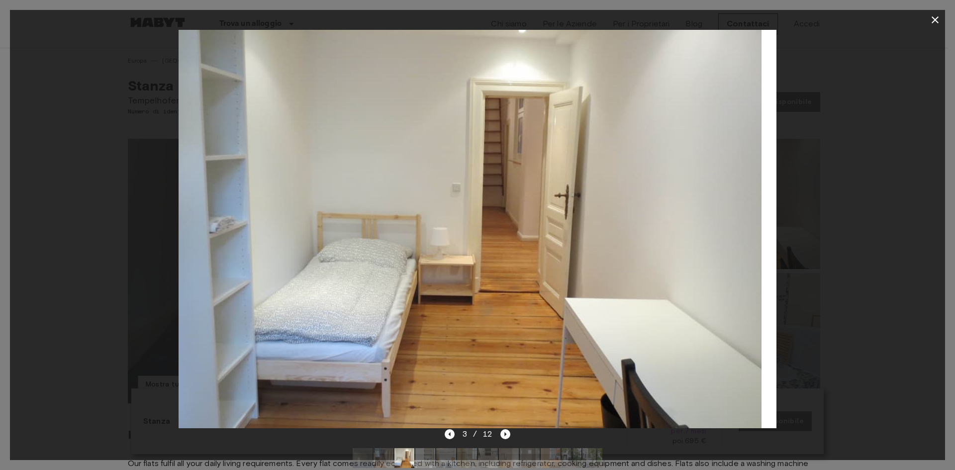
drag, startPoint x: 537, startPoint y: 214, endPoint x: 295, endPoint y: 202, distance: 242.0
click at [324, 209] on img at bounding box center [462, 229] width 597 height 398
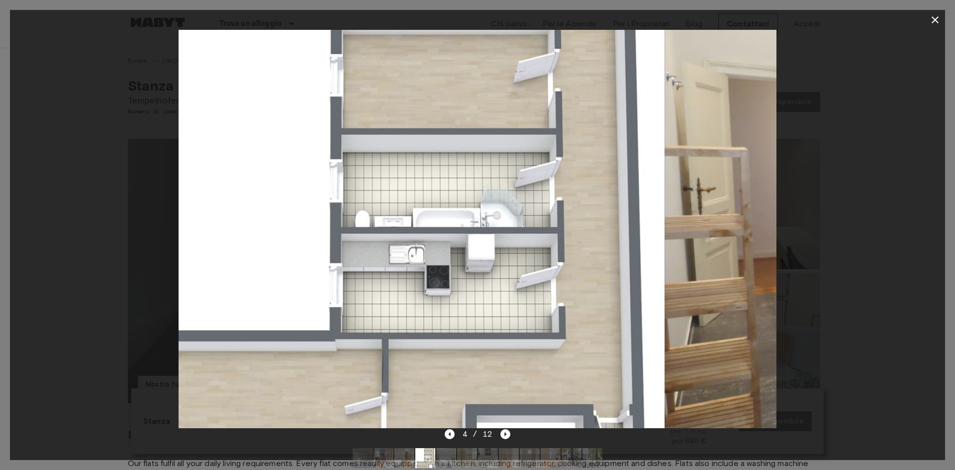
drag, startPoint x: 570, startPoint y: 188, endPoint x: 459, endPoint y: 205, distance: 112.7
click at [459, 205] on img at bounding box center [365, 229] width 597 height 398
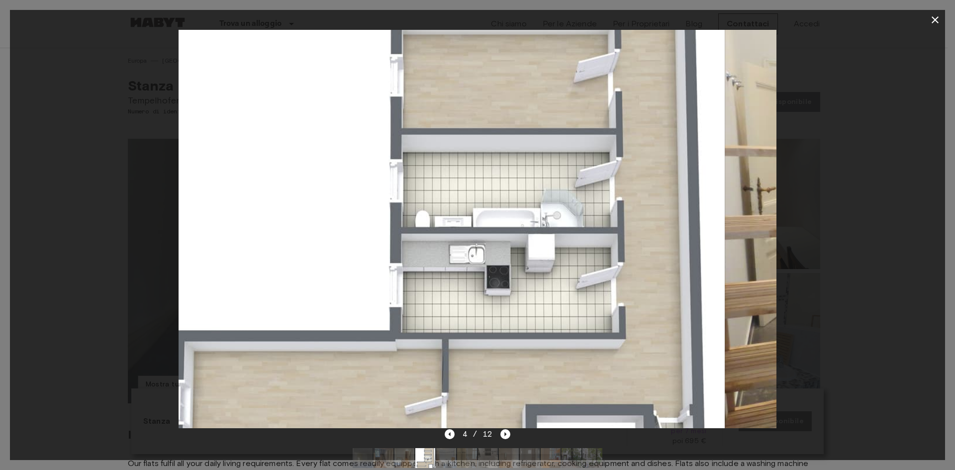
drag, startPoint x: 660, startPoint y: 238, endPoint x: 200, endPoint y: 274, distance: 460.9
click at [452, 280] on img at bounding box center [425, 229] width 597 height 398
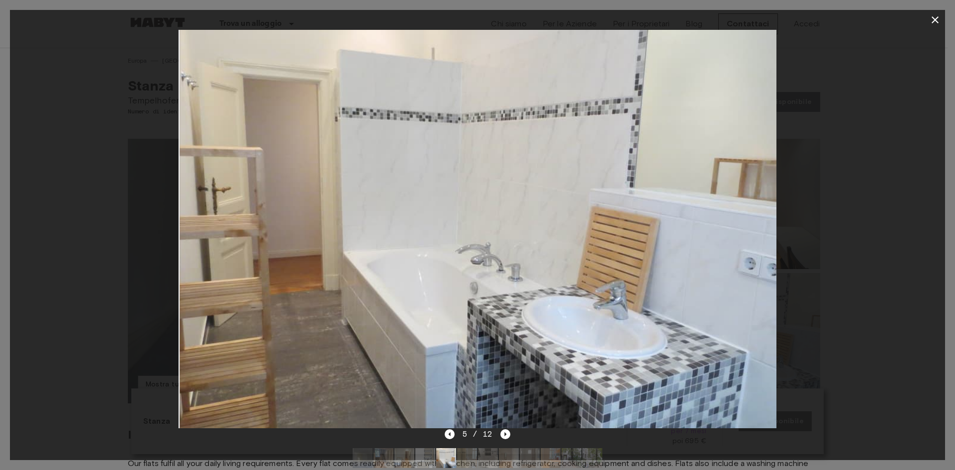
drag, startPoint x: 435, startPoint y: 246, endPoint x: 611, endPoint y: 231, distance: 177.2
click at [544, 239] on img at bounding box center [478, 229] width 597 height 398
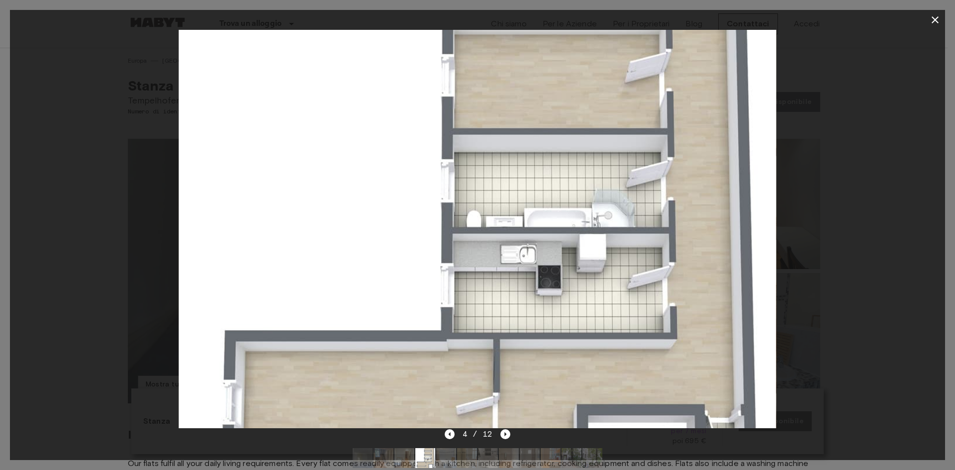
click at [482, 207] on img at bounding box center [477, 229] width 597 height 398
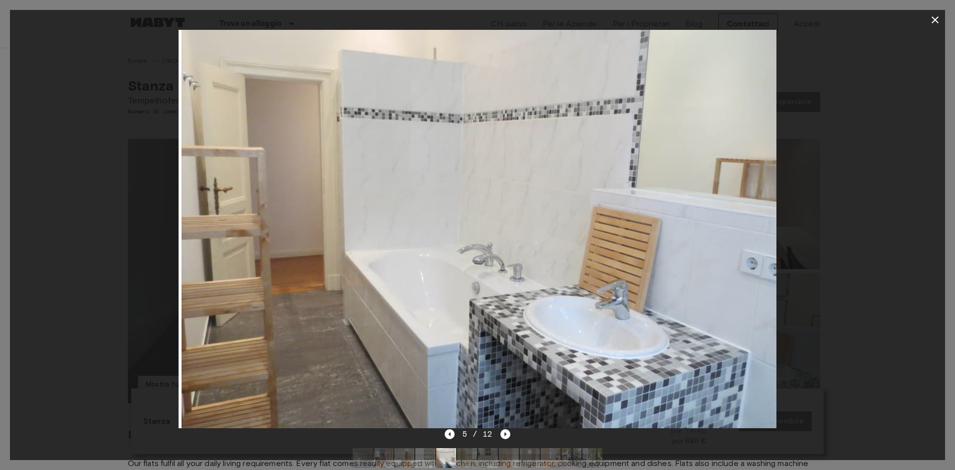
drag, startPoint x: 518, startPoint y: 214, endPoint x: 365, endPoint y: 217, distance: 152.7
click at [434, 220] on img at bounding box center [480, 229] width 597 height 398
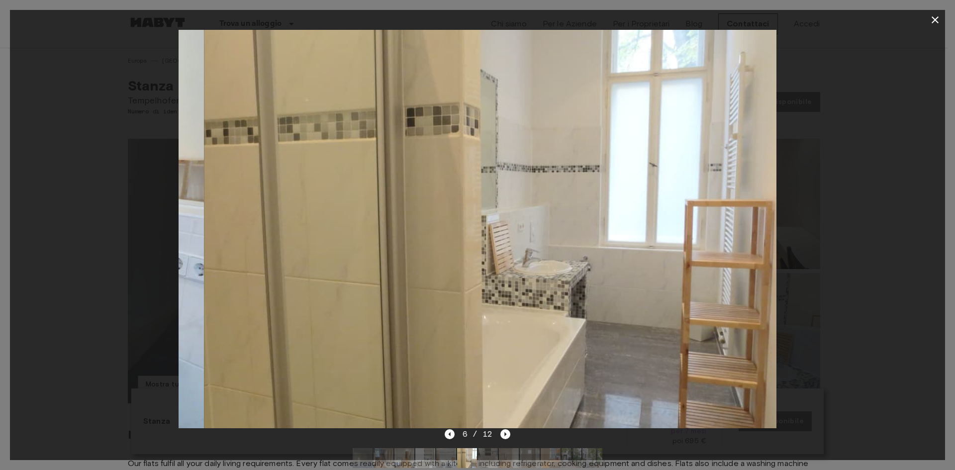
click at [468, 218] on img at bounding box center [502, 229] width 597 height 398
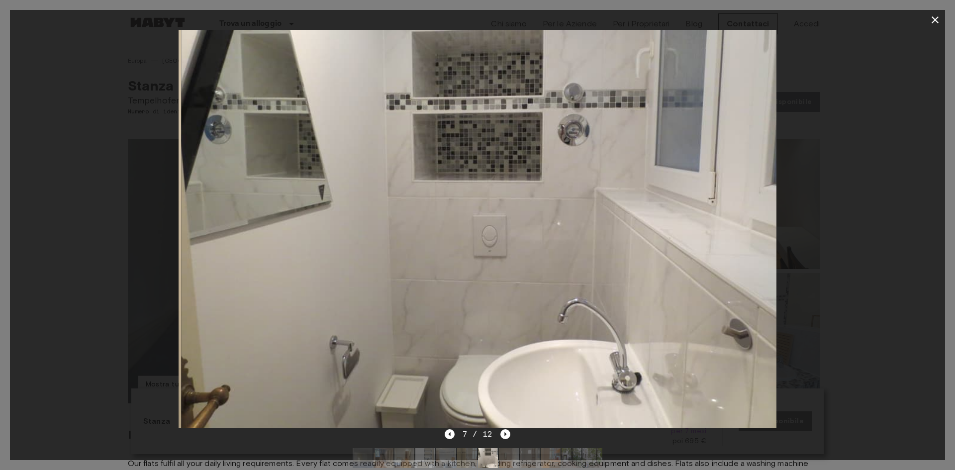
drag, startPoint x: 577, startPoint y: 179, endPoint x: 744, endPoint y: 177, distance: 167.1
click at [706, 177] on img at bounding box center [479, 229] width 597 height 398
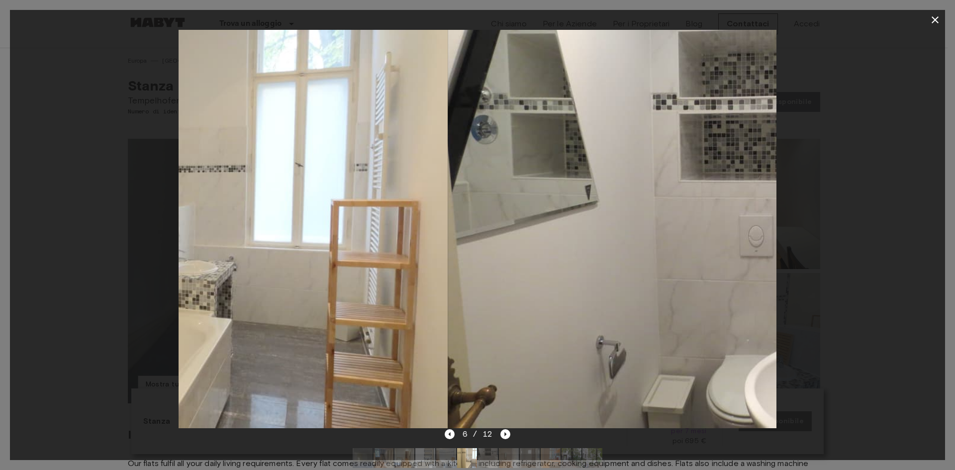
drag, startPoint x: 402, startPoint y: 172, endPoint x: 622, endPoint y: 167, distance: 219.9
click at [448, 168] on img at bounding box center [148, 229] width 597 height 398
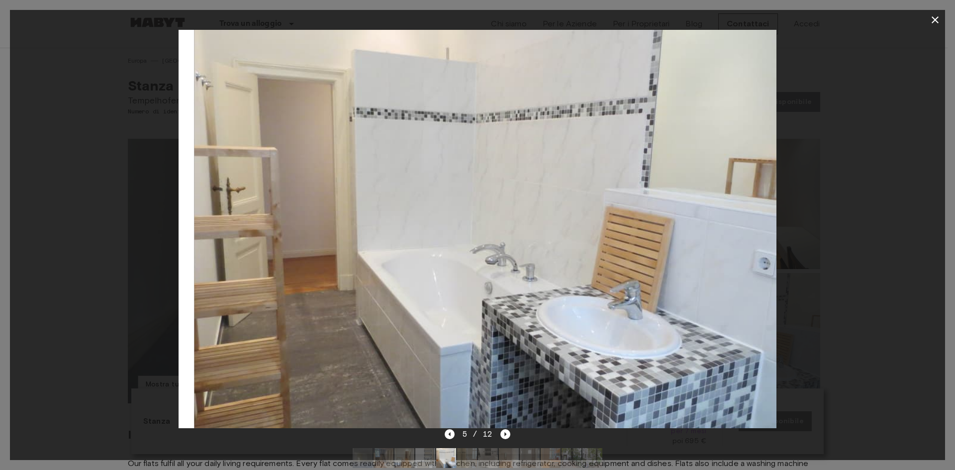
drag, startPoint x: 576, startPoint y: 174, endPoint x: 767, endPoint y: 160, distance: 191.5
click at [719, 165] on img at bounding box center [492, 229] width 597 height 398
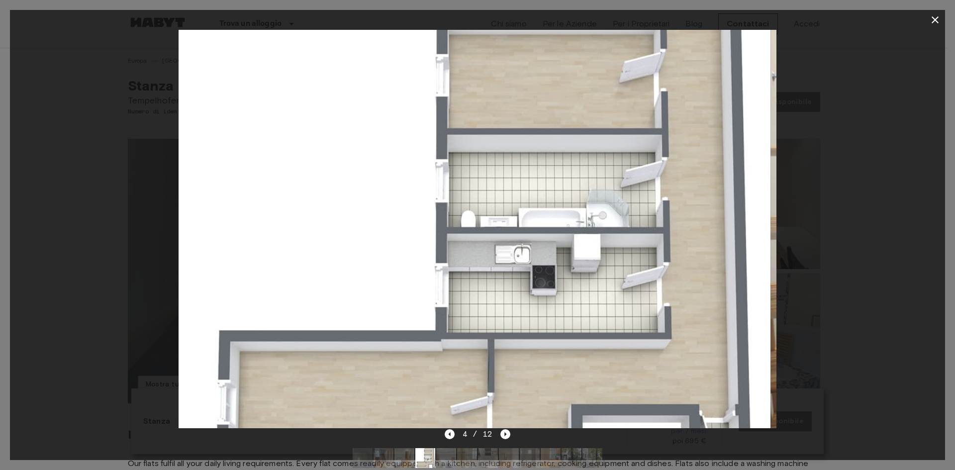
click at [926, 21] on button "button" at bounding box center [935, 20] width 20 height 20
